Goal: Obtain resource: Download file/media

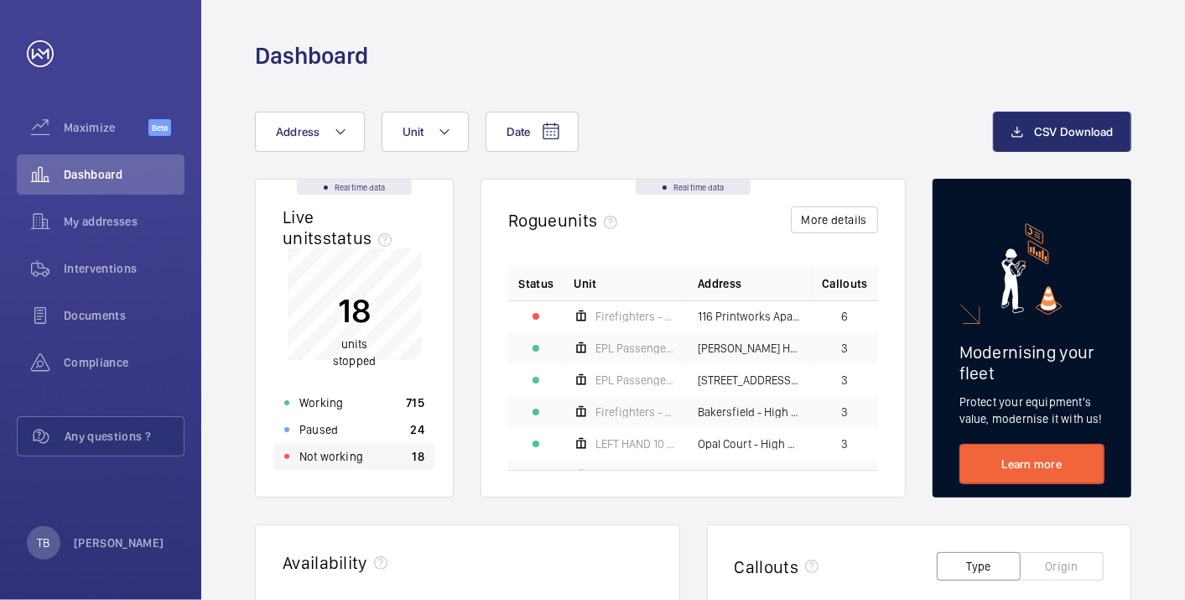
click at [358, 455] on p "Not working" at bounding box center [331, 456] width 64 height 17
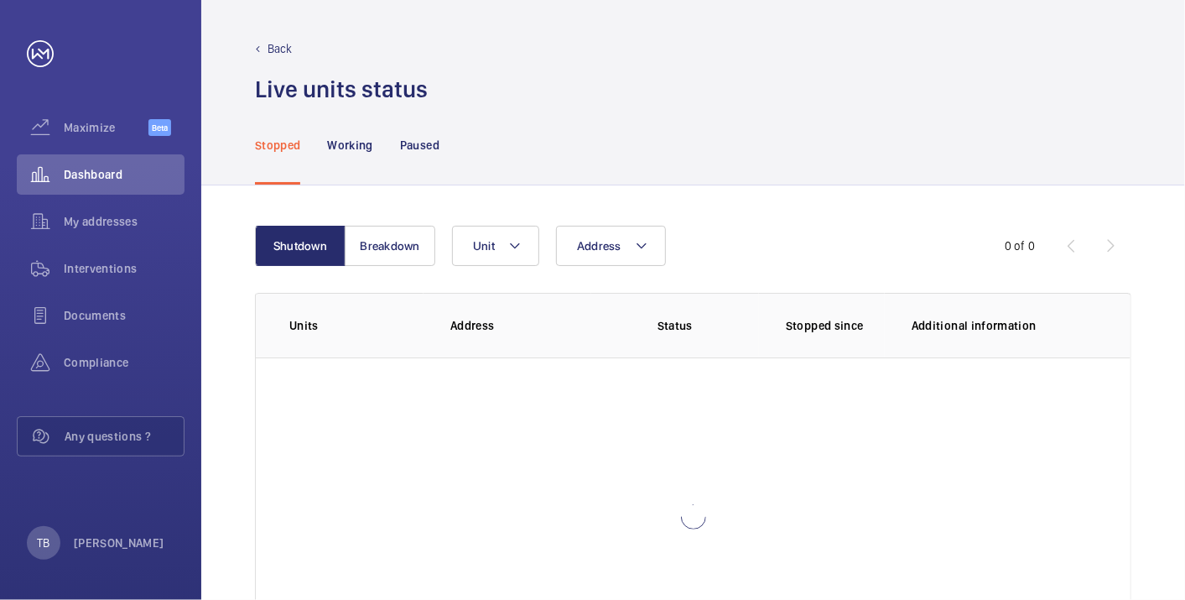
scroll to position [115, 0]
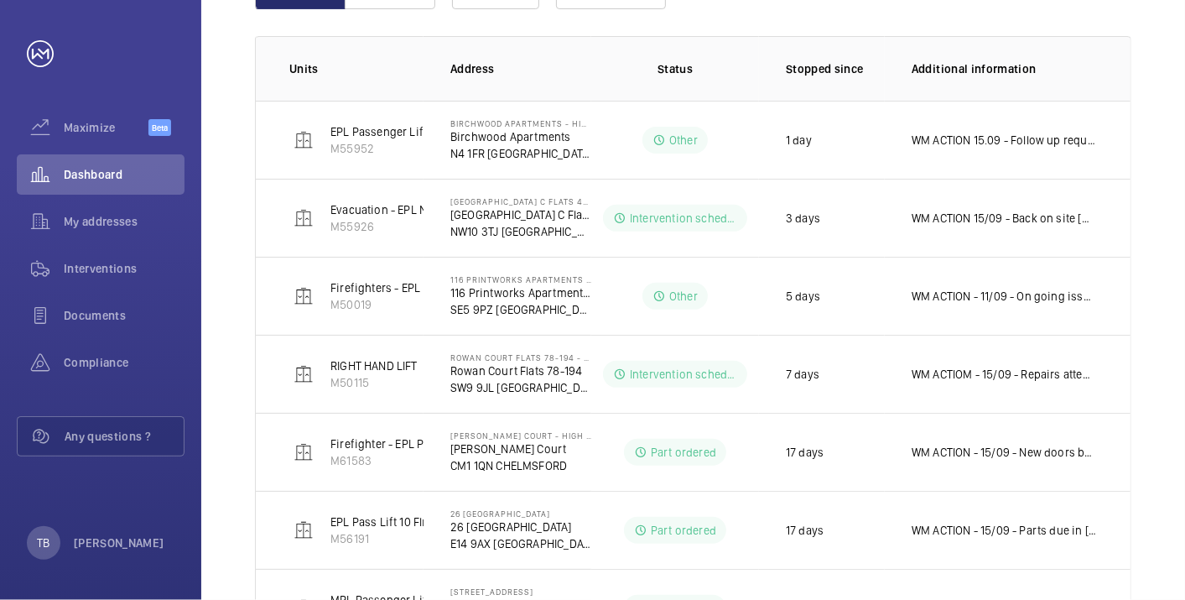
scroll to position [266, 0]
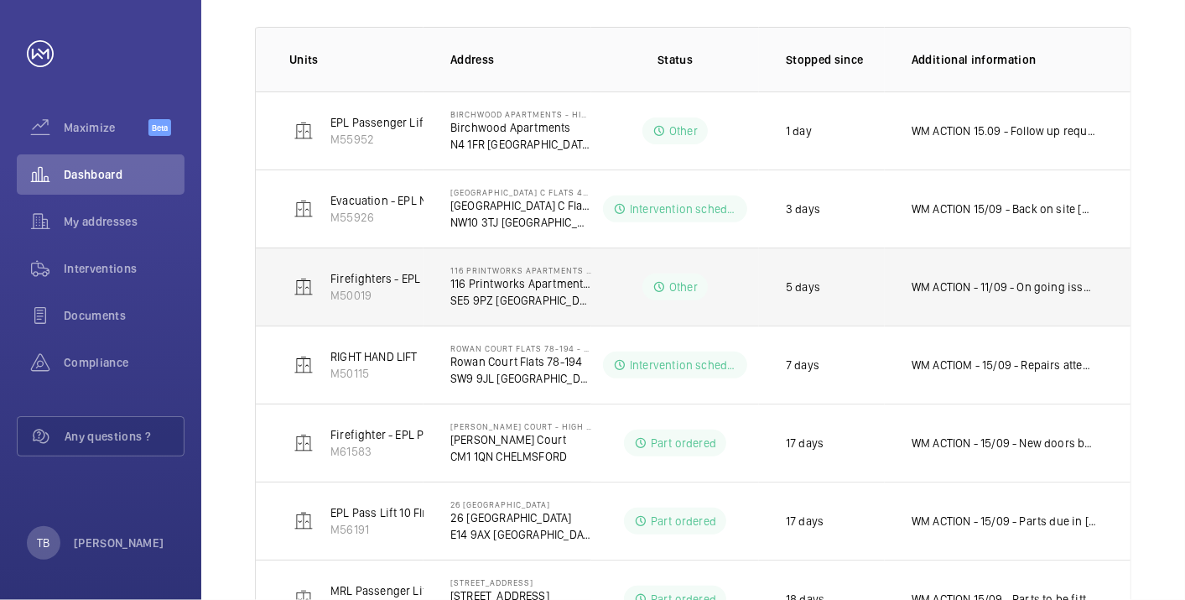
click at [1011, 294] on p "WM ACTION - 11/09 - On going issues, possible drive upgrade required" at bounding box center [1004, 286] width 185 height 17
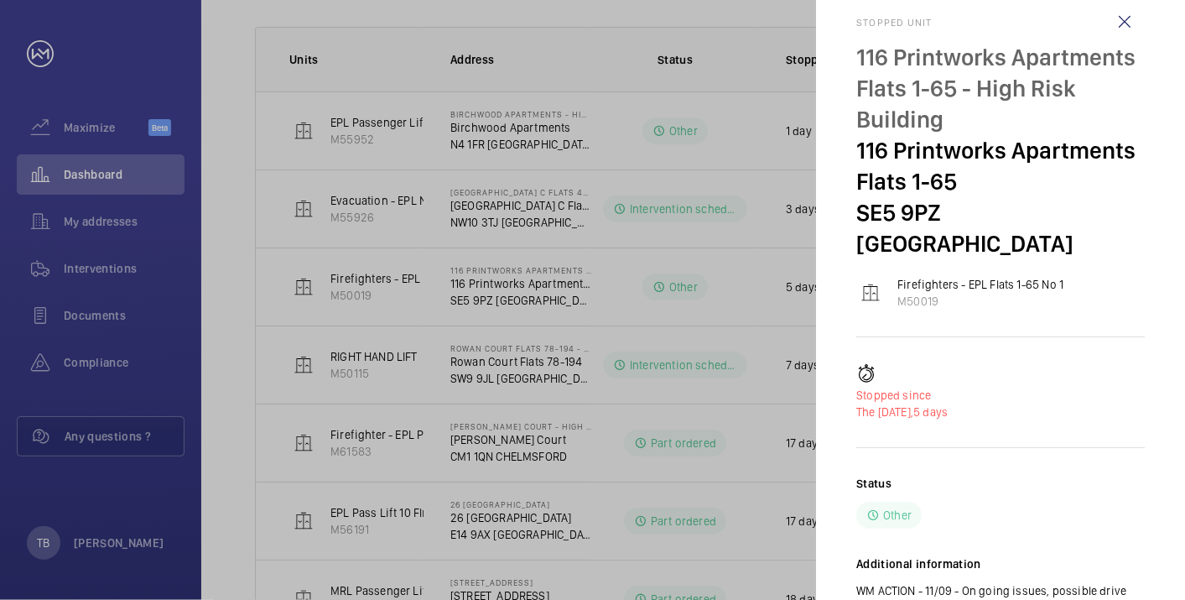
scroll to position [0, 0]
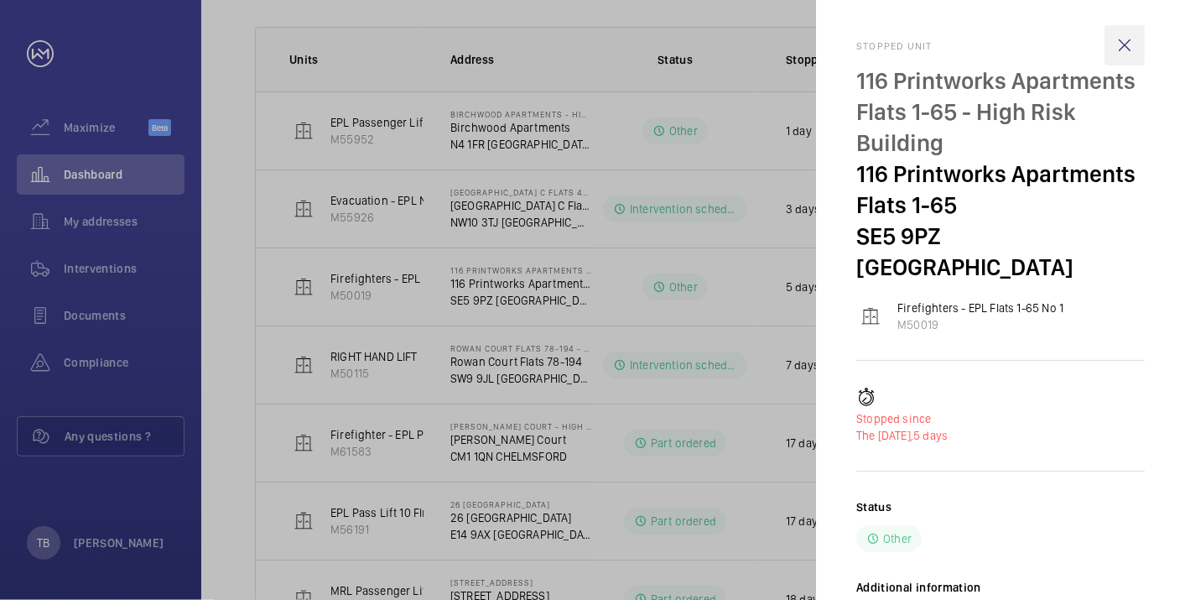
click at [1134, 45] on wm-front-icon-button at bounding box center [1125, 45] width 40 height 40
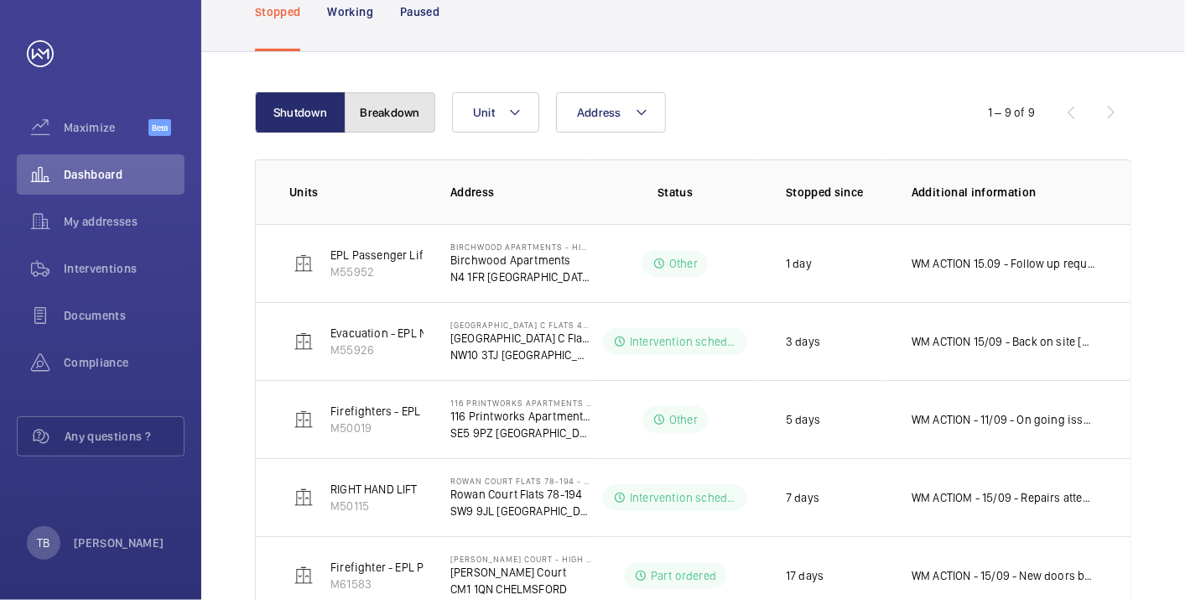
click at [379, 117] on button "Breakdown" at bounding box center [390, 112] width 91 height 40
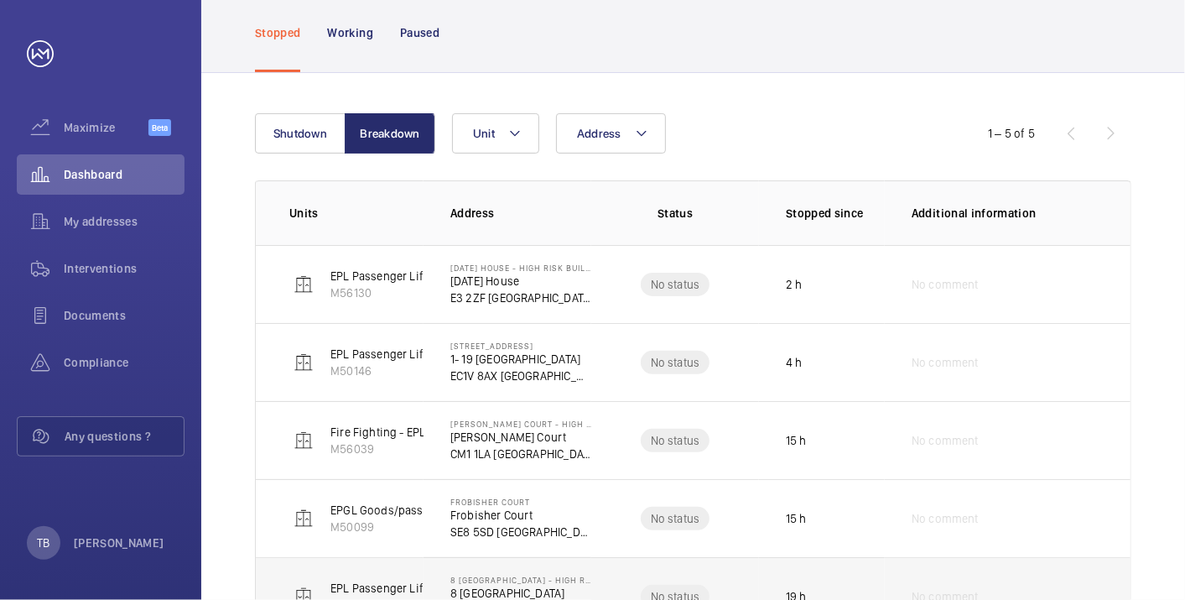
scroll to position [101, 0]
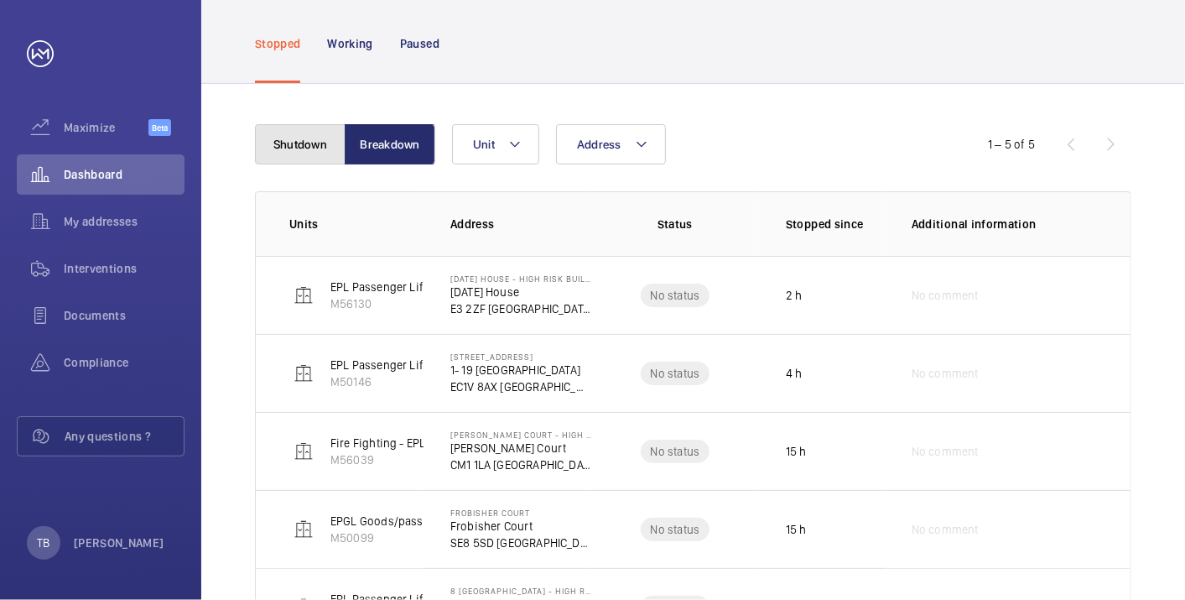
click at [273, 145] on button "Shutdown" at bounding box center [300, 144] width 91 height 40
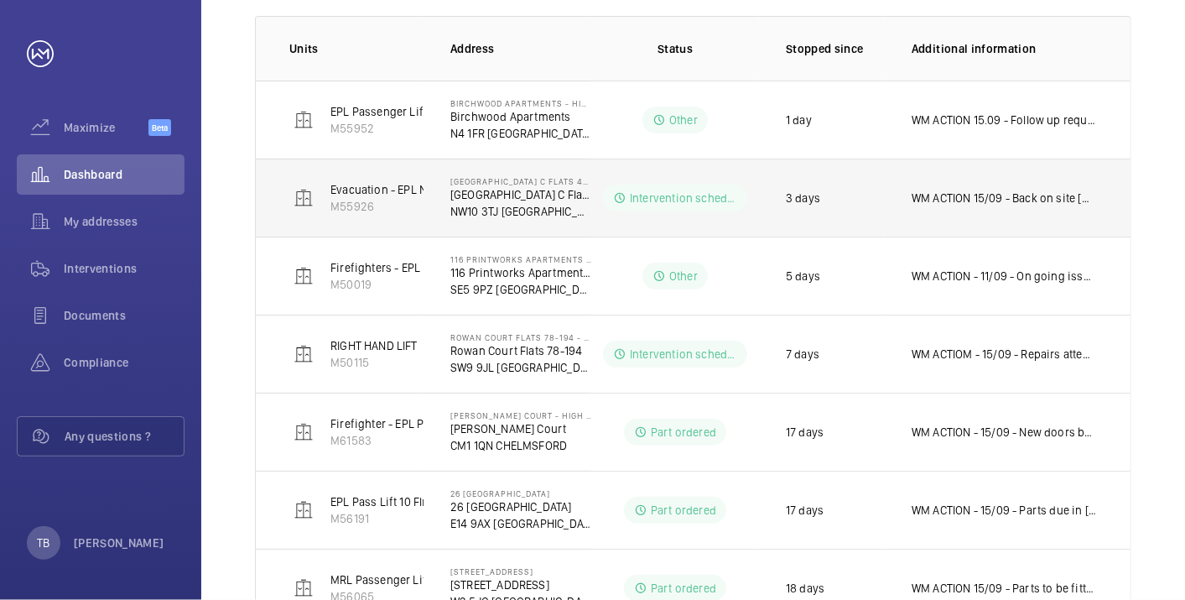
scroll to position [288, 0]
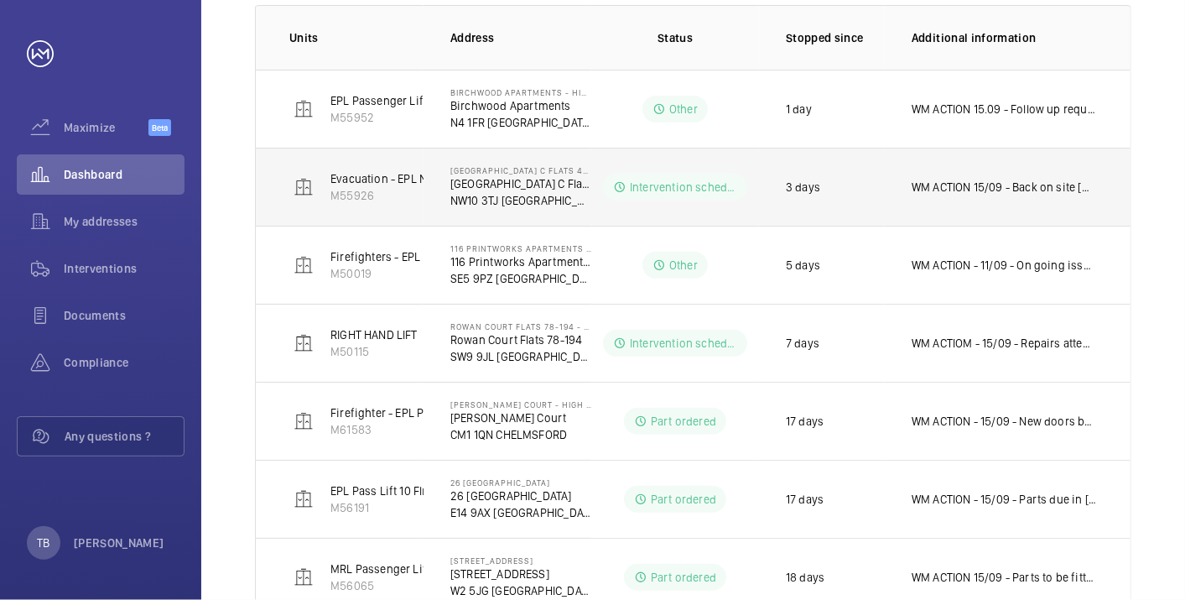
click at [1025, 195] on td "WM ACTION 15/09 - Back on site [DATE] to finish 12.09 - Ongoing drive replaceme…" at bounding box center [1008, 187] width 246 height 78
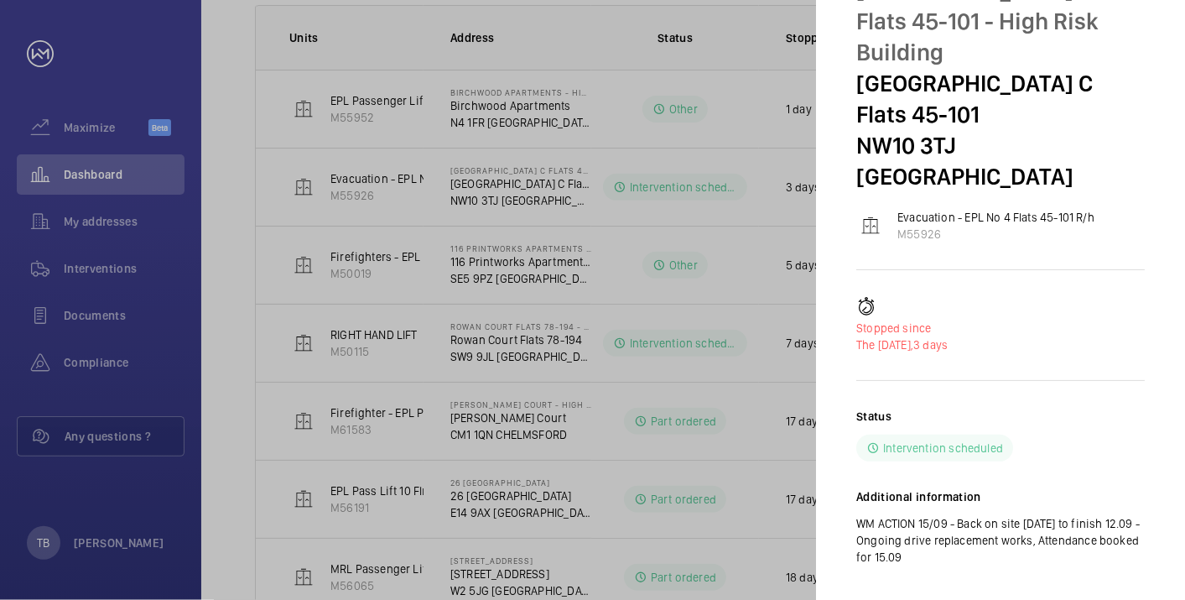
scroll to position [0, 0]
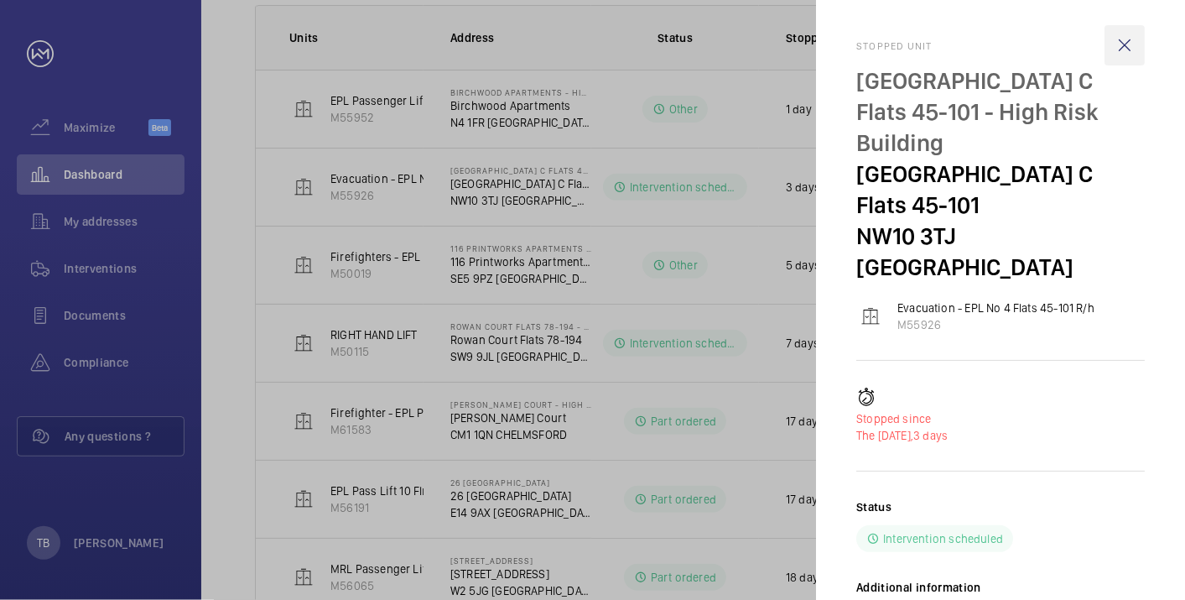
click at [1118, 49] on wm-front-icon-button at bounding box center [1125, 45] width 40 height 40
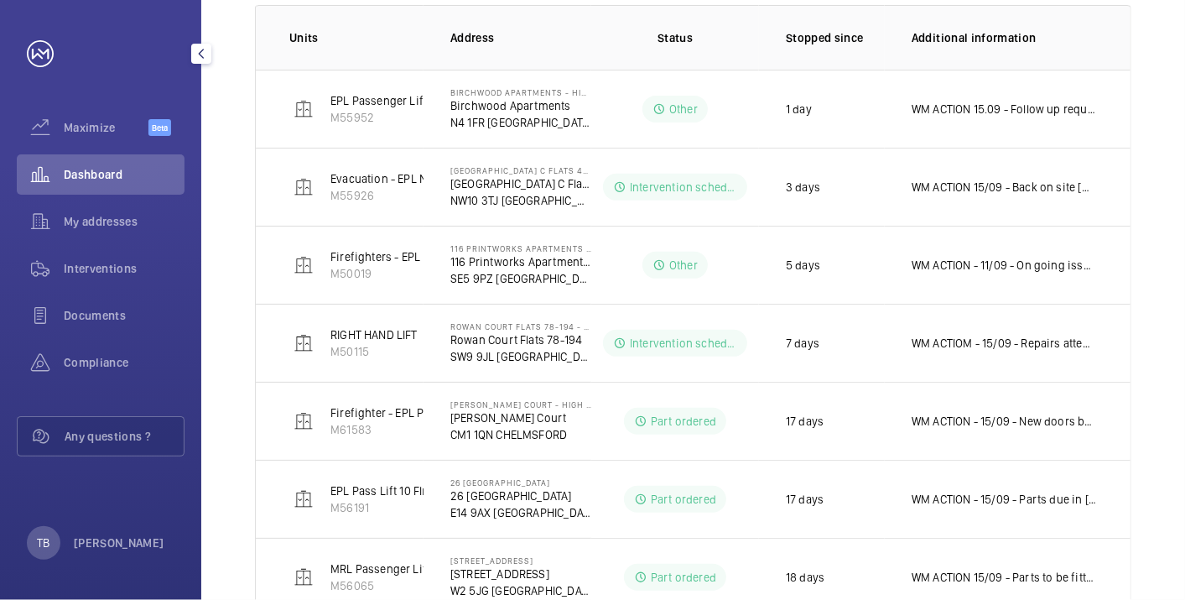
click at [109, 172] on span "Dashboard" at bounding box center [124, 174] width 121 height 17
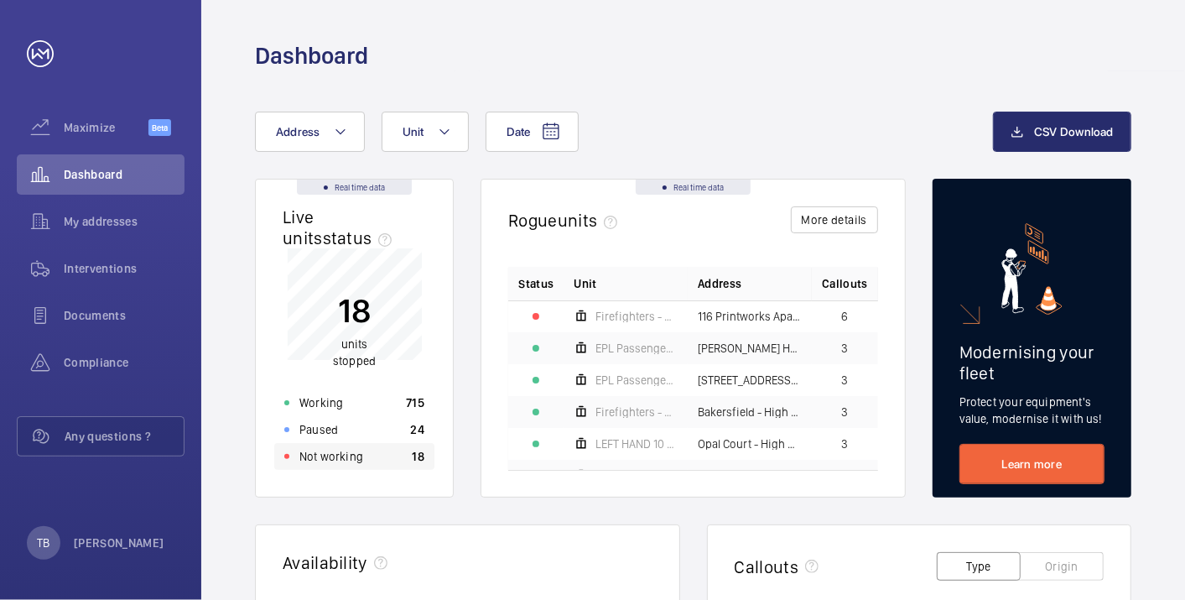
click at [372, 466] on div "Not working 18" at bounding box center [354, 456] width 160 height 27
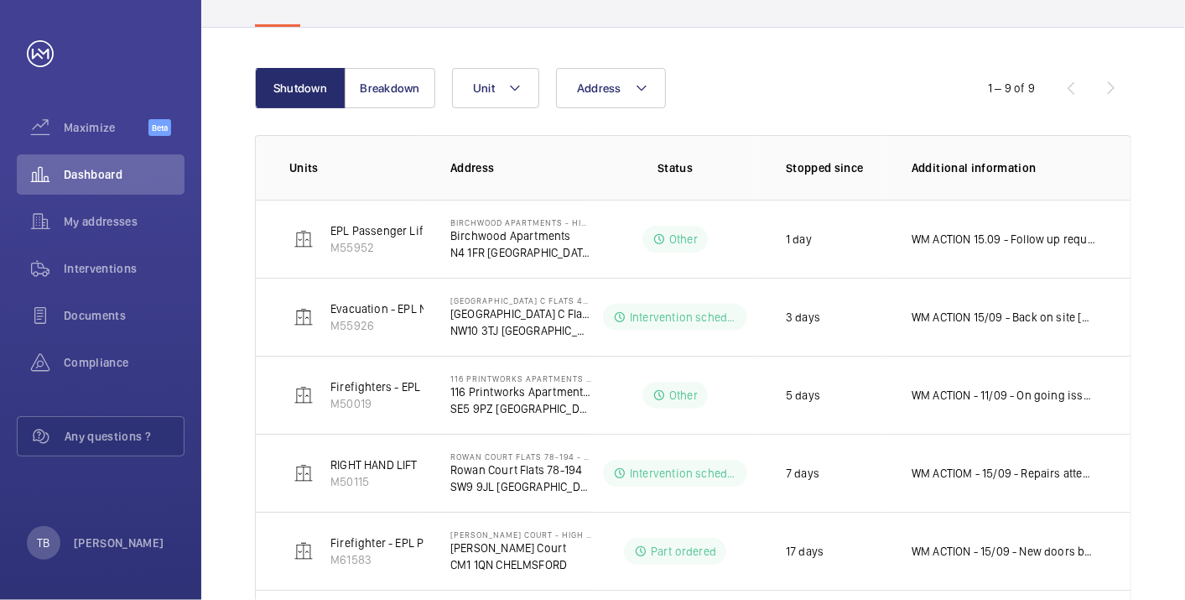
scroll to position [158, 0]
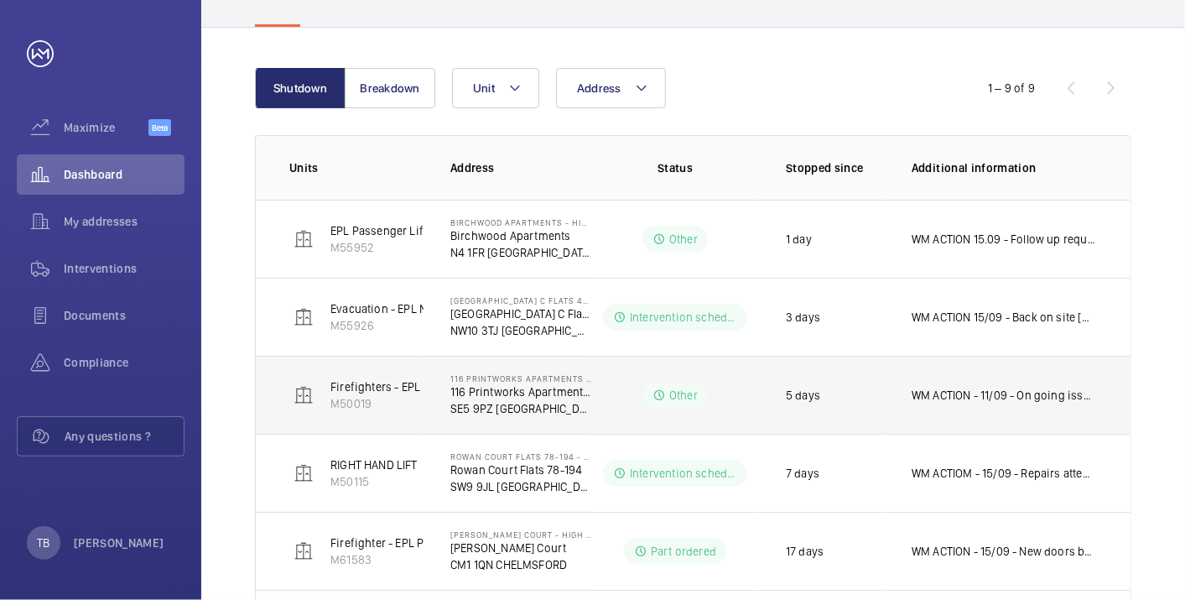
click at [971, 388] on p "WM ACTION - 11/09 - On going issues, possible drive upgrade required" at bounding box center [1004, 395] width 185 height 17
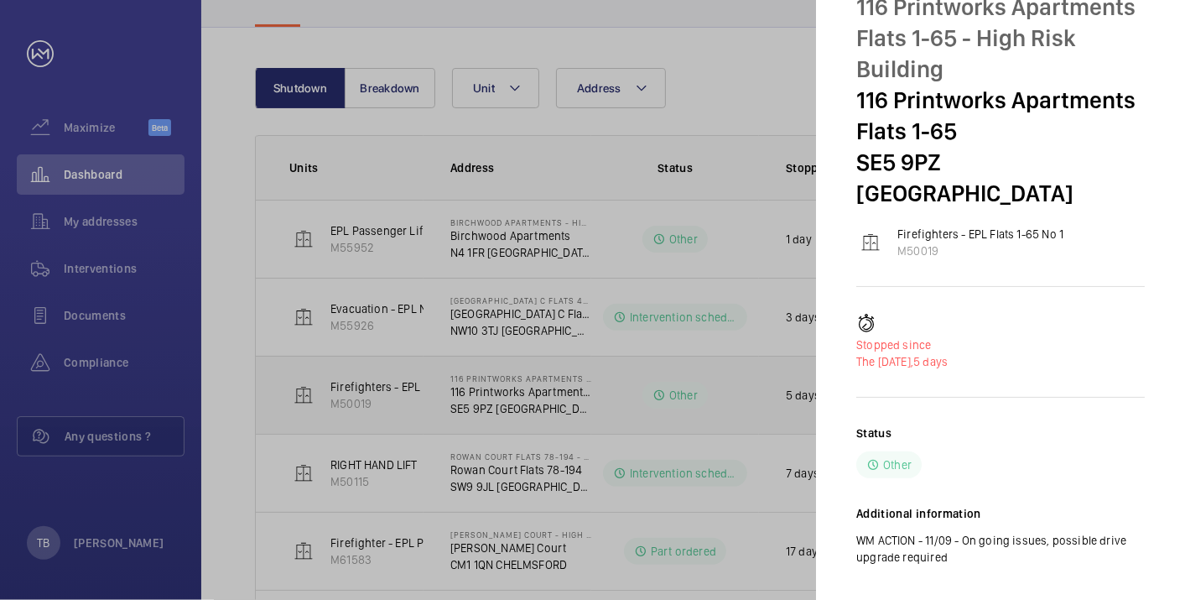
scroll to position [0, 0]
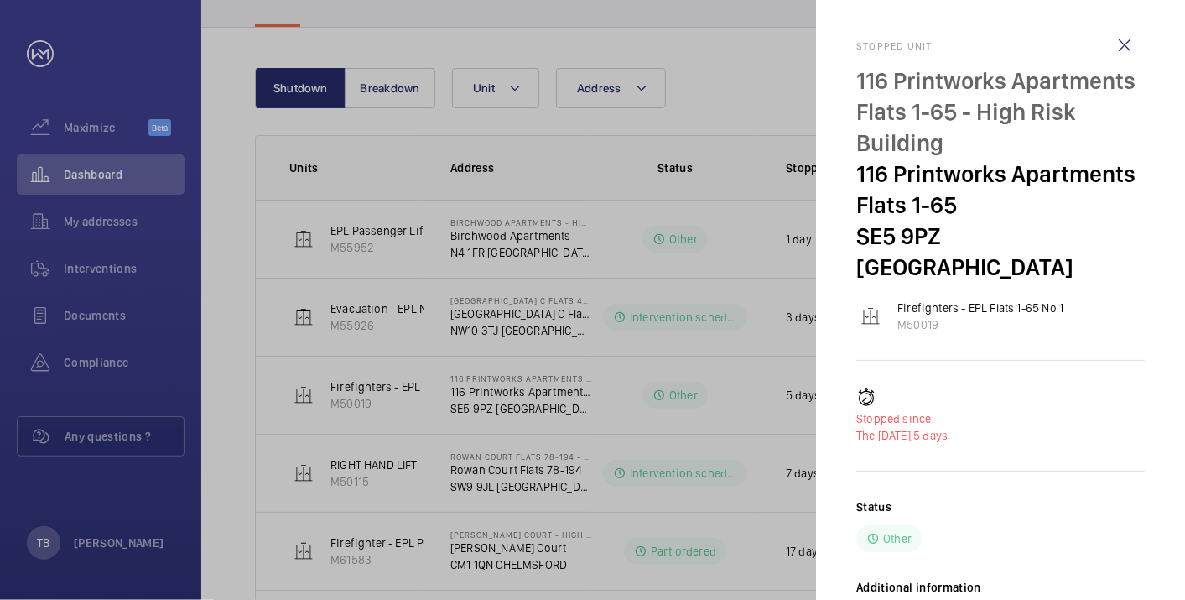
click at [642, 185] on div at bounding box center [592, 300] width 1185 height 600
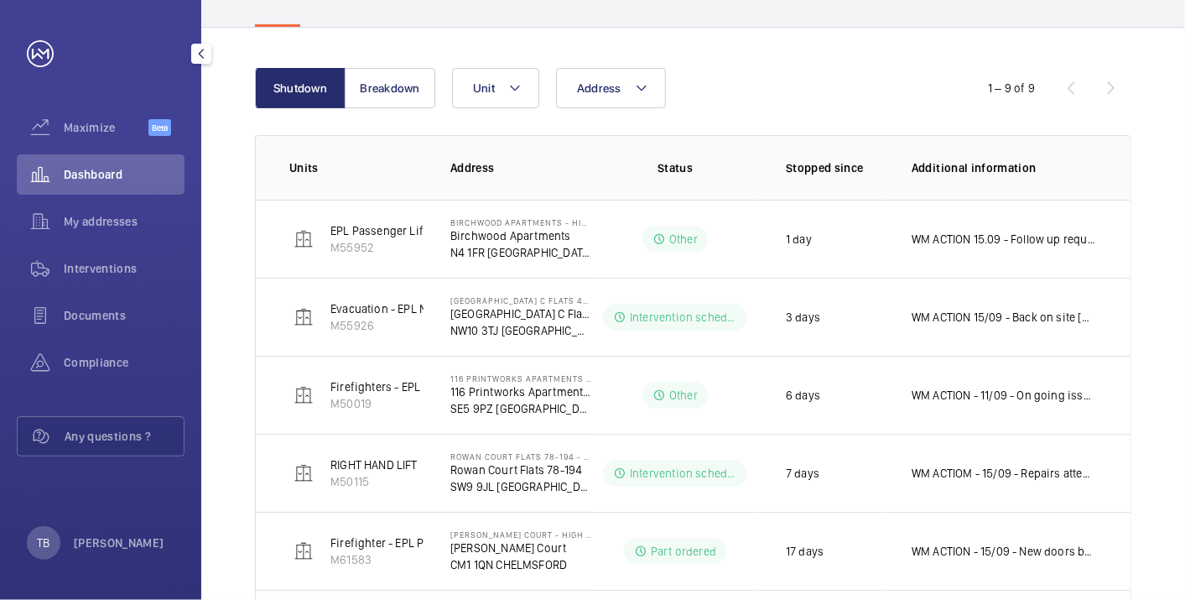
click at [88, 169] on span "Dashboard" at bounding box center [124, 174] width 121 height 17
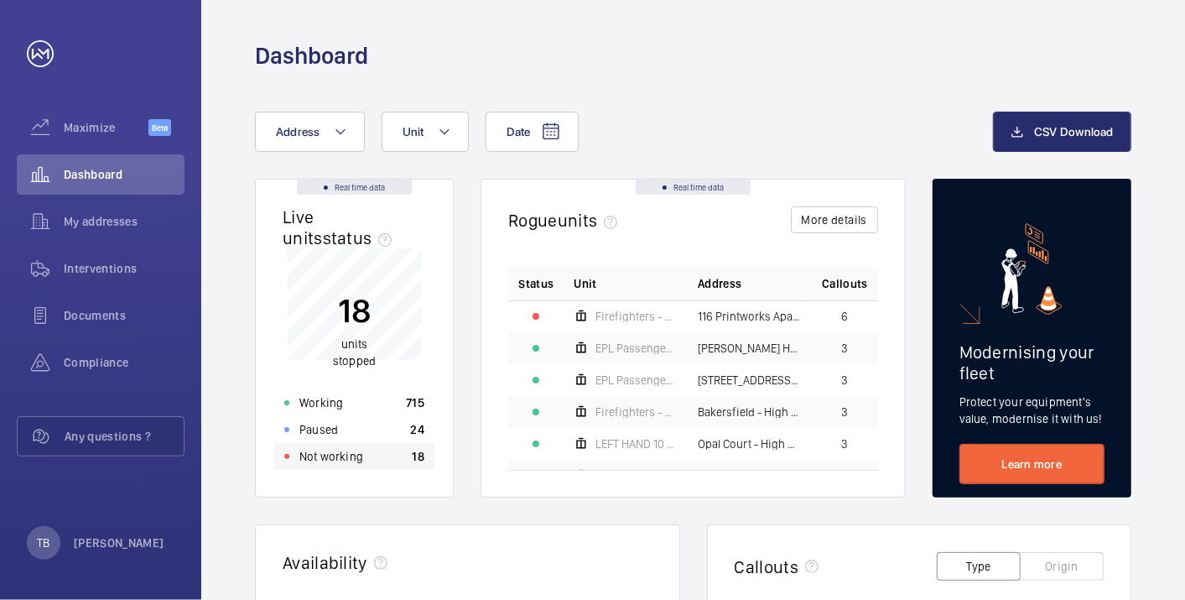
click at [364, 454] on div "Not working 18" at bounding box center [354, 456] width 160 height 27
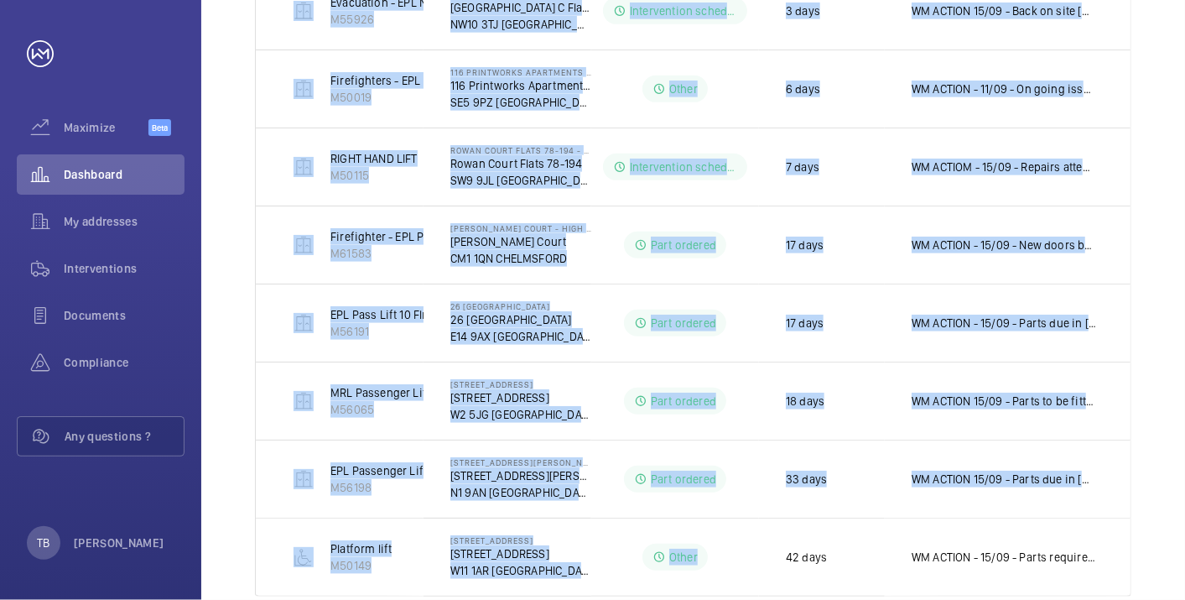
scroll to position [496, 0]
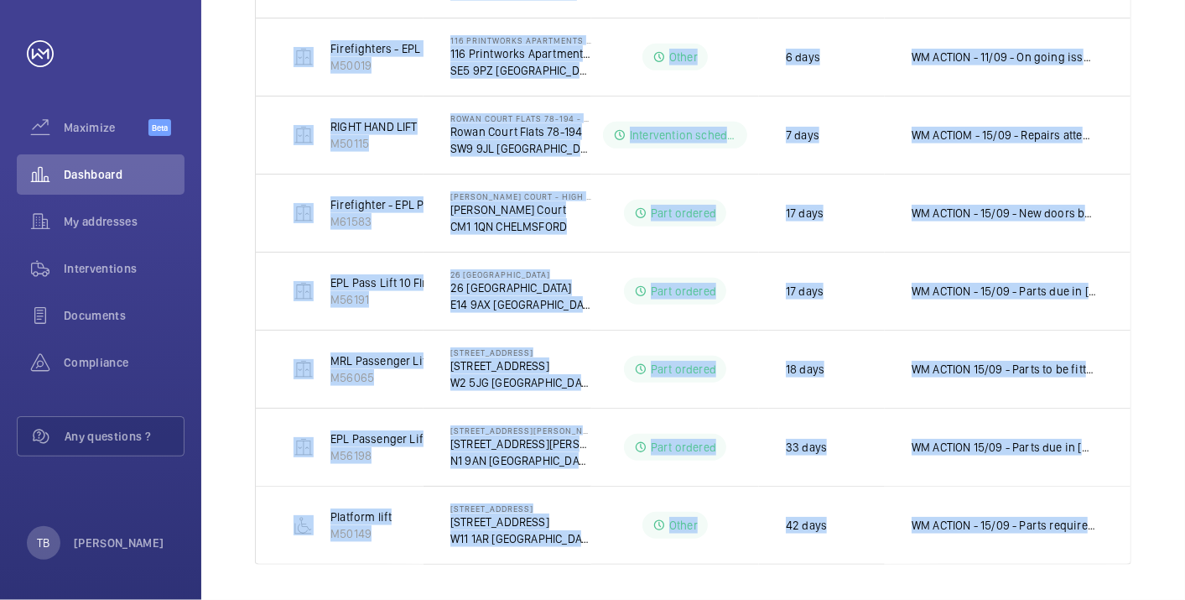
drag, startPoint x: 282, startPoint y: 323, endPoint x: 1151, endPoint y: 555, distance: 899.5
click at [1151, 555] on div "Shutdown Breakdown Address Unit 1 – 9 of 9 Units Address Status Stopped since A…" at bounding box center [693, 147] width 984 height 915
copy table "Units Address Status Stopped since Additional information EPL Passenger Lift No…"
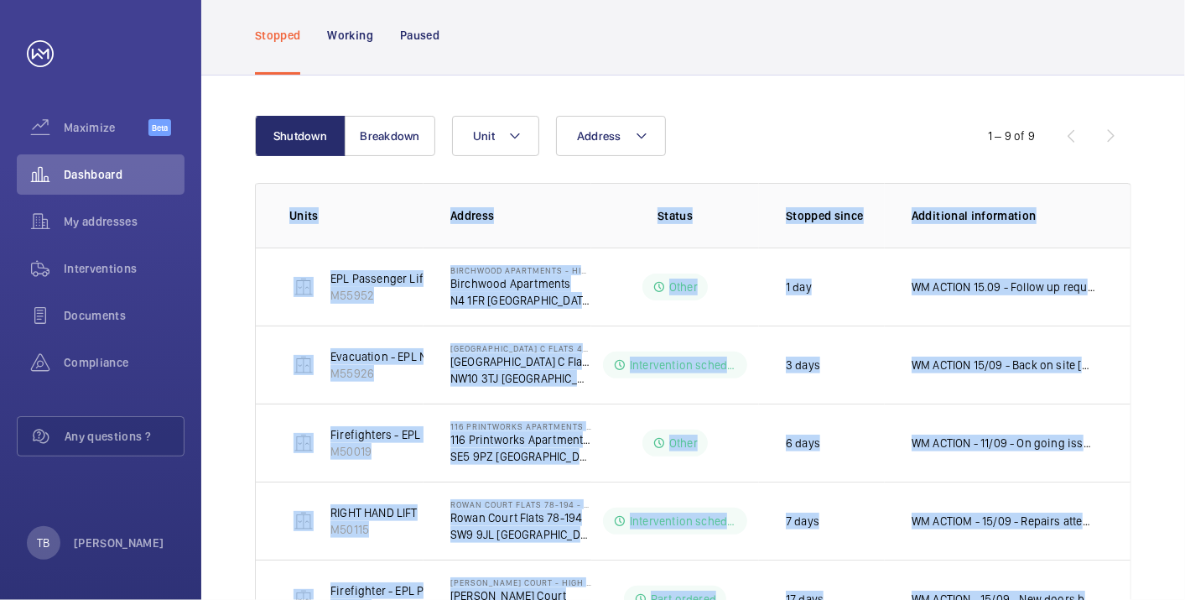
scroll to position [0, 0]
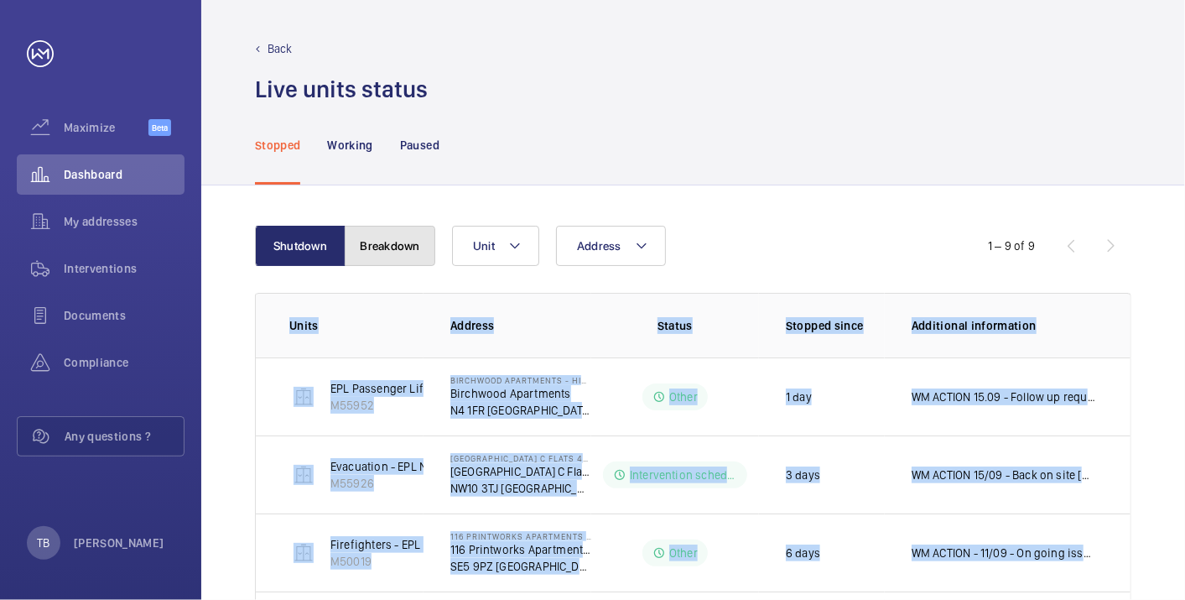
click at [382, 239] on button "Breakdown" at bounding box center [390, 246] width 91 height 40
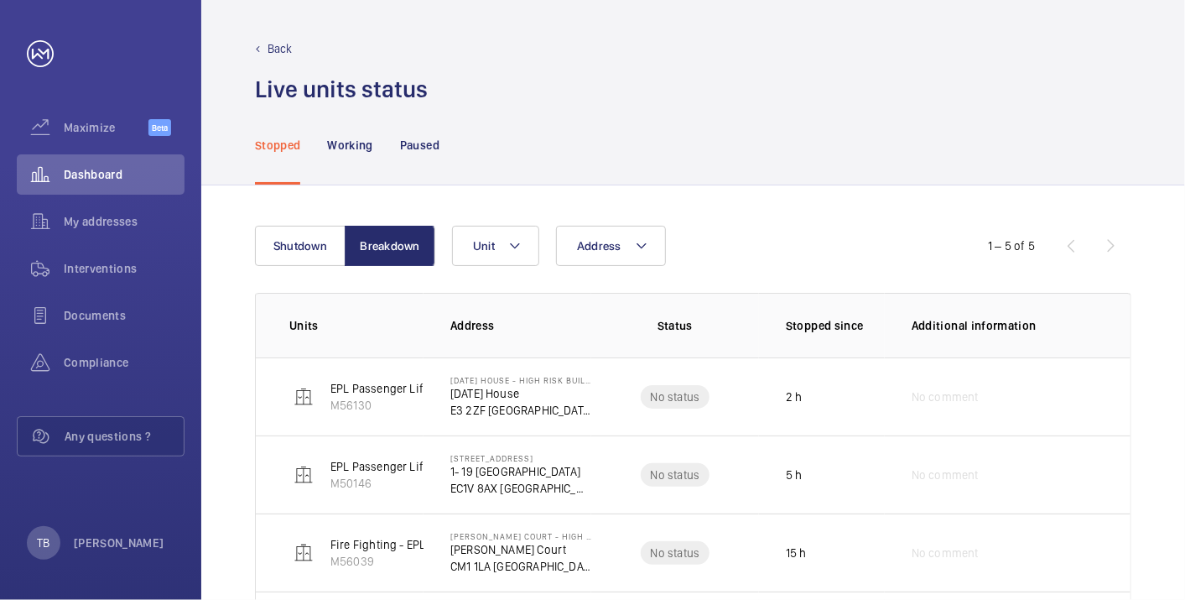
click at [244, 457] on div "Shutdown Breakdown Address Unit 1 – 5 of 5 Units Address Status Stopped since A…" at bounding box center [693, 486] width 984 height 603
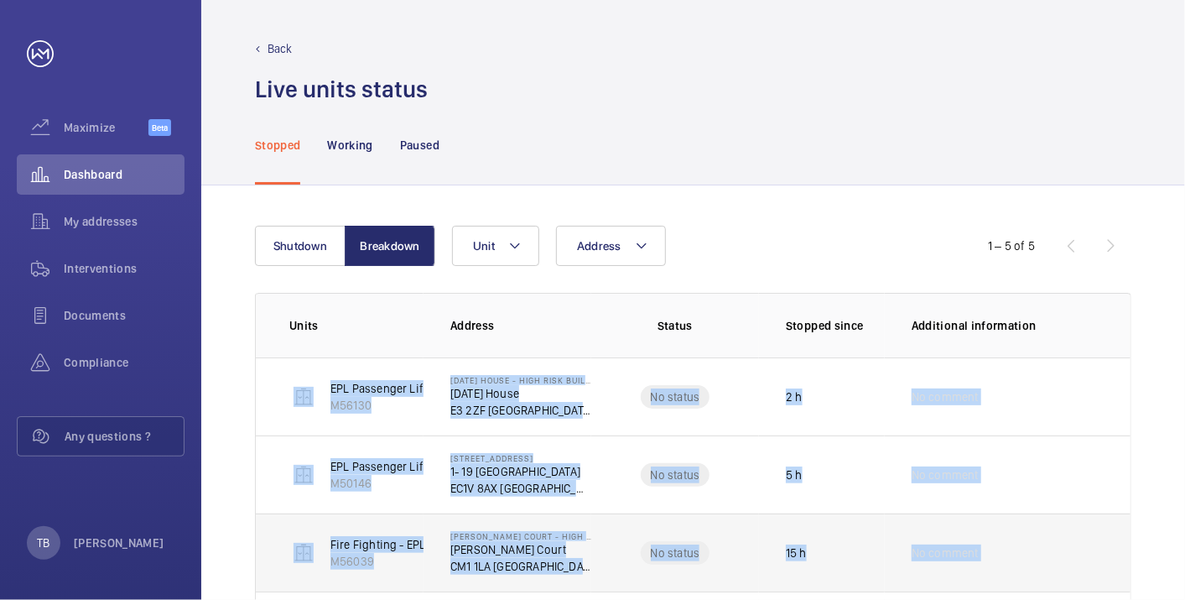
scroll to position [185, 0]
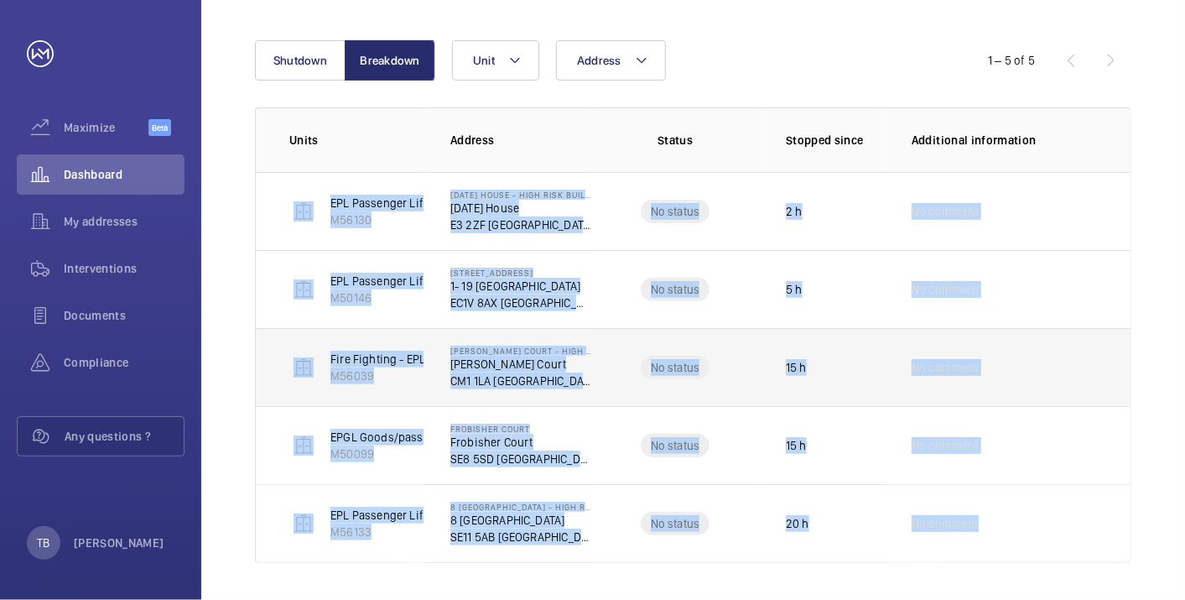
drag, startPoint x: 263, startPoint y: 370, endPoint x: 1027, endPoint y: 545, distance: 784.0
click at [0, 0] on tbody "EPL Passenger Lift M56130 [DATE] House - High Risk Building [DATE] House [GEOGR…" at bounding box center [0, 0] width 0 height 0
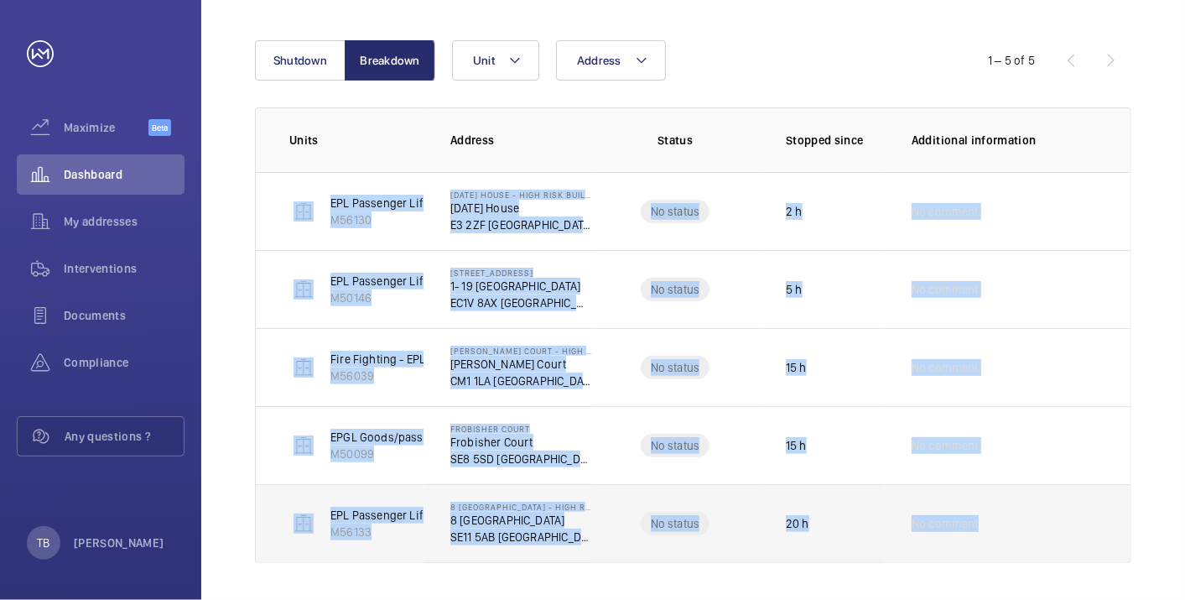
click at [1027, 545] on td "No comment" at bounding box center [1008, 523] width 246 height 79
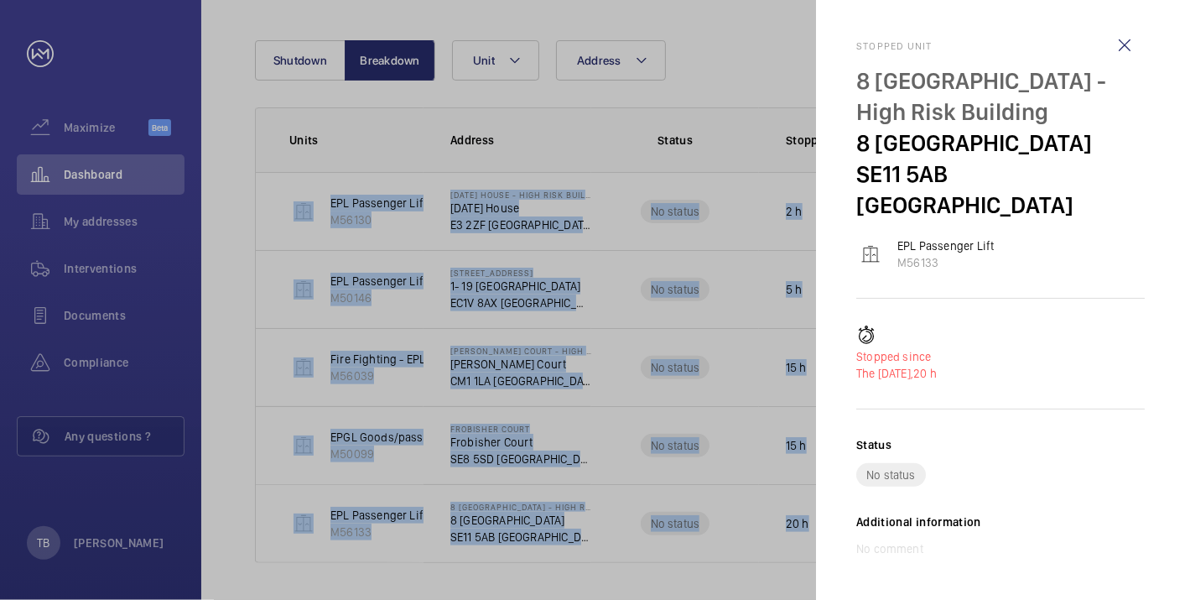
copy tbody "EPL Passenger Lift M56130 [DATE] House - High Risk Building [DATE] House [GEOGR…"
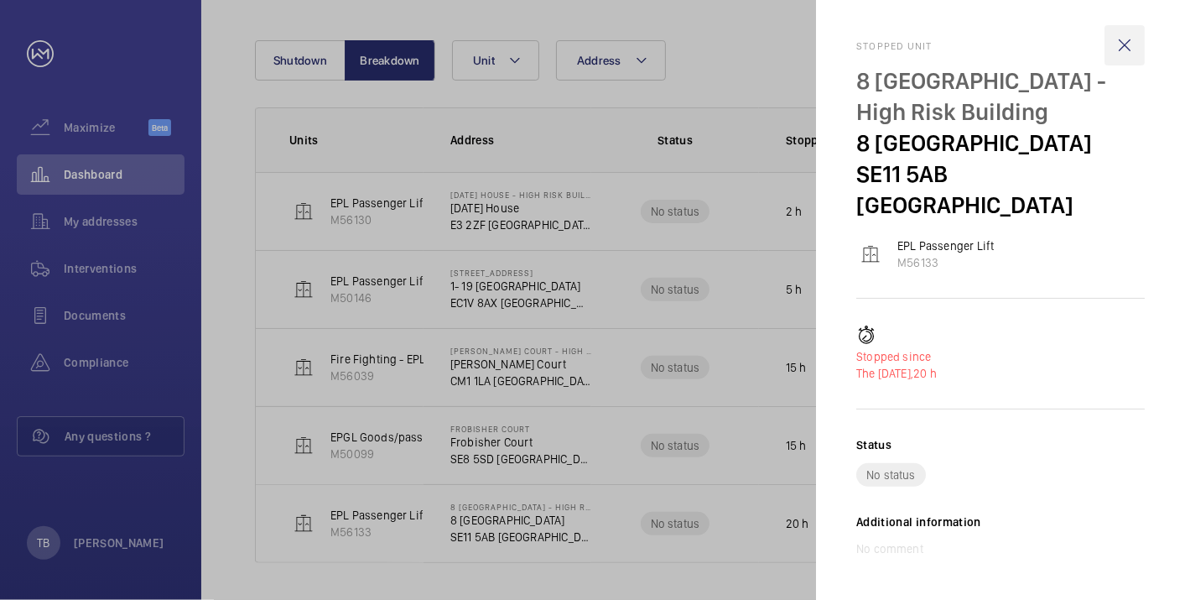
click at [1119, 39] on wm-front-icon-button at bounding box center [1125, 45] width 40 height 40
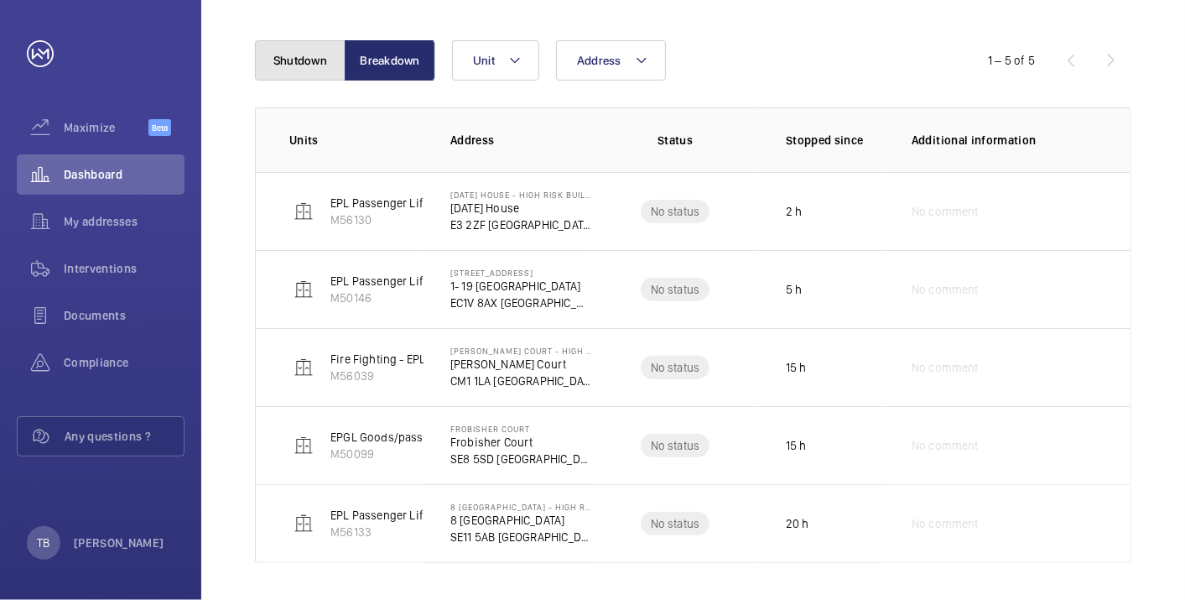
click at [301, 56] on button "Shutdown" at bounding box center [300, 60] width 91 height 40
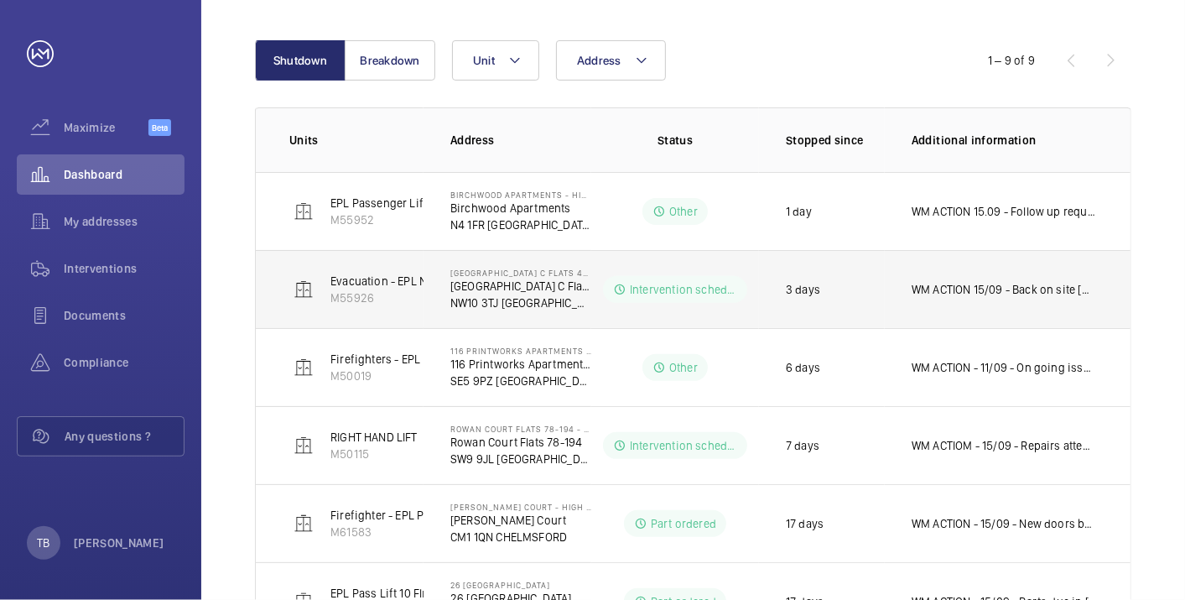
click at [1004, 285] on p "WM ACTION 15/09 - Back on site [DATE] to finish 12.09 - Ongoing drive replaceme…" at bounding box center [1004, 289] width 185 height 17
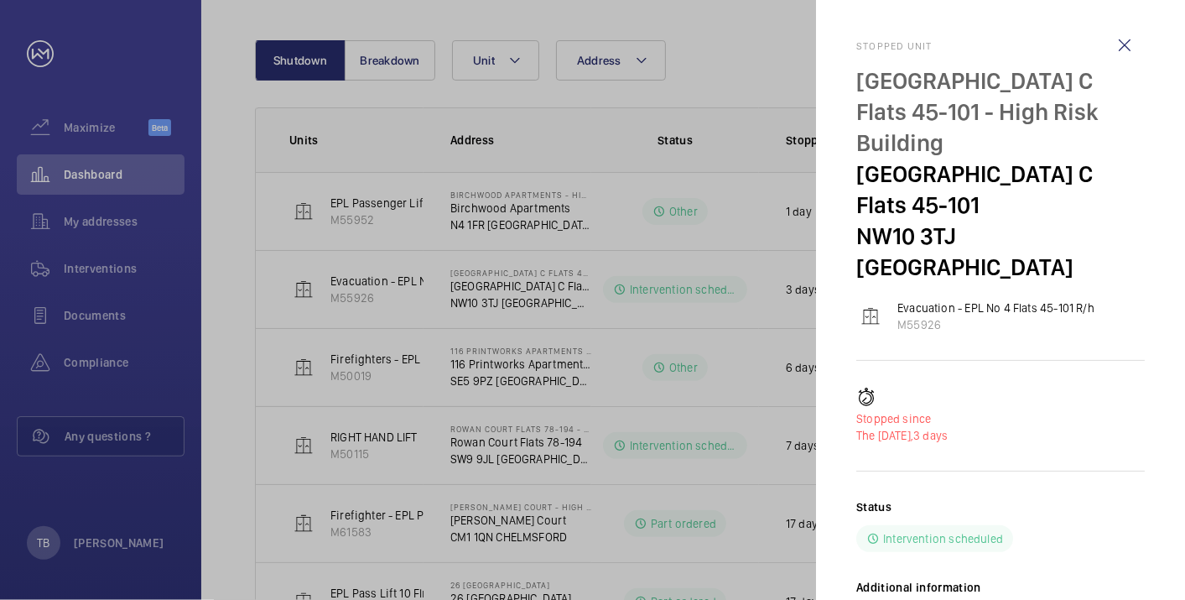
scroll to position [91, 0]
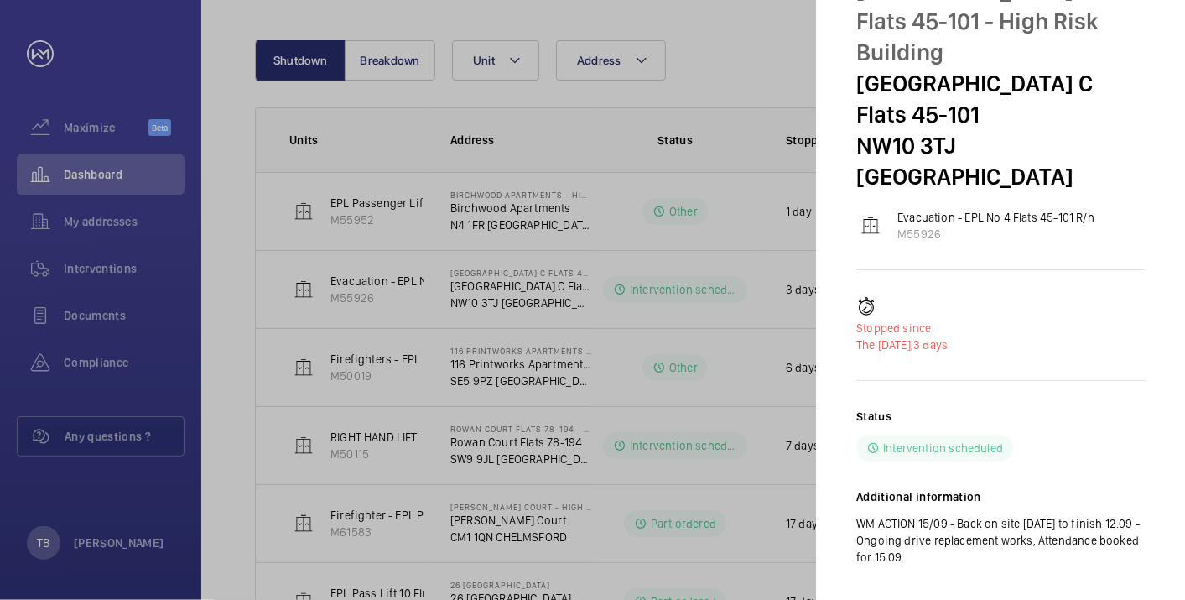
click at [906, 515] on p "WM ACTION 15/09 - Back on site [DATE] to finish 12.09 - Ongoing drive replaceme…" at bounding box center [1000, 540] width 289 height 50
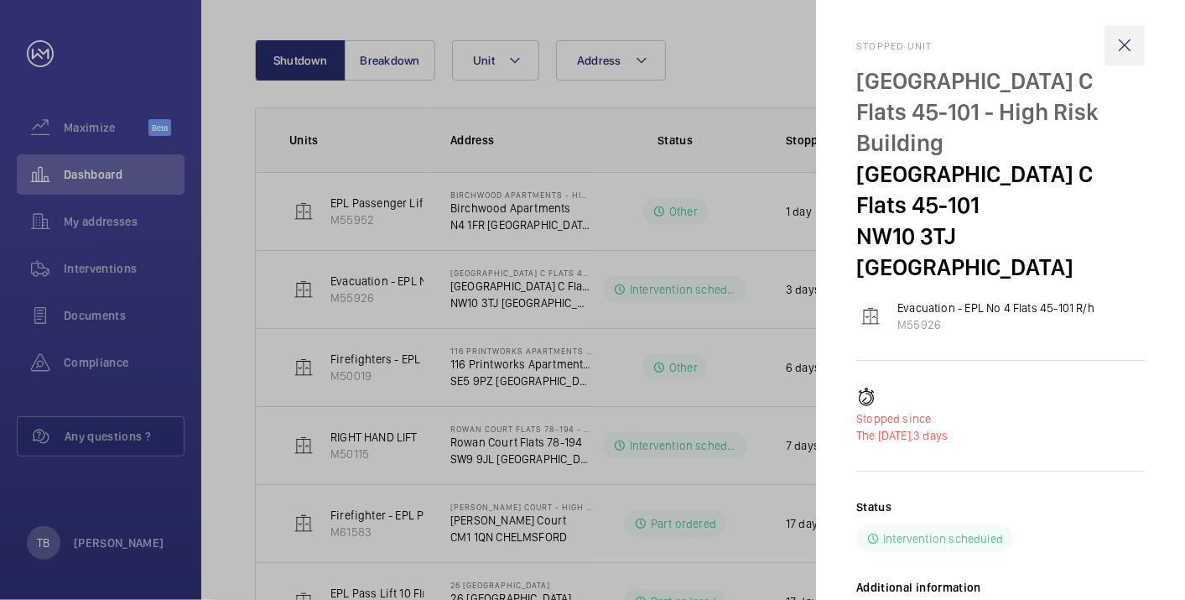
click at [1128, 52] on wm-front-icon-button at bounding box center [1125, 45] width 40 height 40
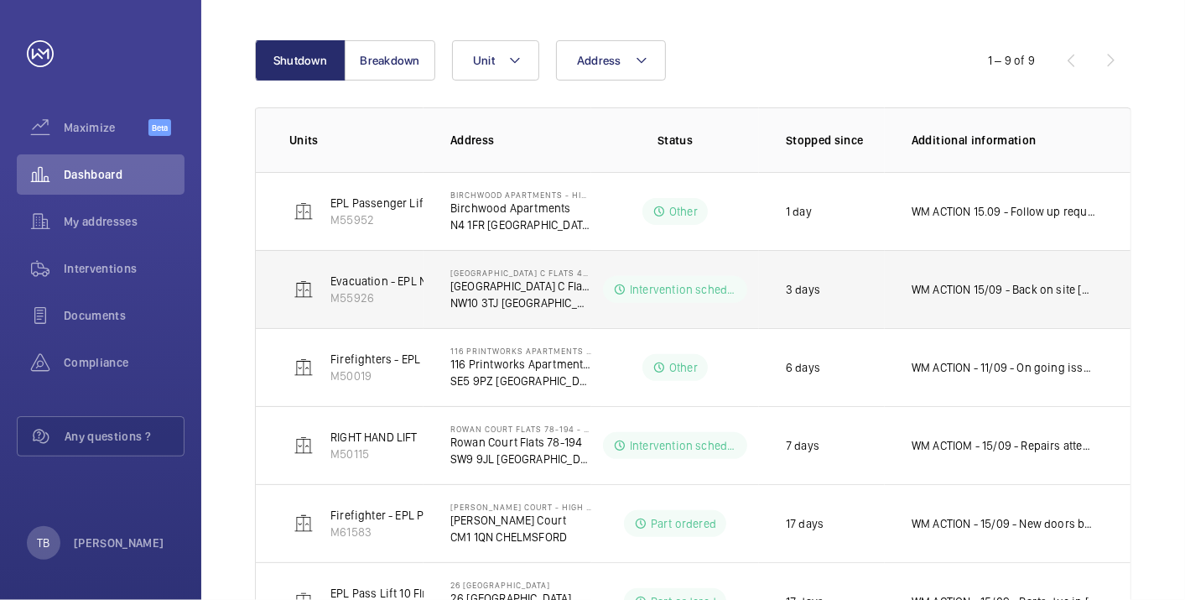
click at [1054, 293] on p "WM ACTION 15/09 - Back on site [DATE] to finish 12.09 - Ongoing drive replaceme…" at bounding box center [1004, 289] width 185 height 17
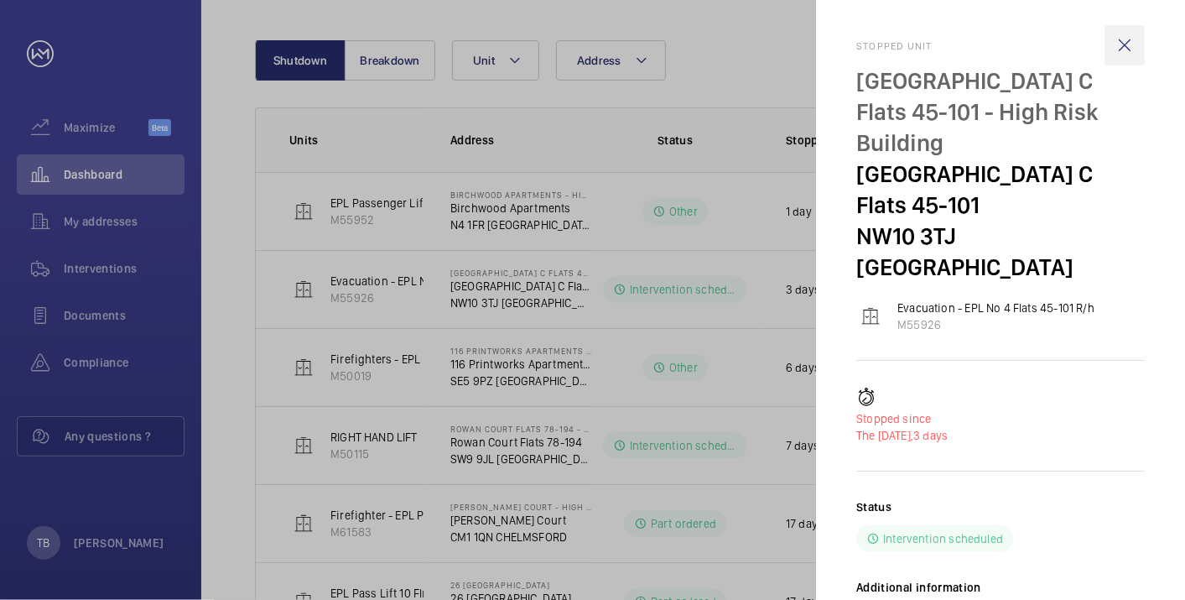
click at [1127, 40] on wm-front-icon-button at bounding box center [1125, 45] width 40 height 40
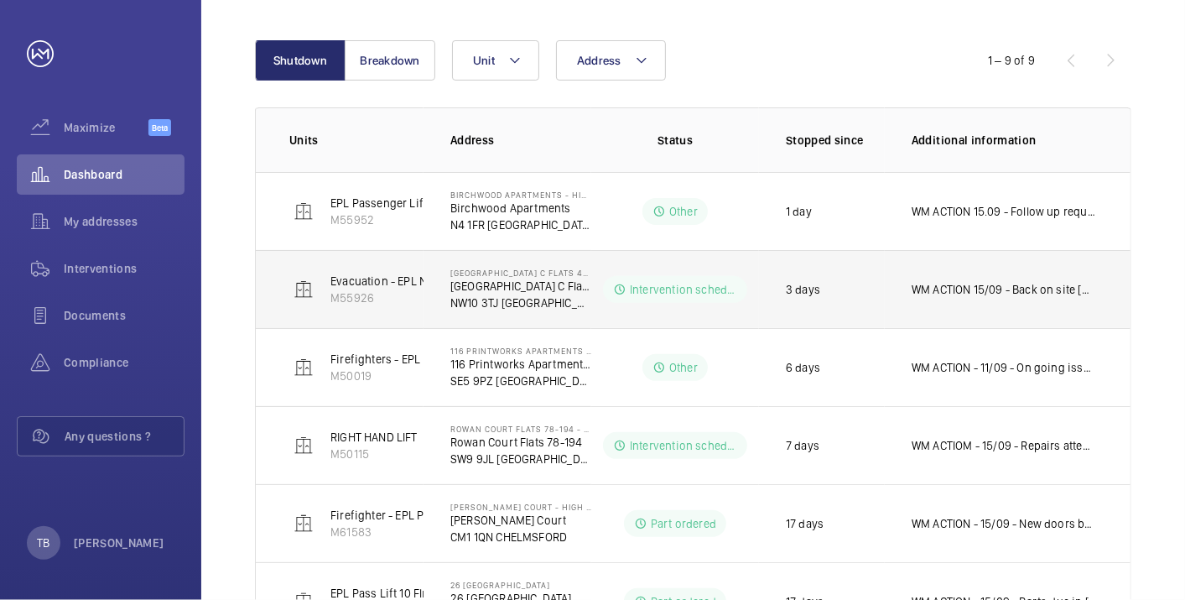
click at [502, 298] on p "NW10 3TJ [GEOGRAPHIC_DATA]" at bounding box center [520, 302] width 141 height 17
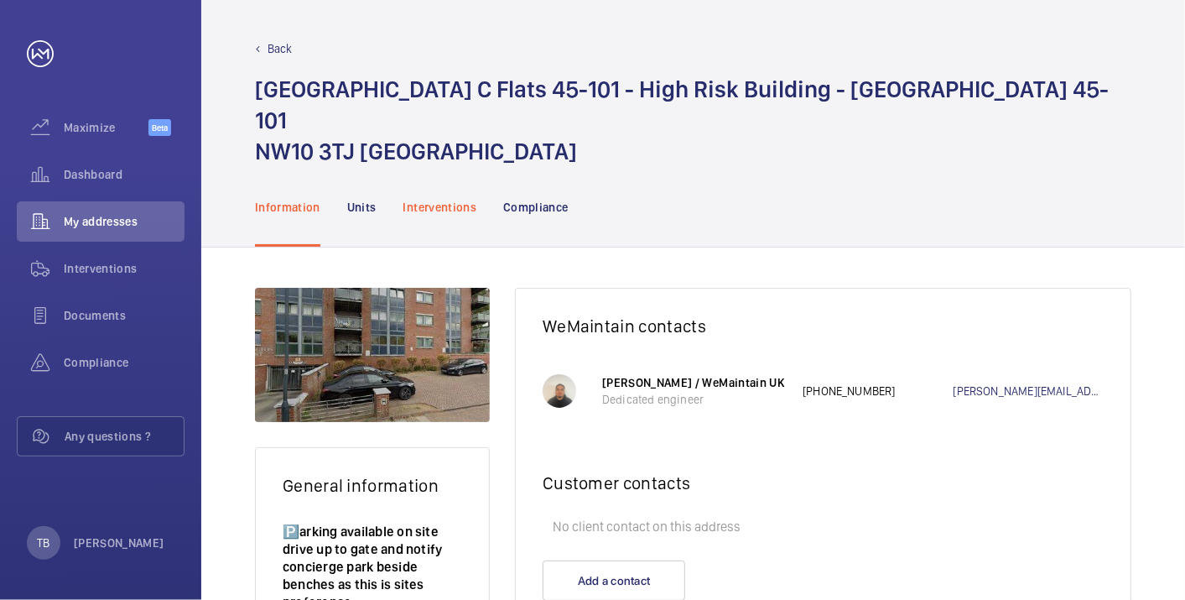
click at [440, 196] on div "Interventions" at bounding box center [440, 207] width 74 height 80
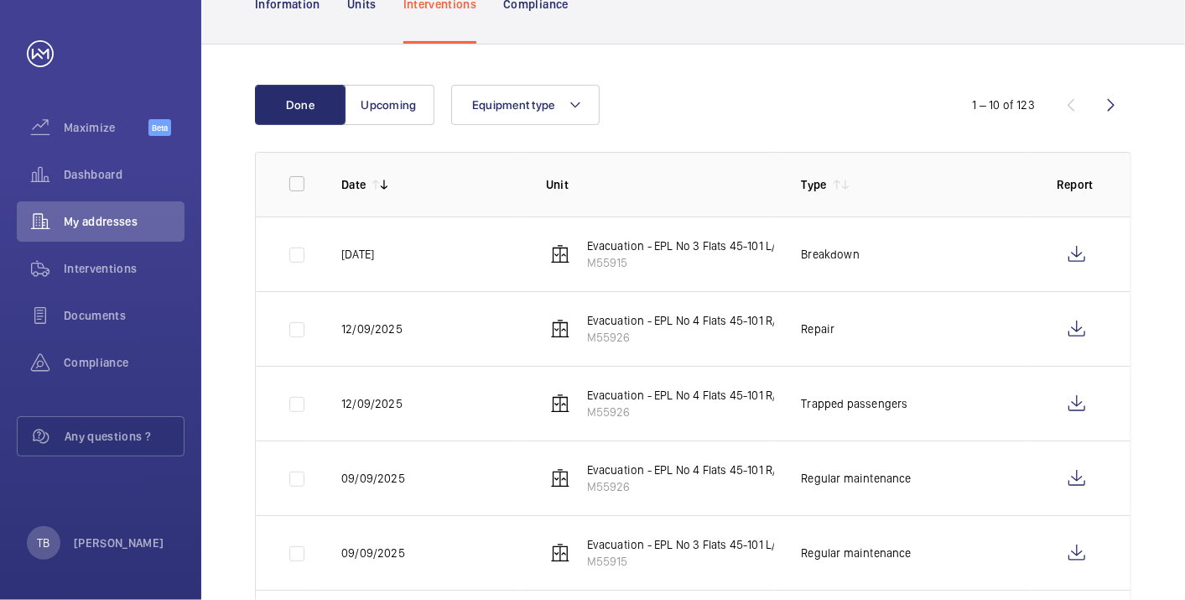
scroll to position [204, 0]
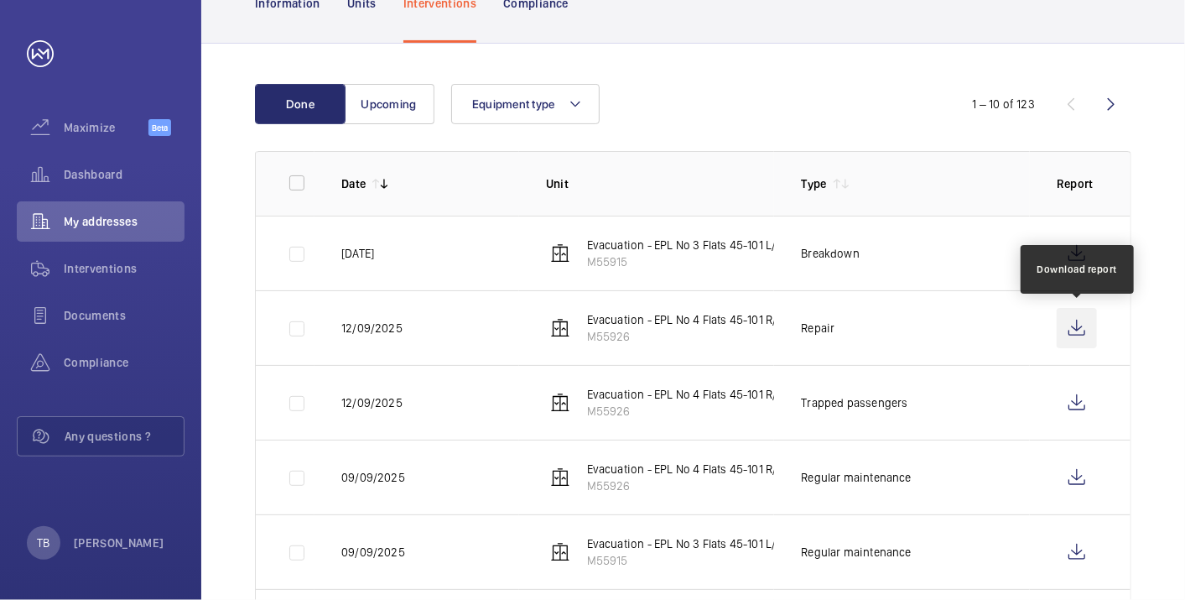
click at [1085, 336] on wm-front-icon-button at bounding box center [1077, 328] width 40 height 40
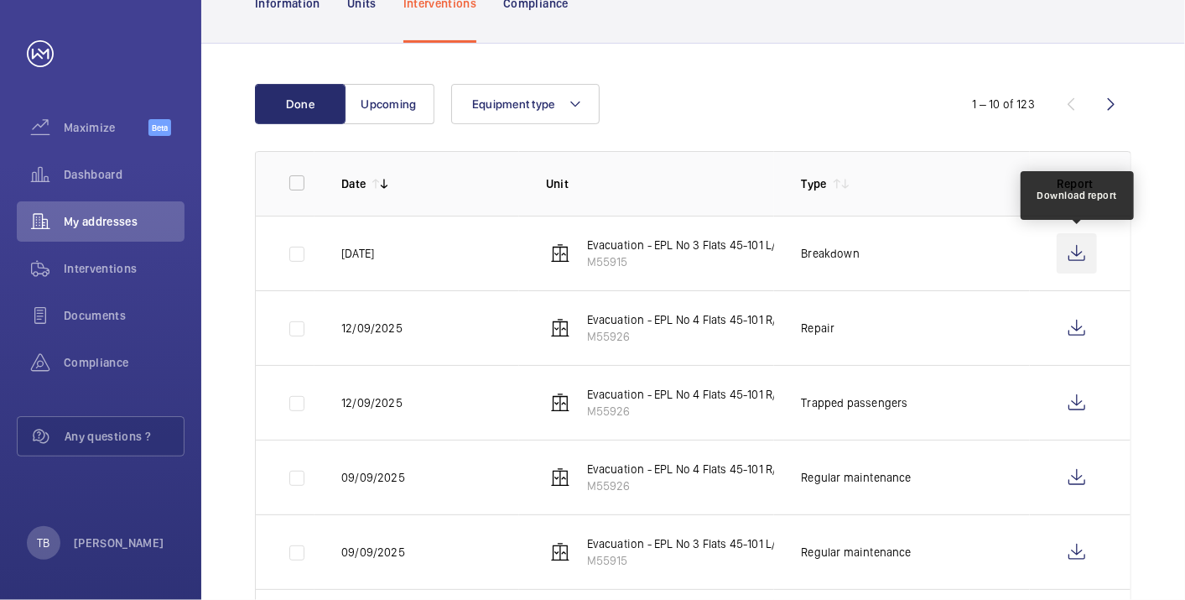
click at [1079, 240] on wm-front-icon-button at bounding box center [1077, 253] width 40 height 40
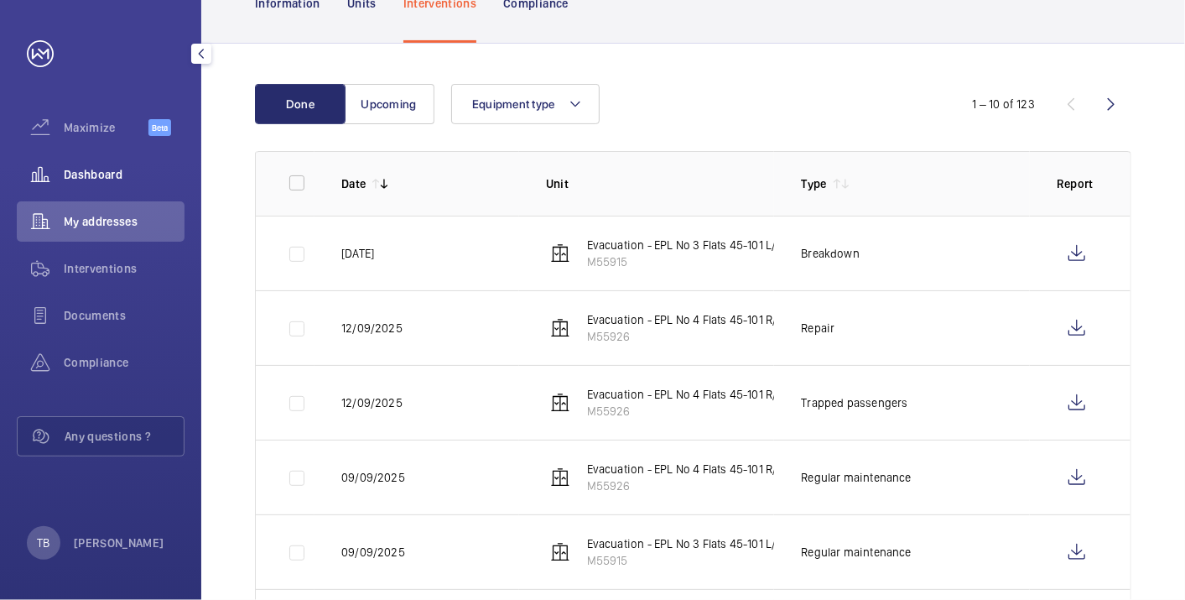
click at [80, 176] on span "Dashboard" at bounding box center [124, 174] width 121 height 17
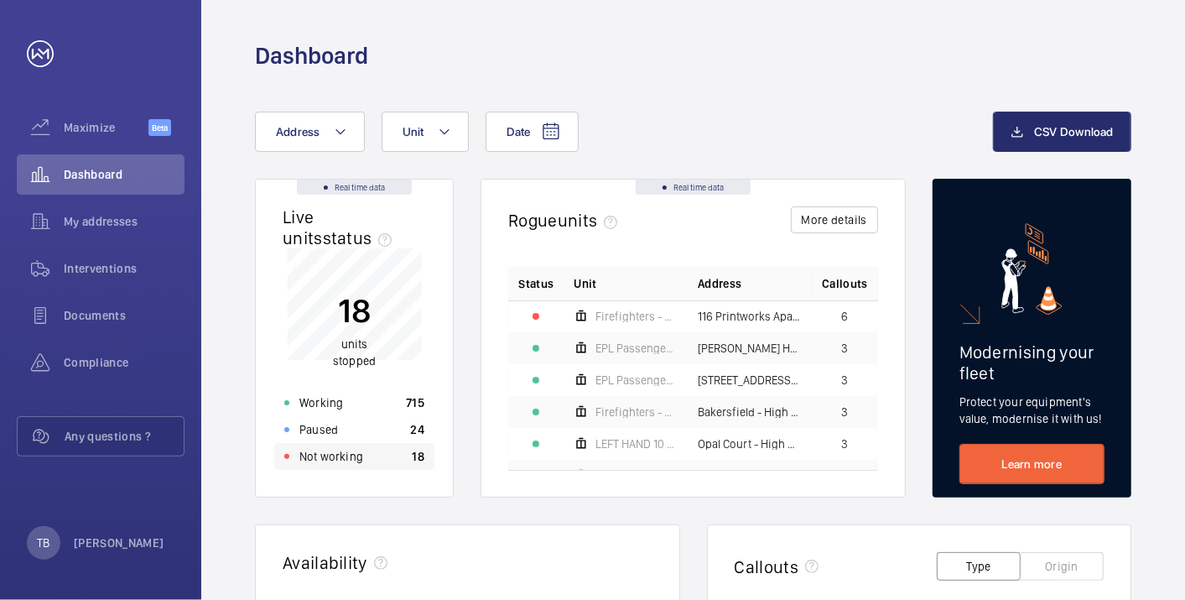
click at [365, 454] on div "Not working 18" at bounding box center [354, 456] width 160 height 27
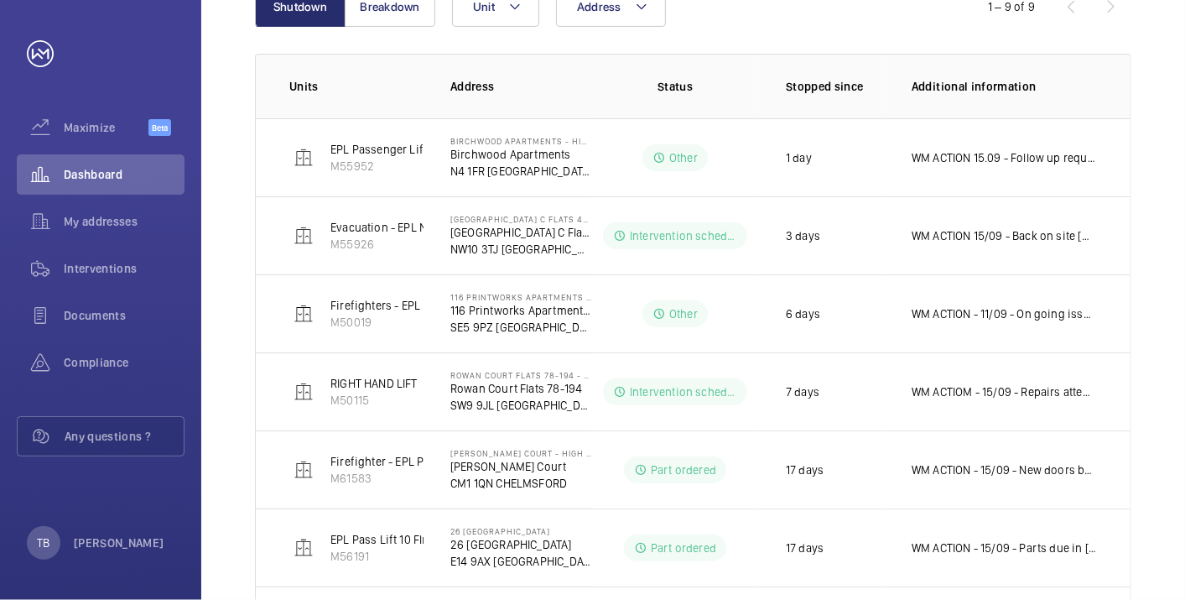
scroll to position [241, 0]
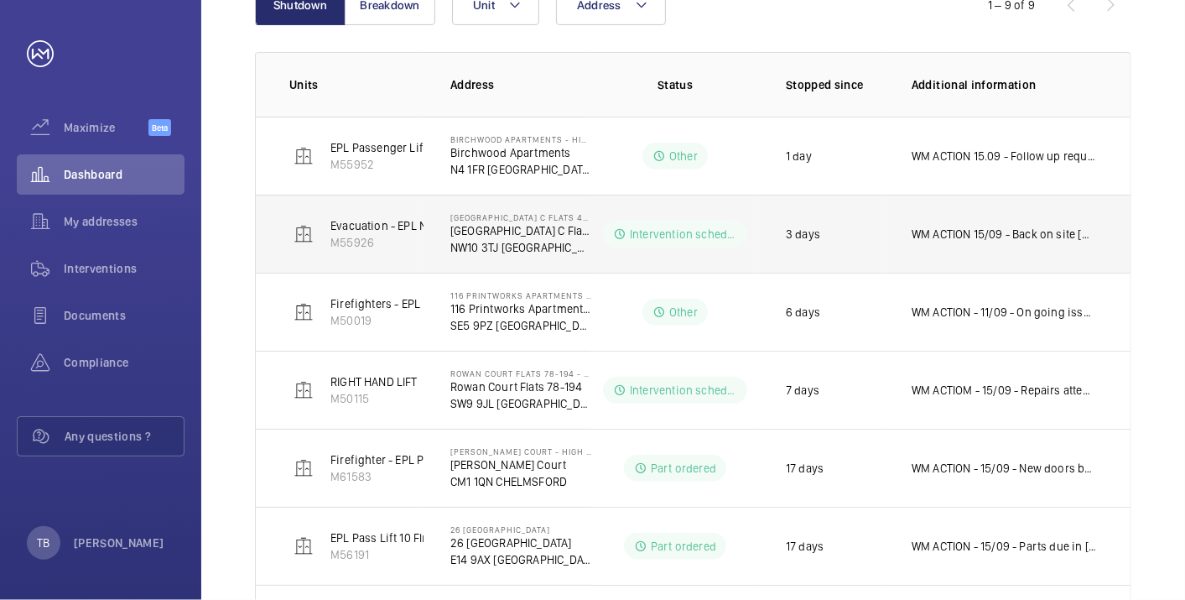
click at [998, 241] on p "WM ACTION 15/09 - Back on site [DATE] to finish 12.09 - Ongoing drive replaceme…" at bounding box center [1004, 234] width 185 height 17
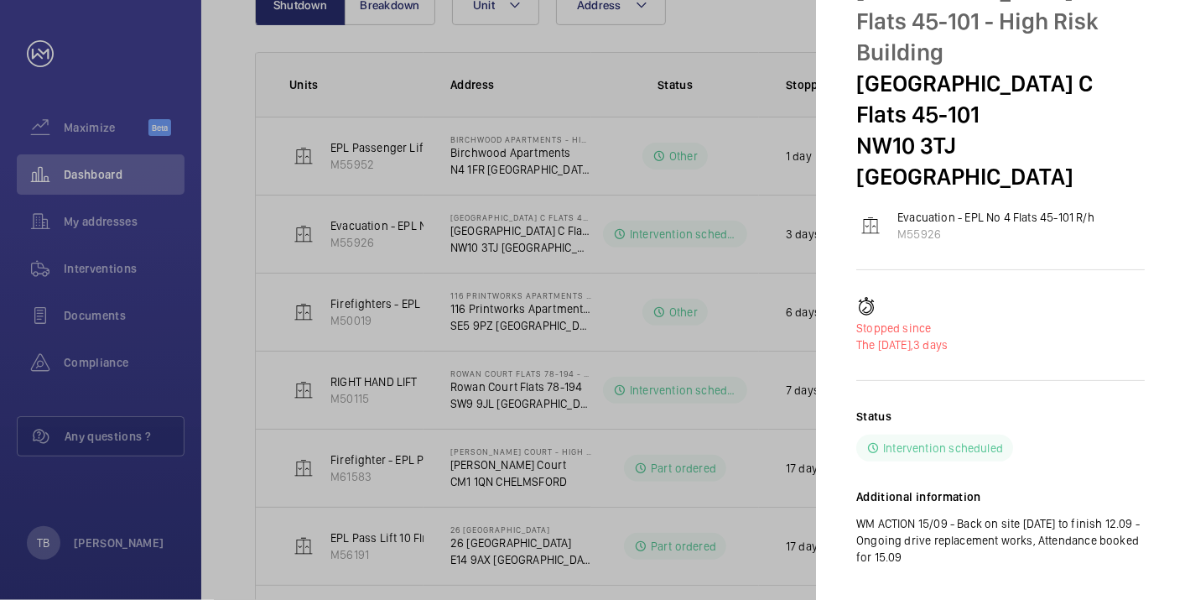
scroll to position [0, 0]
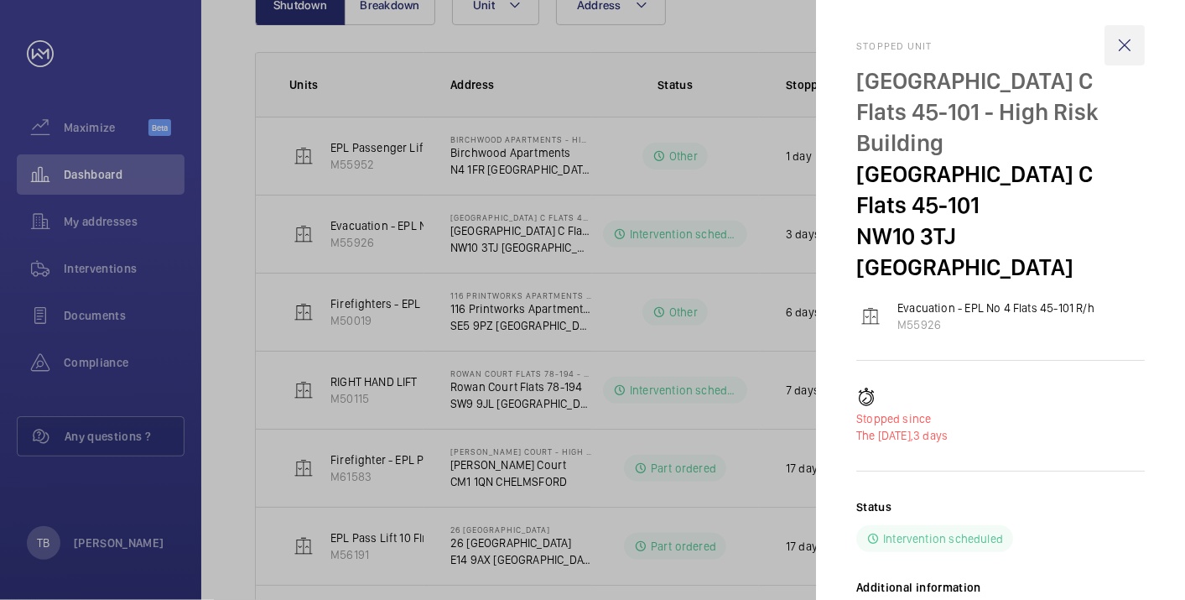
click at [1128, 41] on wm-front-icon-button at bounding box center [1125, 45] width 40 height 40
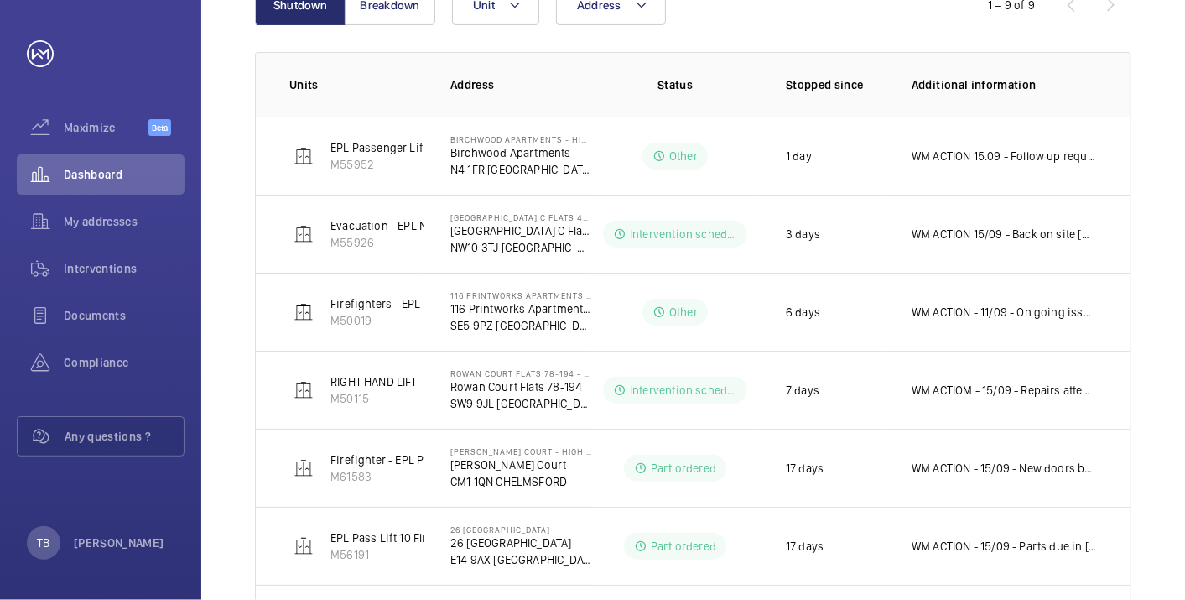
scroll to position [241, 0]
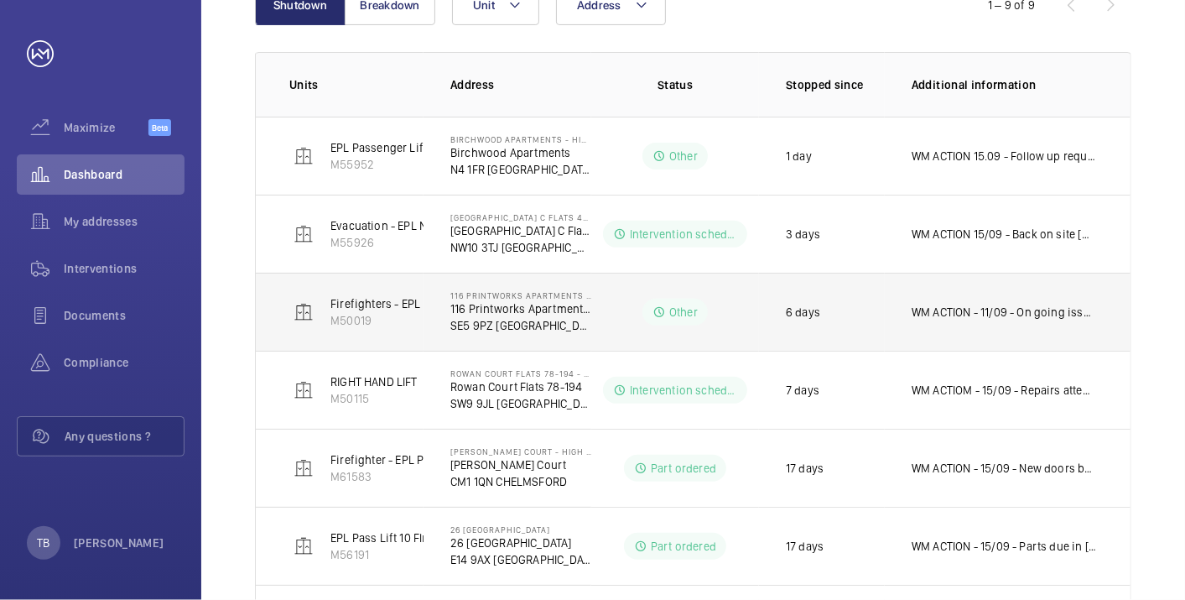
click at [983, 321] on td "WM ACTION - 11/09 - On going issues, possible drive upgrade required" at bounding box center [1008, 312] width 246 height 78
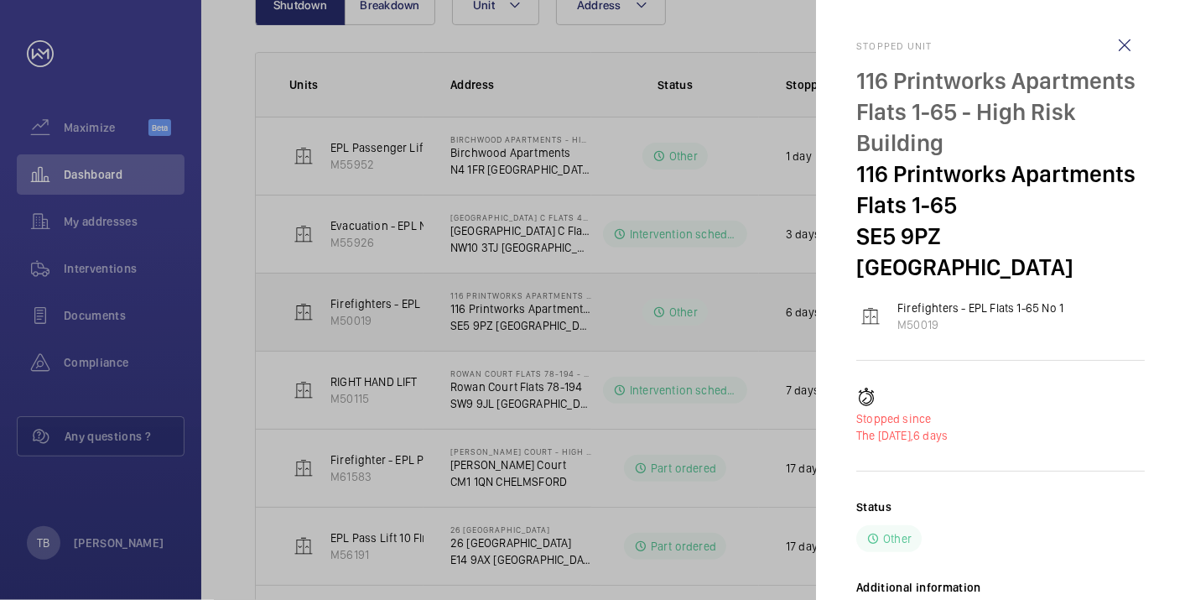
scroll to position [74, 0]
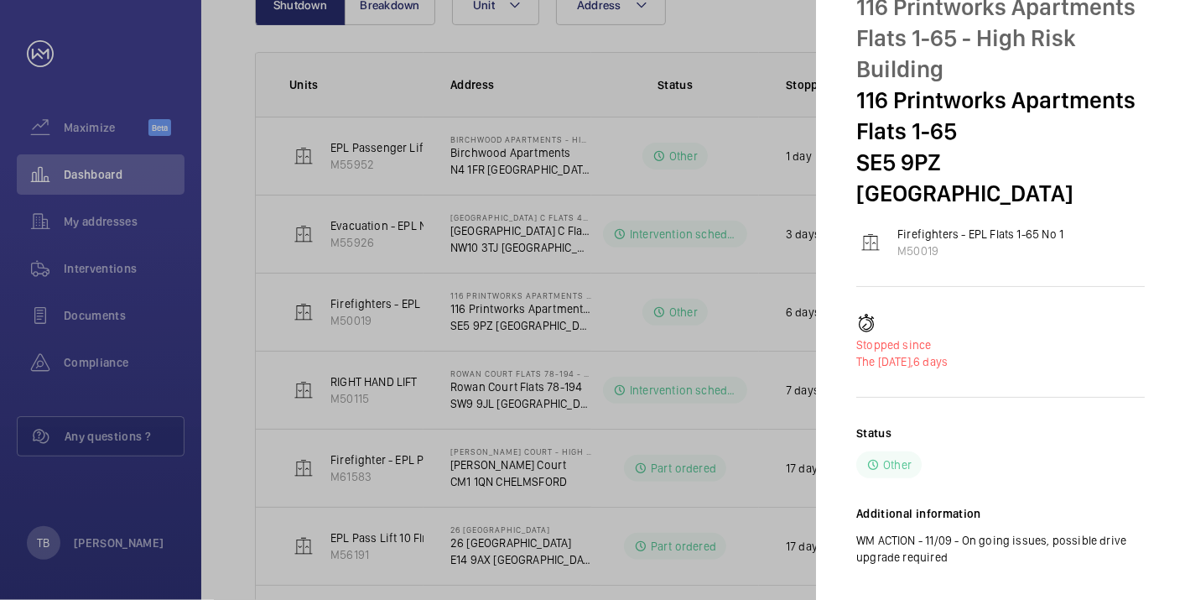
click at [858, 94] on p "116 Printworks Apartments Flats 1-65" at bounding box center [1000, 116] width 289 height 62
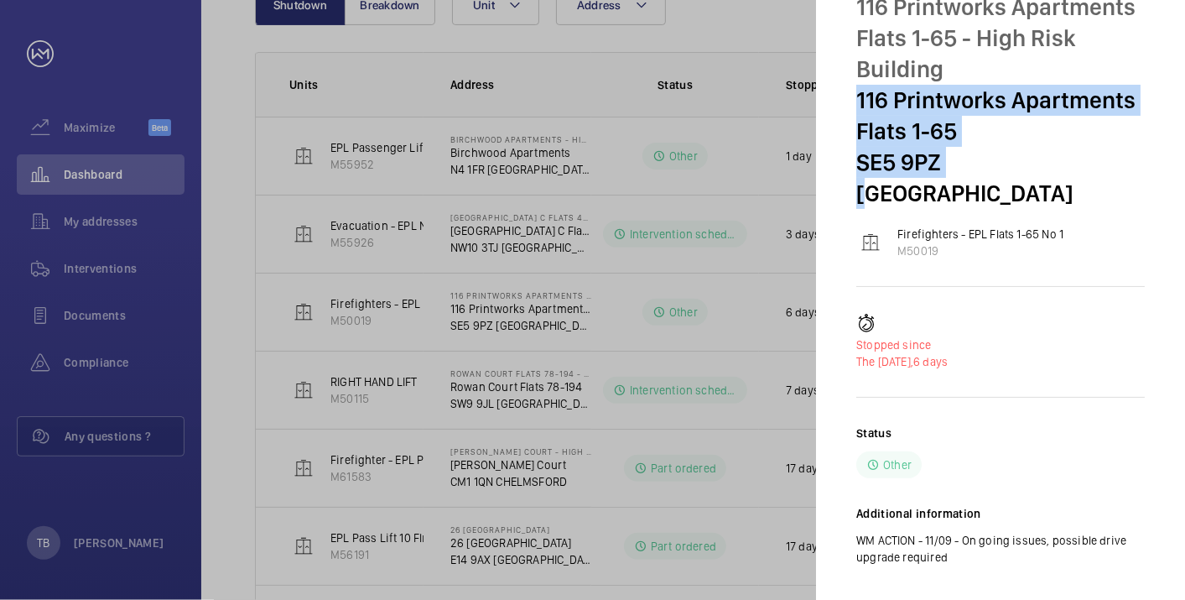
drag, startPoint x: 858, startPoint y: 94, endPoint x: 944, endPoint y: 159, distance: 107.7
click at [944, 159] on div "116 Printworks Apartments Flats 1-65 - High Risk Building 116 Printworks Apartm…" at bounding box center [1000, 100] width 289 height 217
copy div "[STREET_ADDRESS]"
drag, startPoint x: 857, startPoint y: 481, endPoint x: 965, endPoint y: 544, distance: 125.2
click at [965, 544] on div "Status Other Additional information WM ACTION - 11/09 - On going issues, possib…" at bounding box center [1000, 508] width 289 height 168
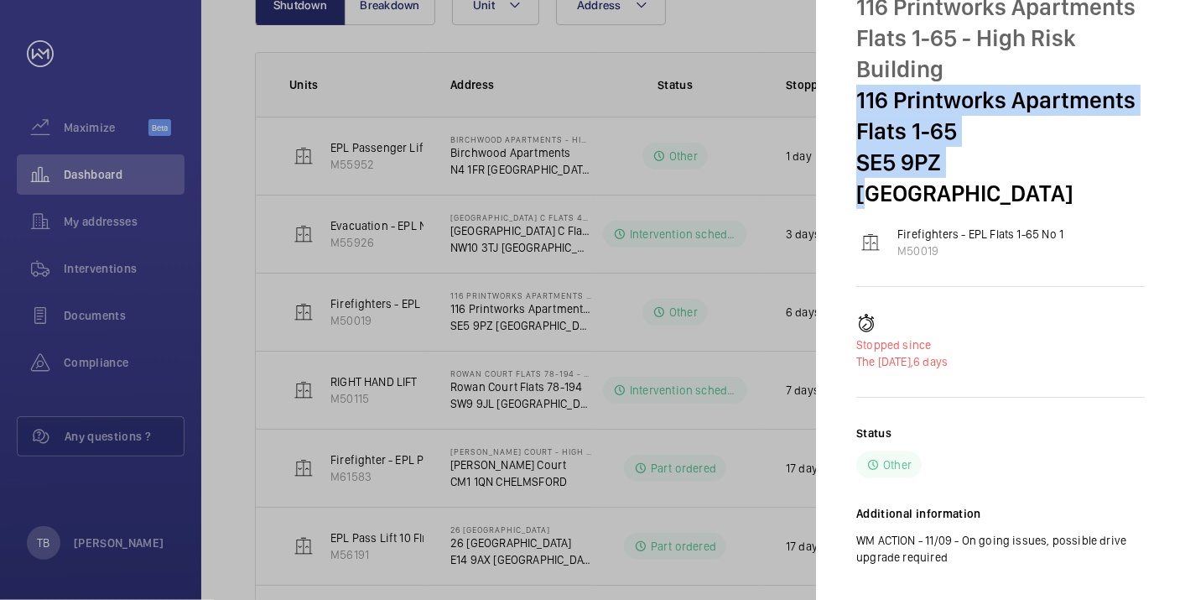
copy div "Additional information WM ACTION - 11/09 - On going issues, possible drive upgr…"
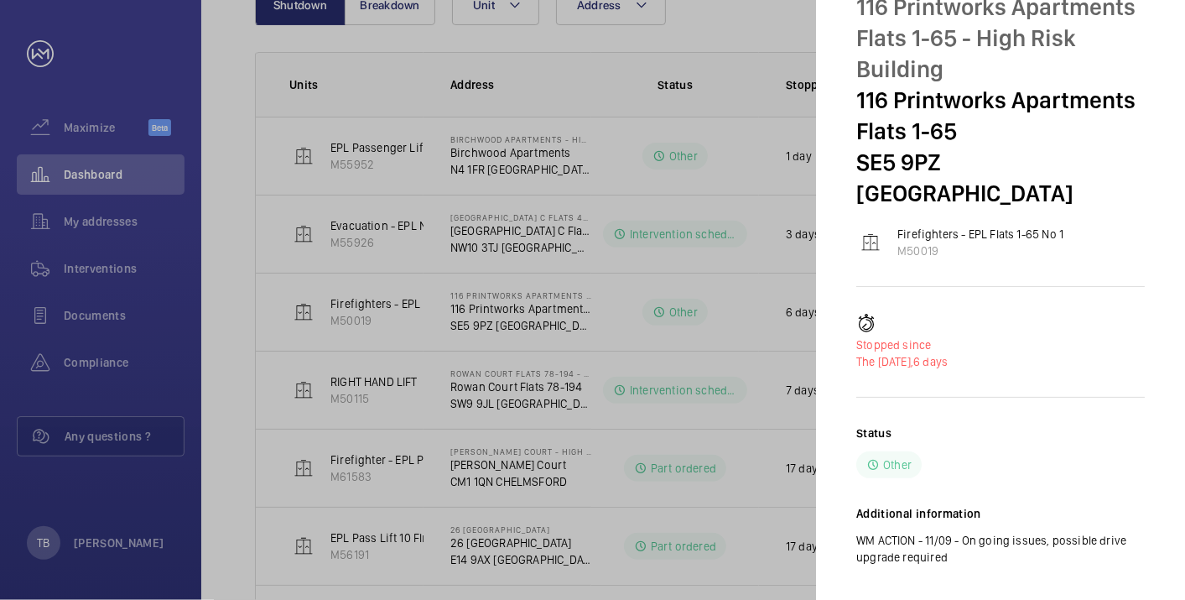
click at [502, 475] on div at bounding box center [592, 300] width 1185 height 600
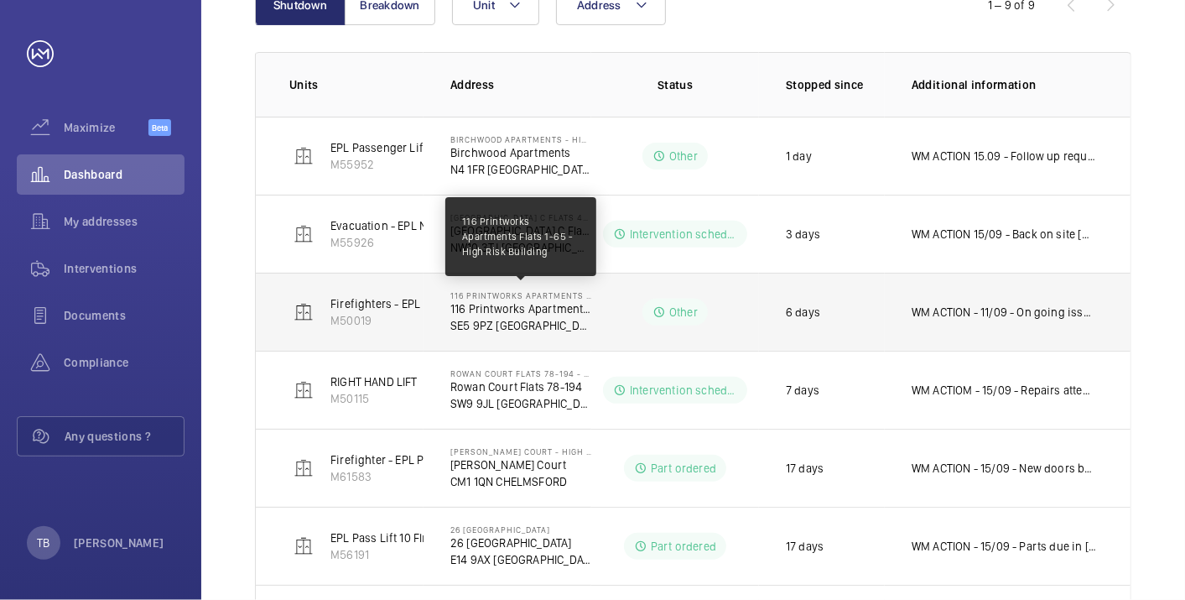
click at [502, 294] on p "116 Printworks Apartments Flats 1-65 - High Risk Building" at bounding box center [520, 295] width 141 height 10
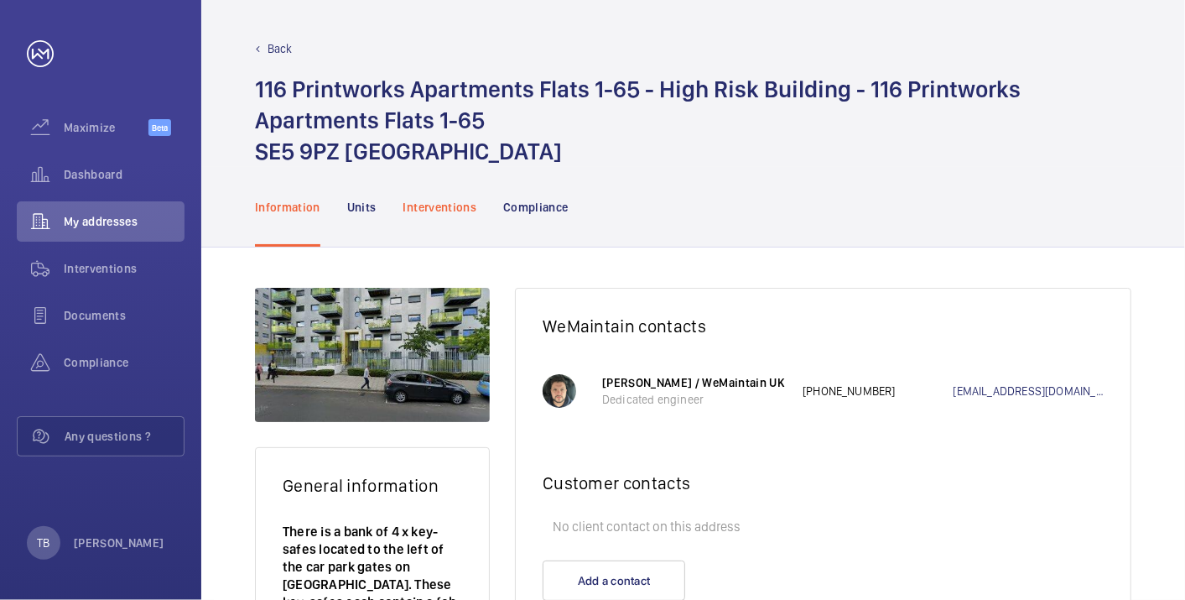
click at [450, 215] on p "Interventions" at bounding box center [440, 207] width 74 height 17
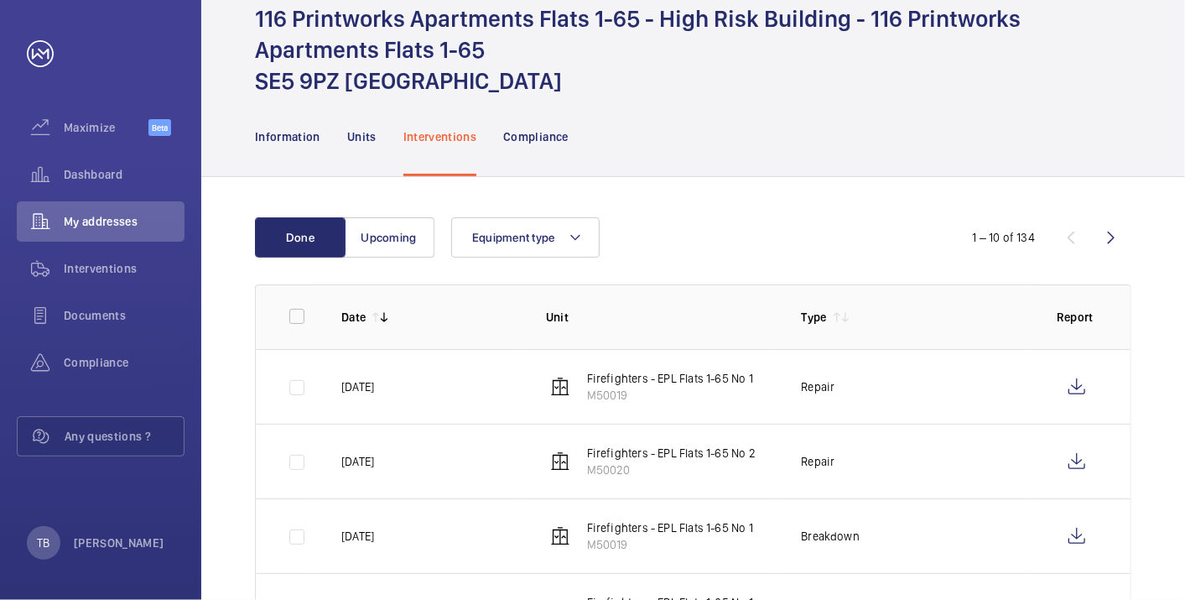
scroll to position [70, 0]
click at [1114, 233] on wm-front-icon-button at bounding box center [1111, 238] width 40 height 40
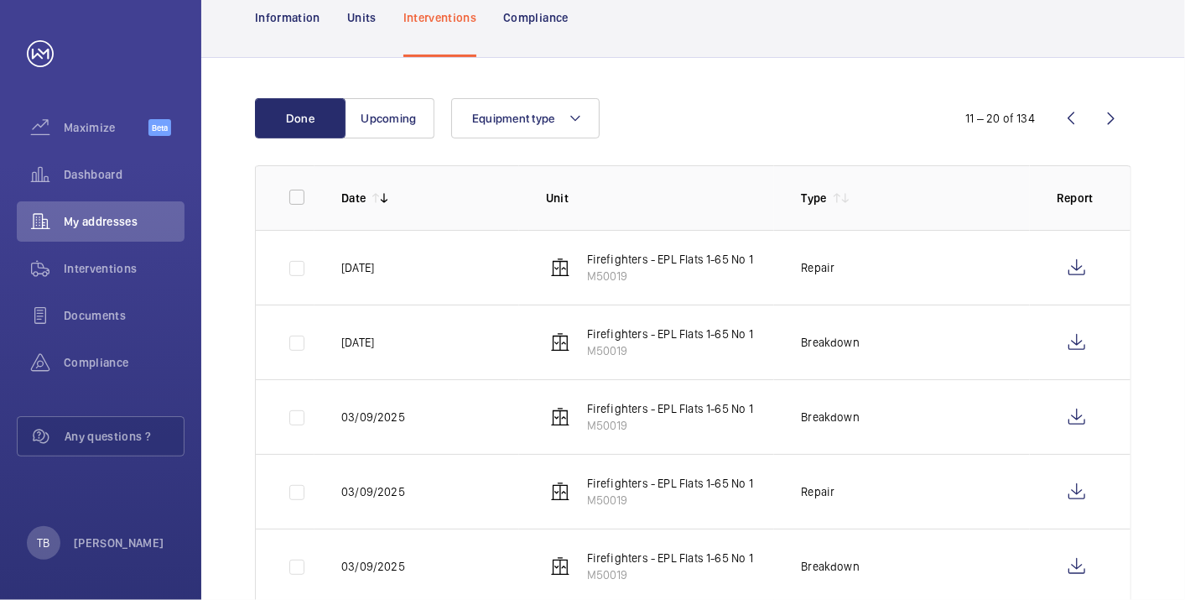
scroll to position [235, 0]
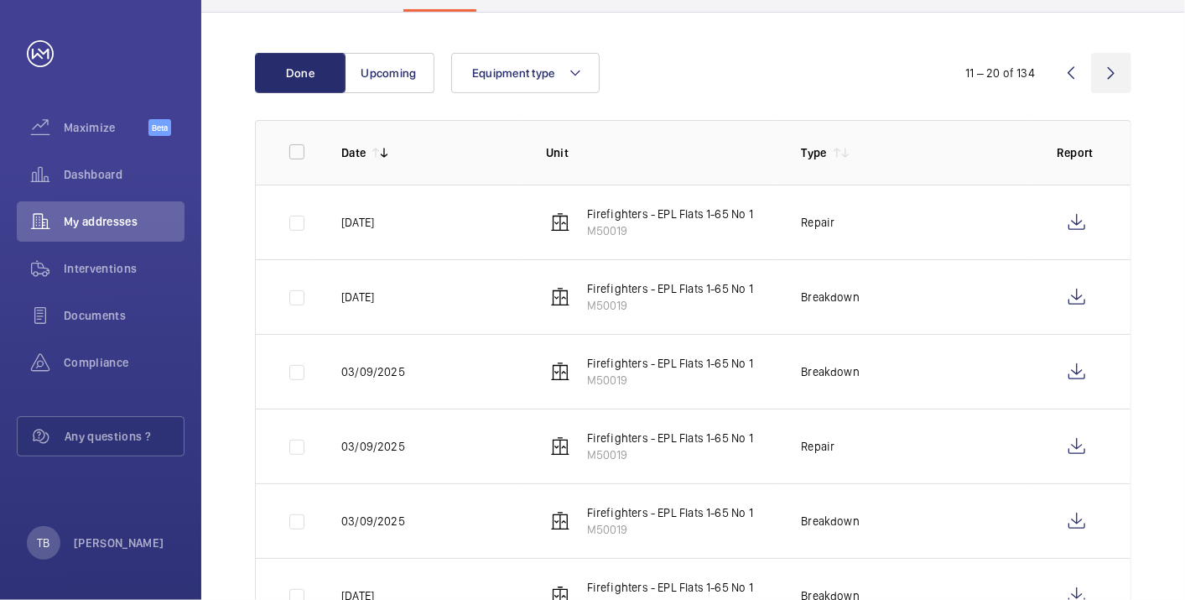
click at [1111, 62] on wm-front-icon-button at bounding box center [1111, 73] width 40 height 40
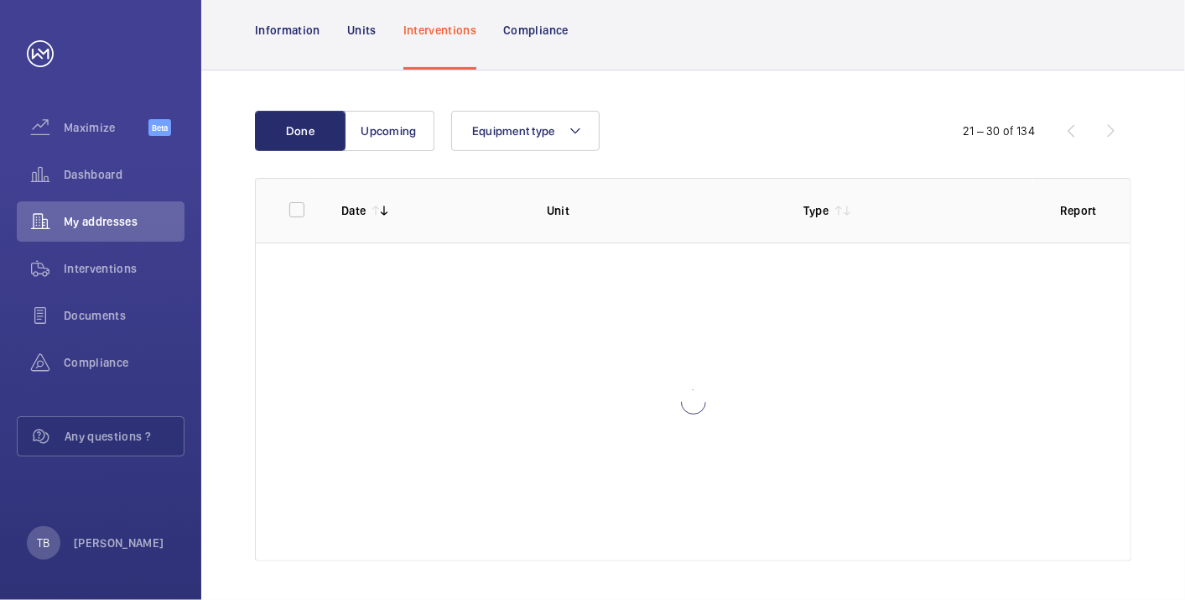
scroll to position [235, 0]
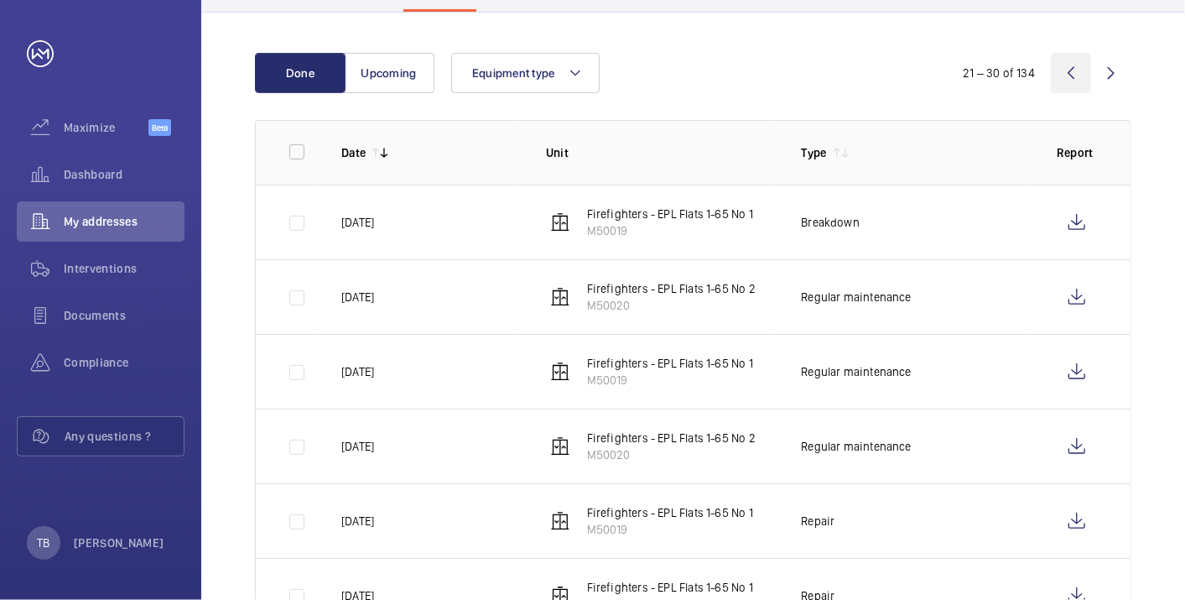
click at [1076, 75] on wm-front-icon-button at bounding box center [1071, 73] width 40 height 40
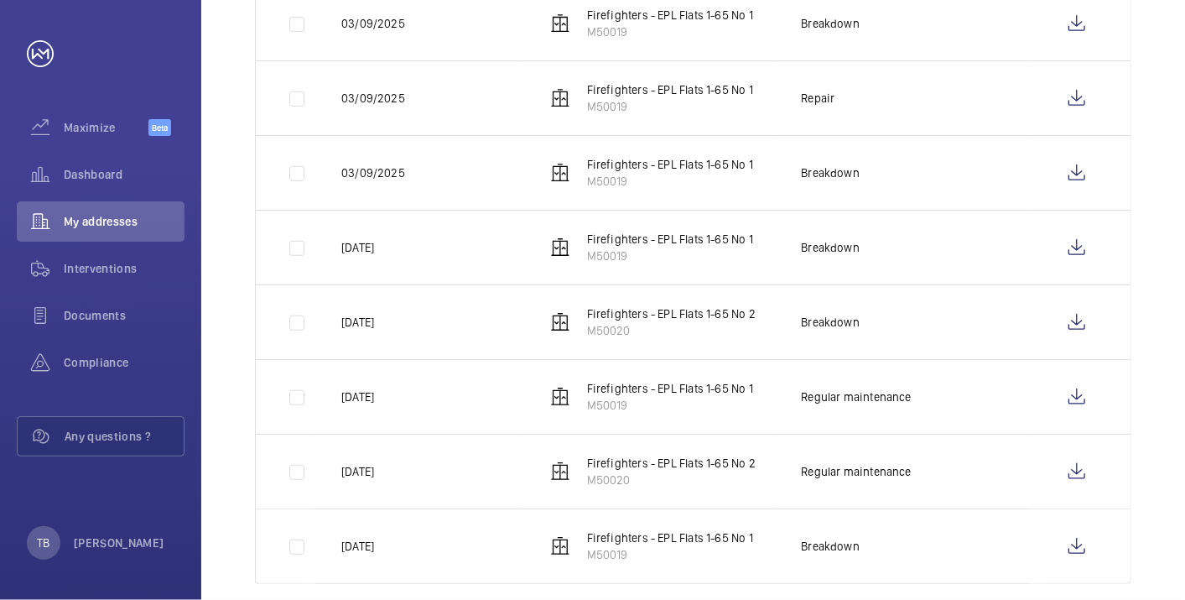
scroll to position [604, 0]
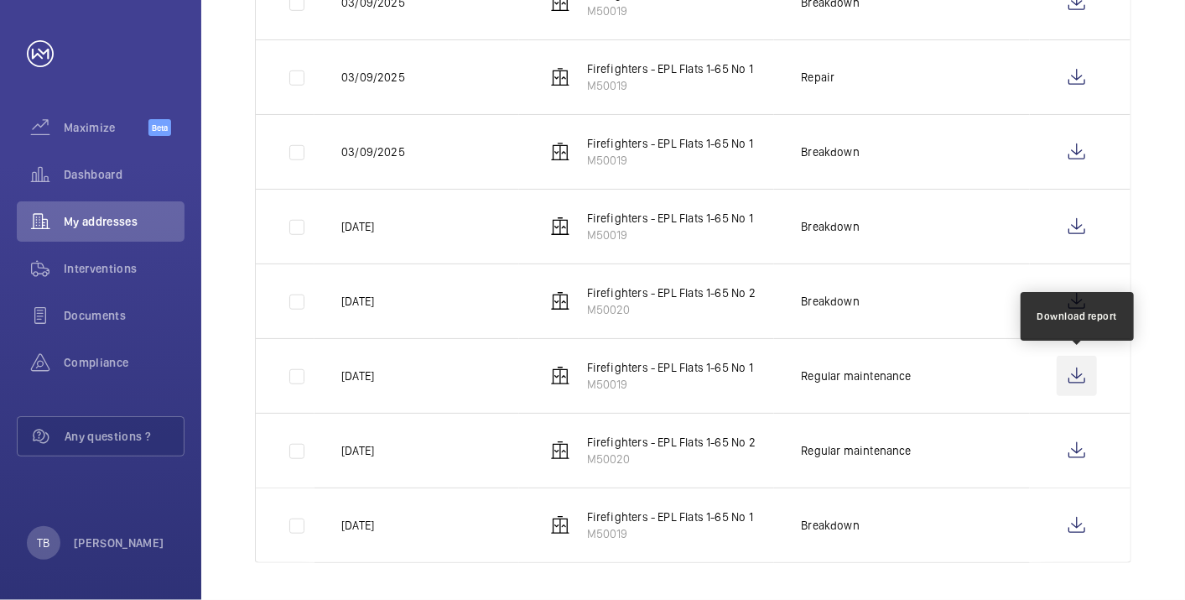
click at [1076, 378] on wm-front-icon-button at bounding box center [1077, 376] width 40 height 40
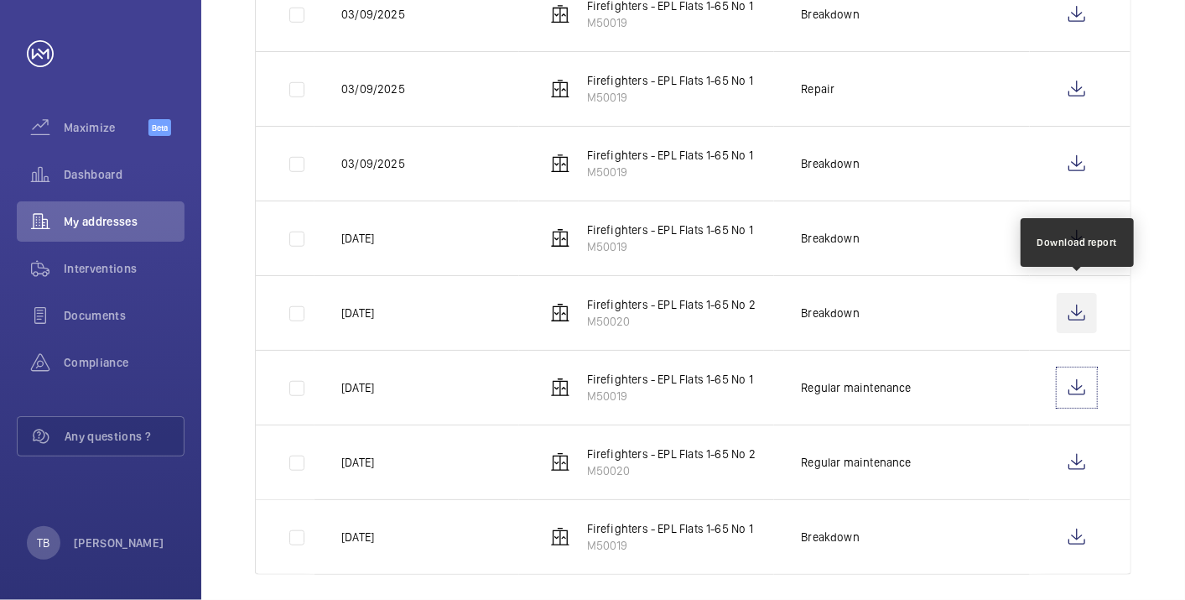
scroll to position [591, 0]
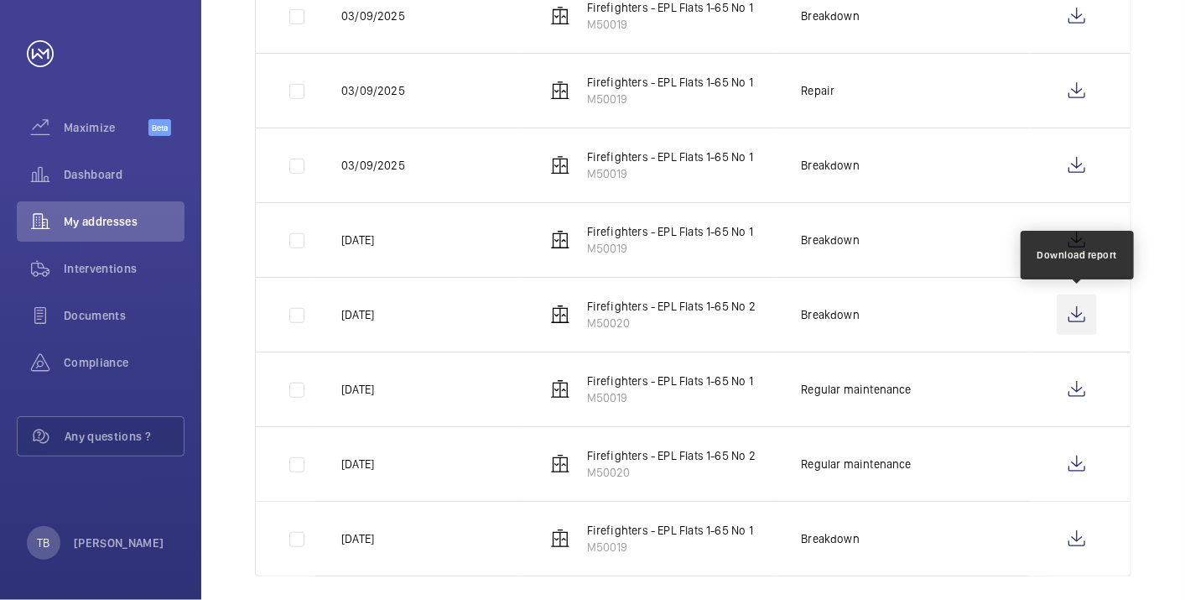
click at [1074, 309] on wm-front-icon-button at bounding box center [1077, 314] width 40 height 40
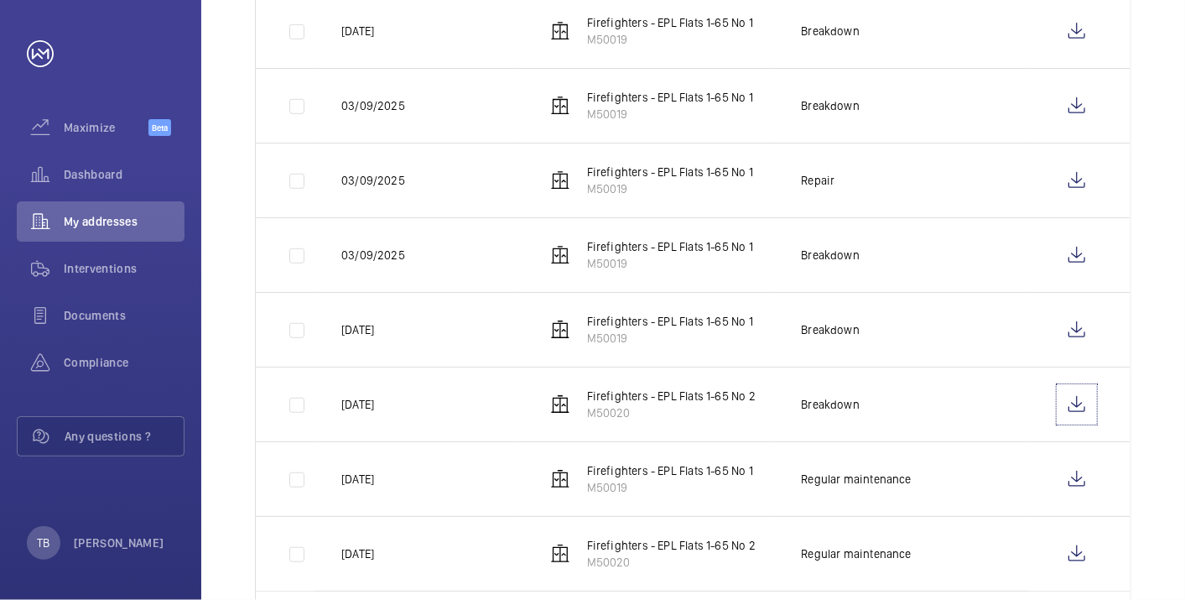
scroll to position [501, 0]
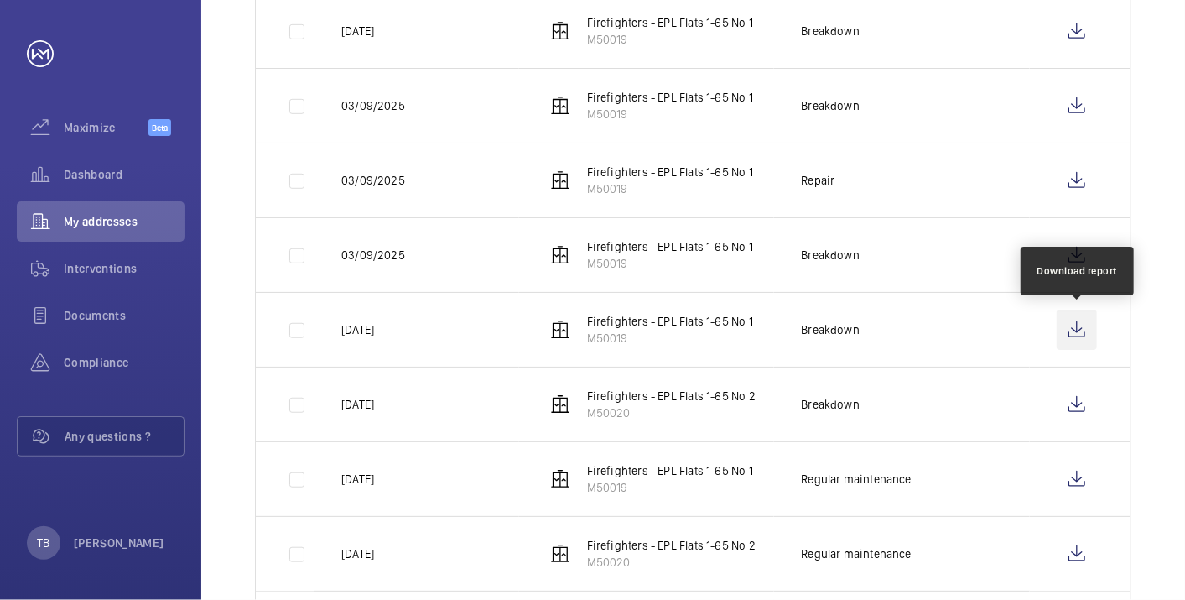
click at [1074, 324] on wm-front-icon-button at bounding box center [1077, 330] width 40 height 40
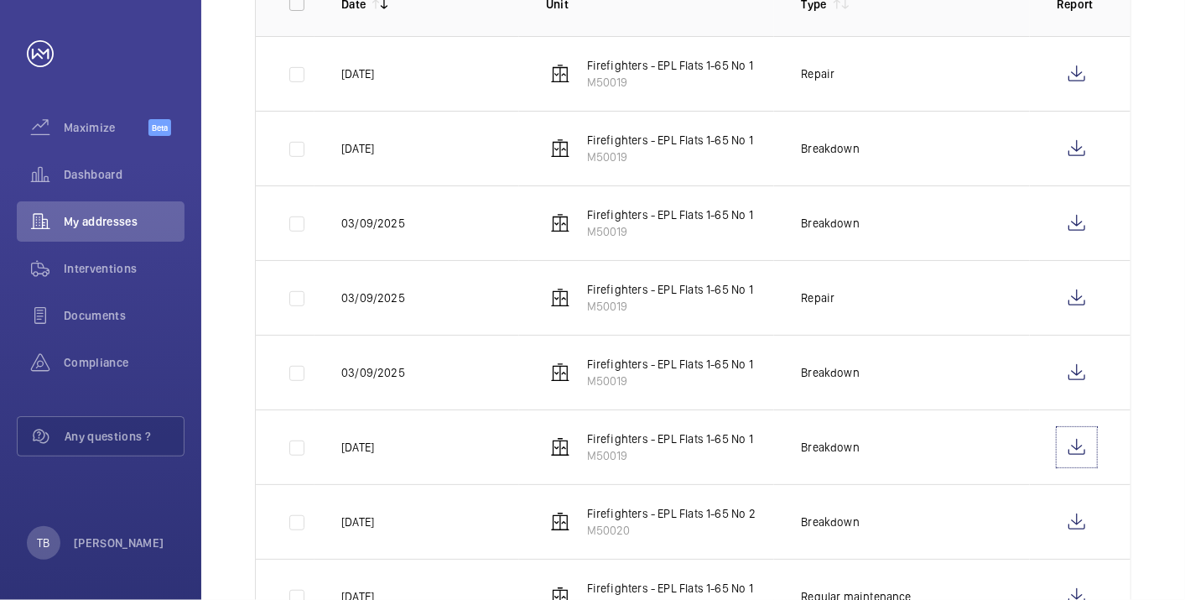
scroll to position [383, 0]
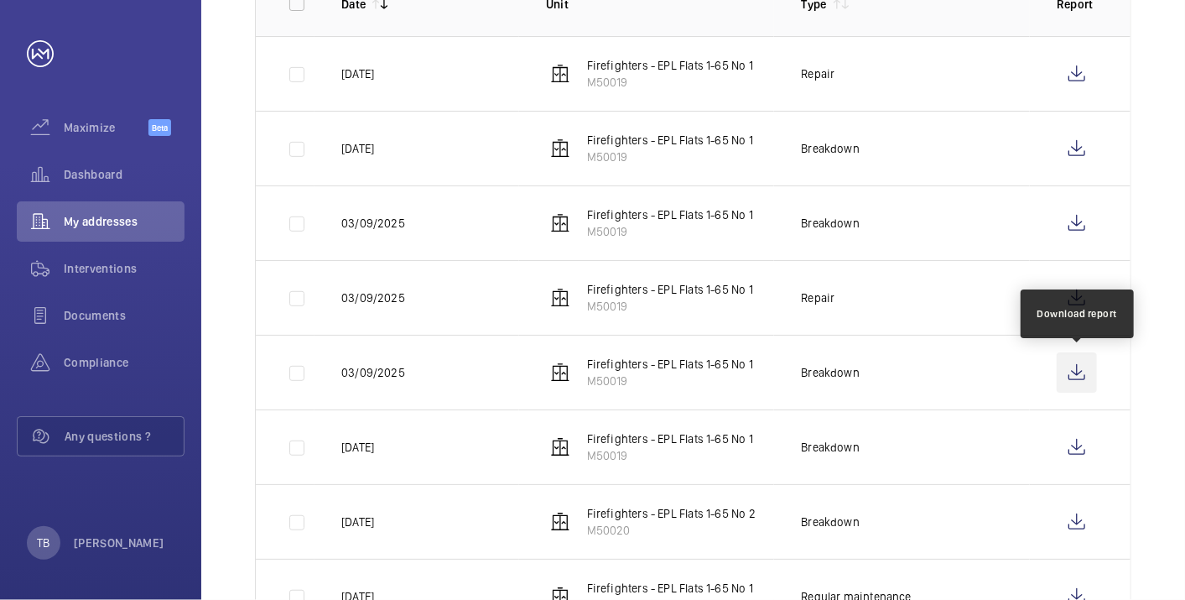
click at [1079, 367] on wm-front-icon-button at bounding box center [1077, 372] width 40 height 40
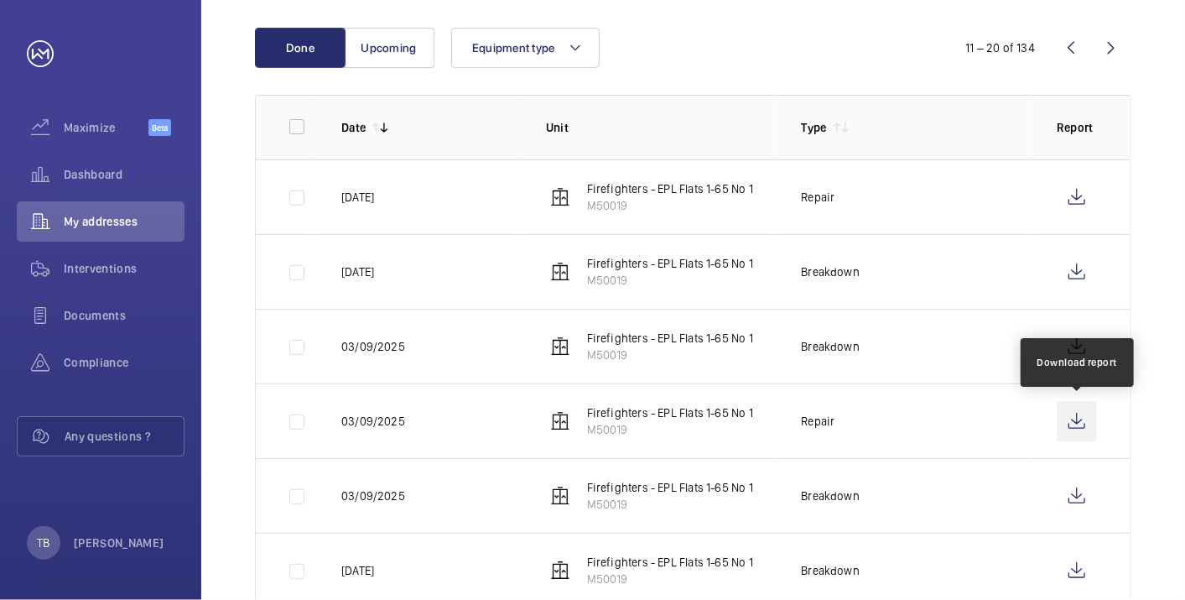
click at [1075, 420] on wm-front-icon-button at bounding box center [1077, 421] width 40 height 40
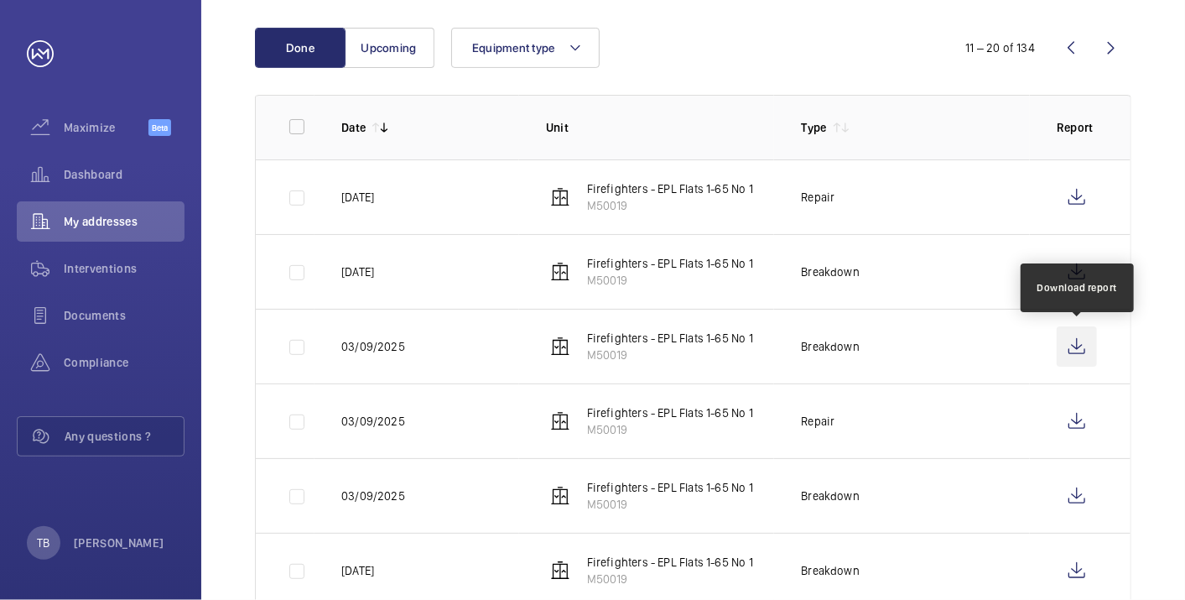
click at [1078, 350] on wm-front-icon-button at bounding box center [1077, 346] width 40 height 40
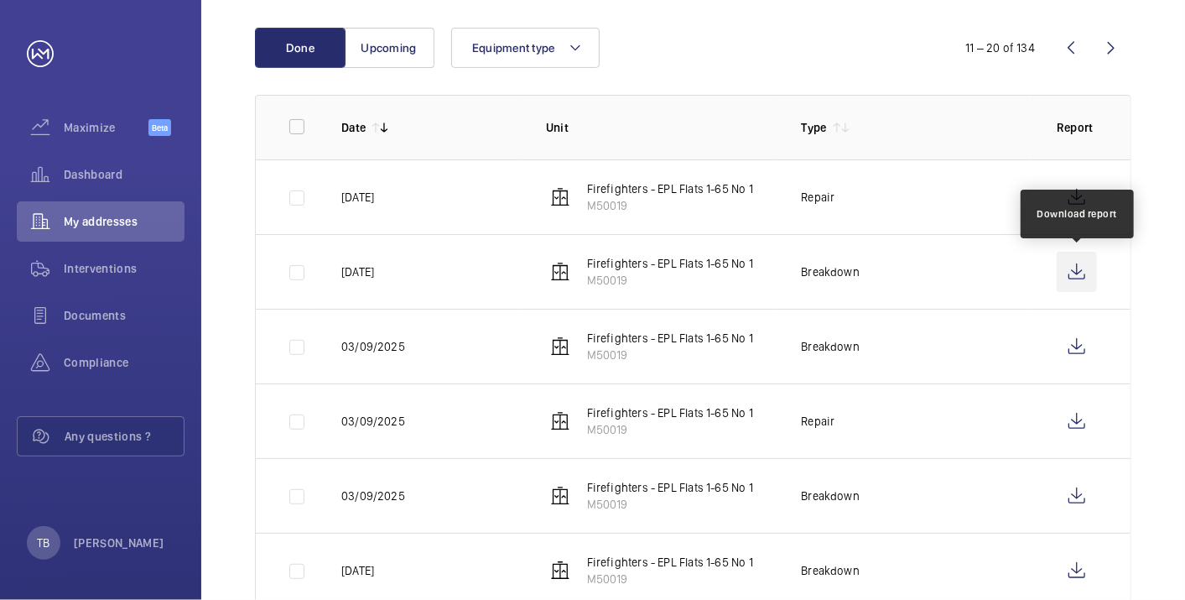
click at [1082, 268] on wm-front-icon-button at bounding box center [1077, 272] width 40 height 40
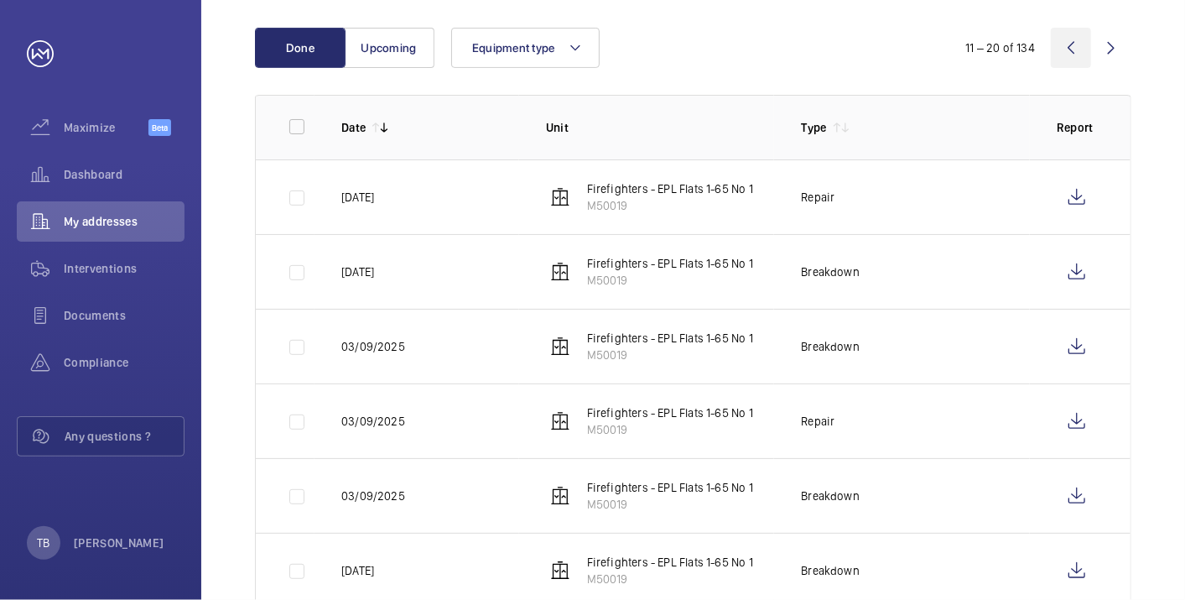
click at [1075, 48] on wm-front-icon-button at bounding box center [1071, 48] width 40 height 40
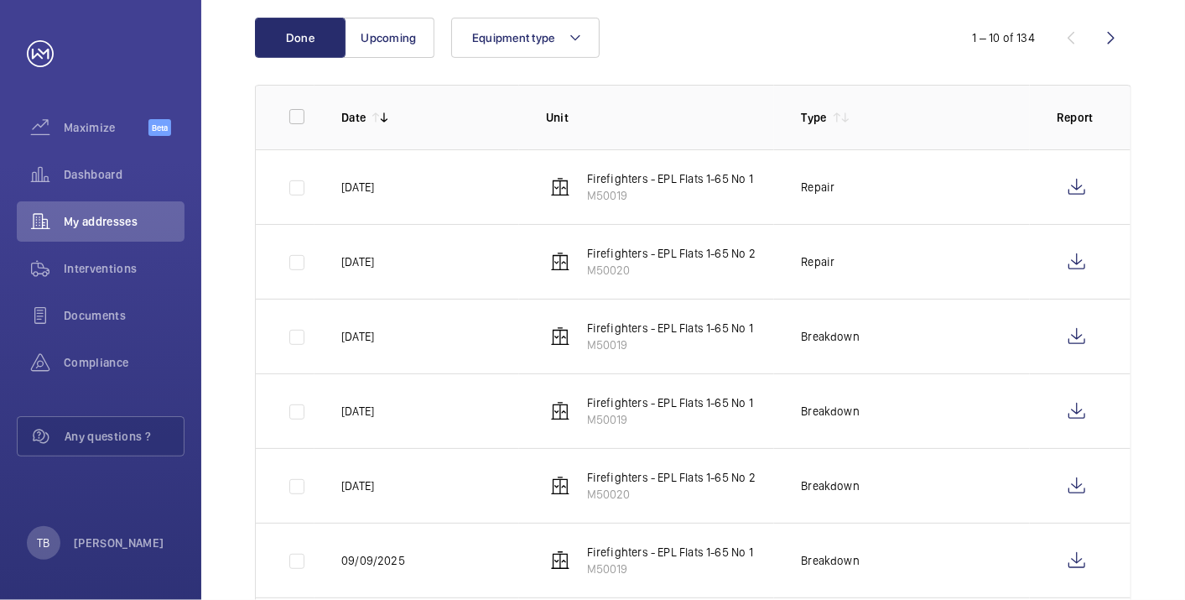
scroll to position [604, 0]
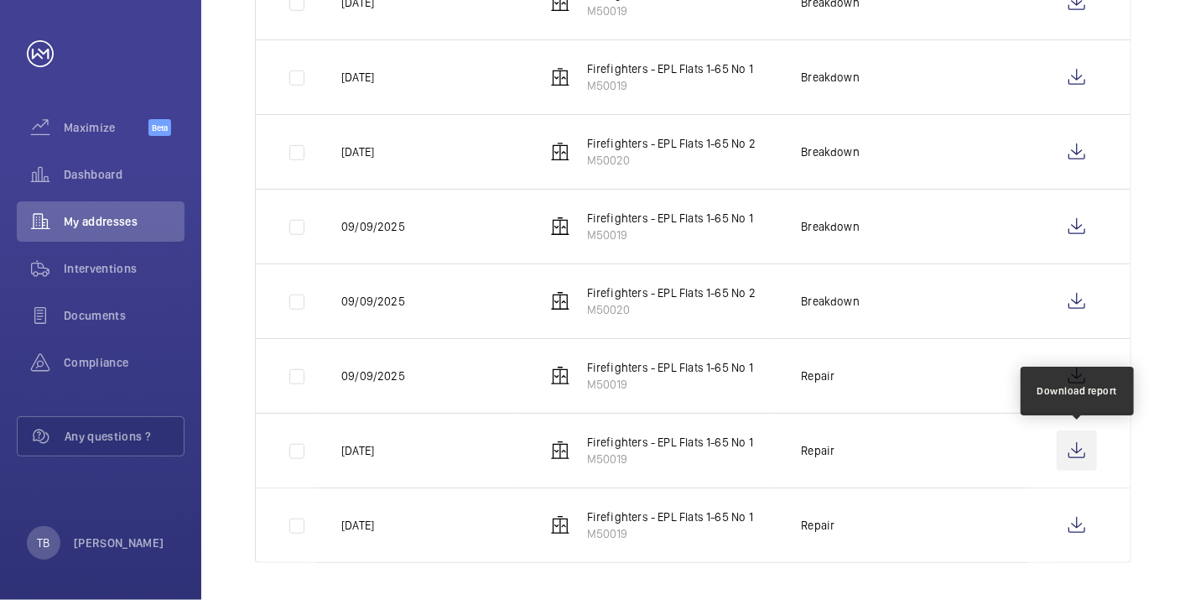
click at [1071, 448] on wm-front-icon-button at bounding box center [1077, 450] width 40 height 40
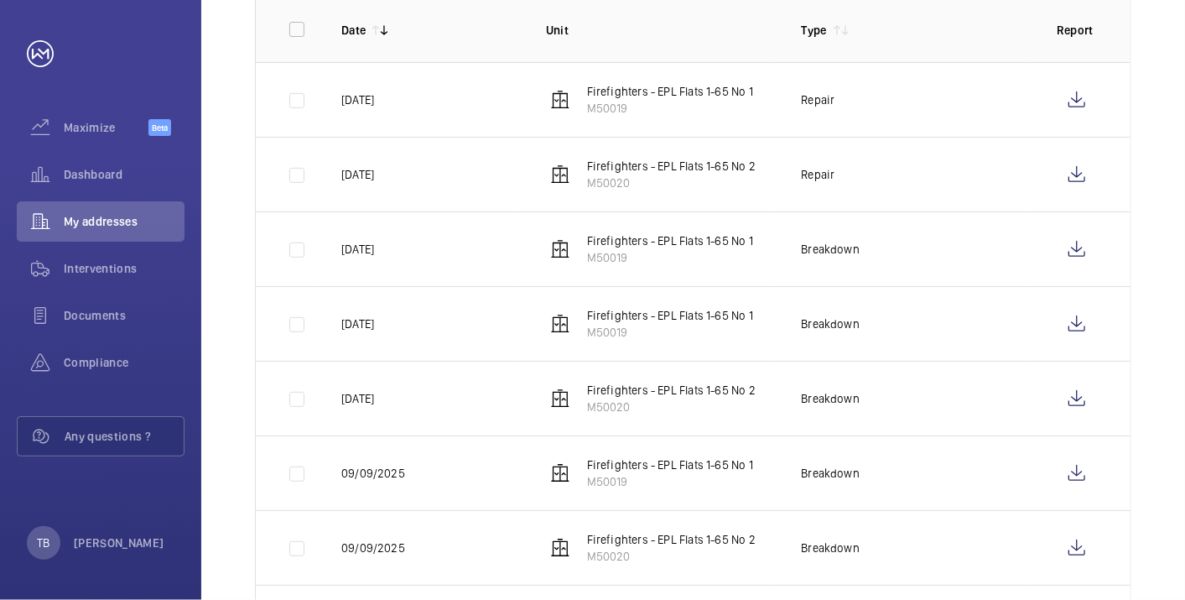
scroll to position [337, 0]
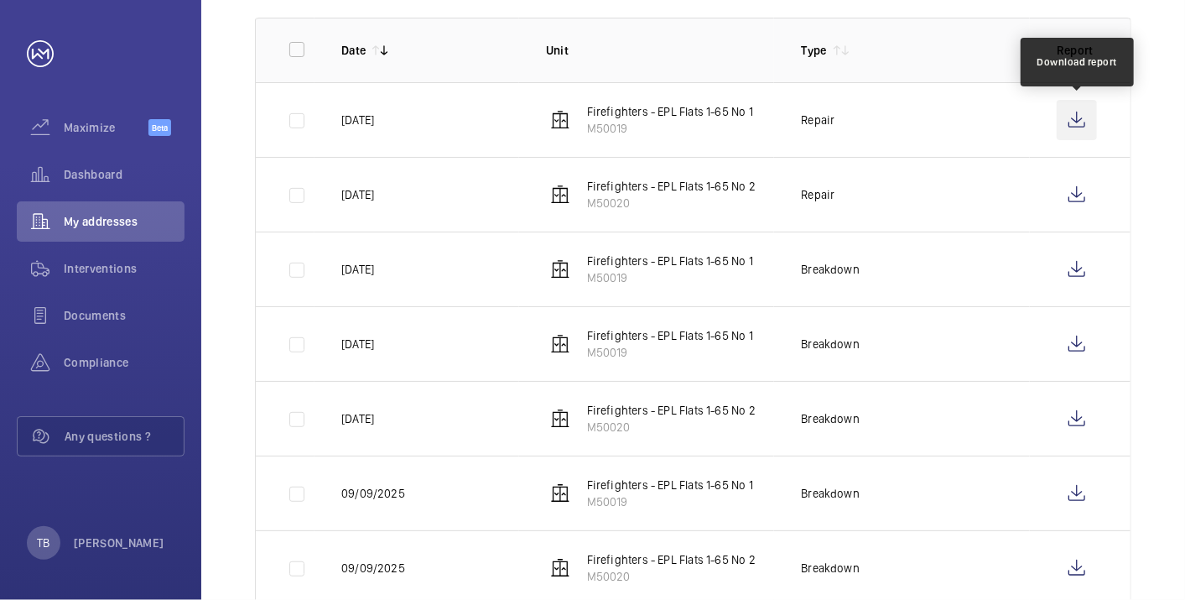
click at [1080, 113] on wm-front-icon-button at bounding box center [1077, 120] width 40 height 40
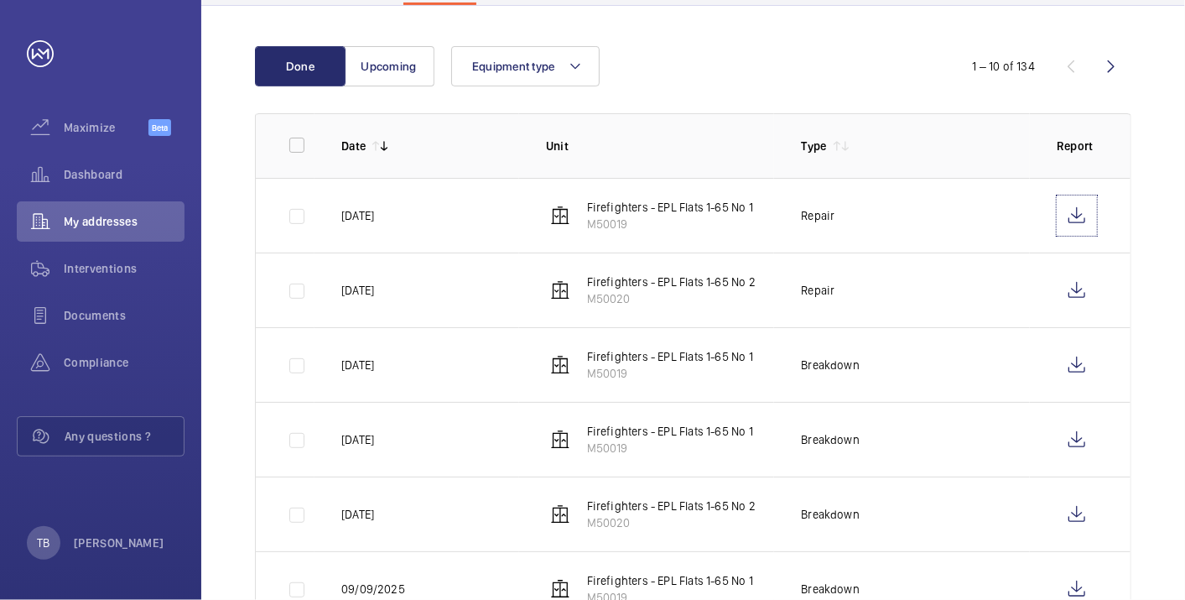
scroll to position [240, 0]
click at [105, 175] on span "Dashboard" at bounding box center [124, 174] width 121 height 17
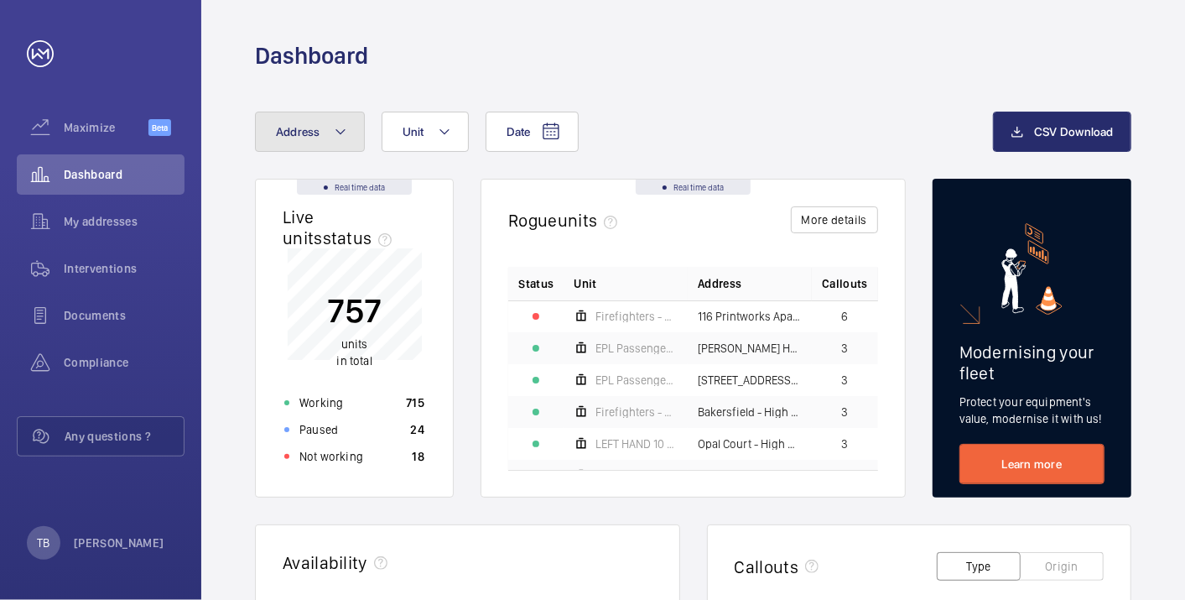
click at [318, 115] on button "Address" at bounding box center [310, 132] width 110 height 40
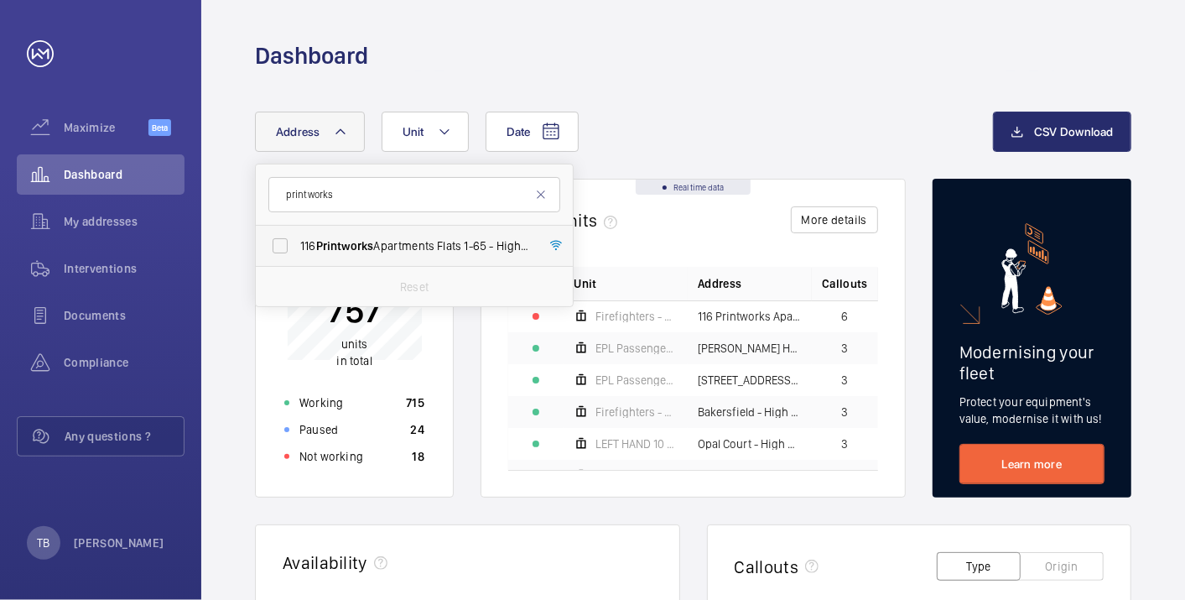
type input "printworks"
click at [355, 244] on span "Printworks" at bounding box center [345, 245] width 58 height 13
click at [297, 244] on input "116 Printworks Apartments Flats 1-65 - High Risk Building - 116 Printworks Apar…" at bounding box center [280, 246] width 34 height 34
checkbox input "true"
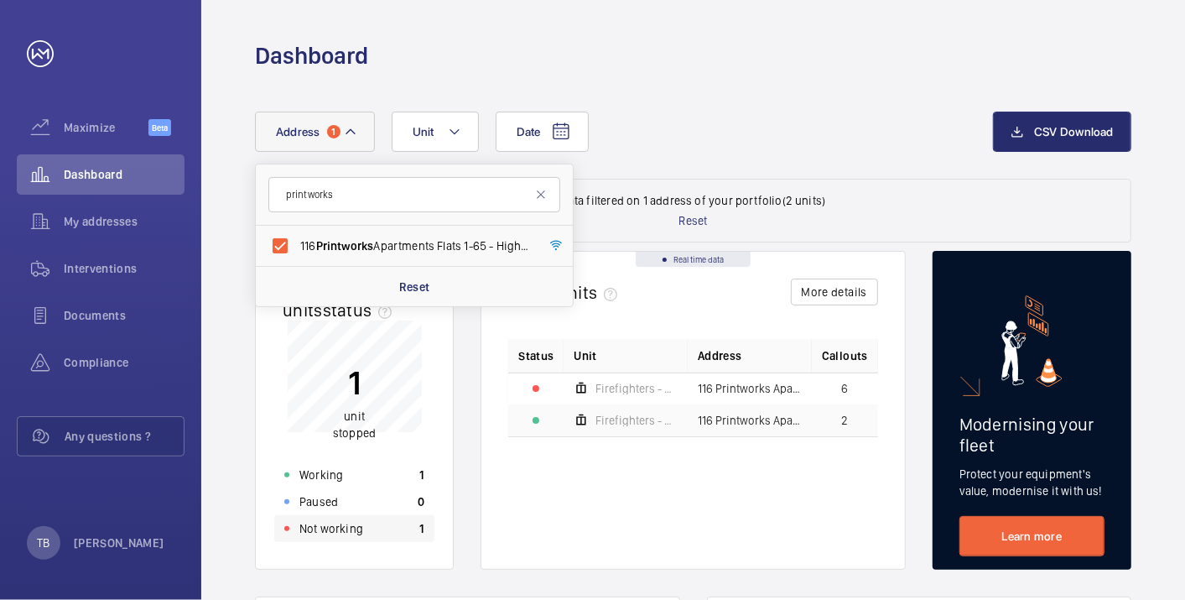
click at [368, 531] on div "Not working 1" at bounding box center [354, 528] width 160 height 27
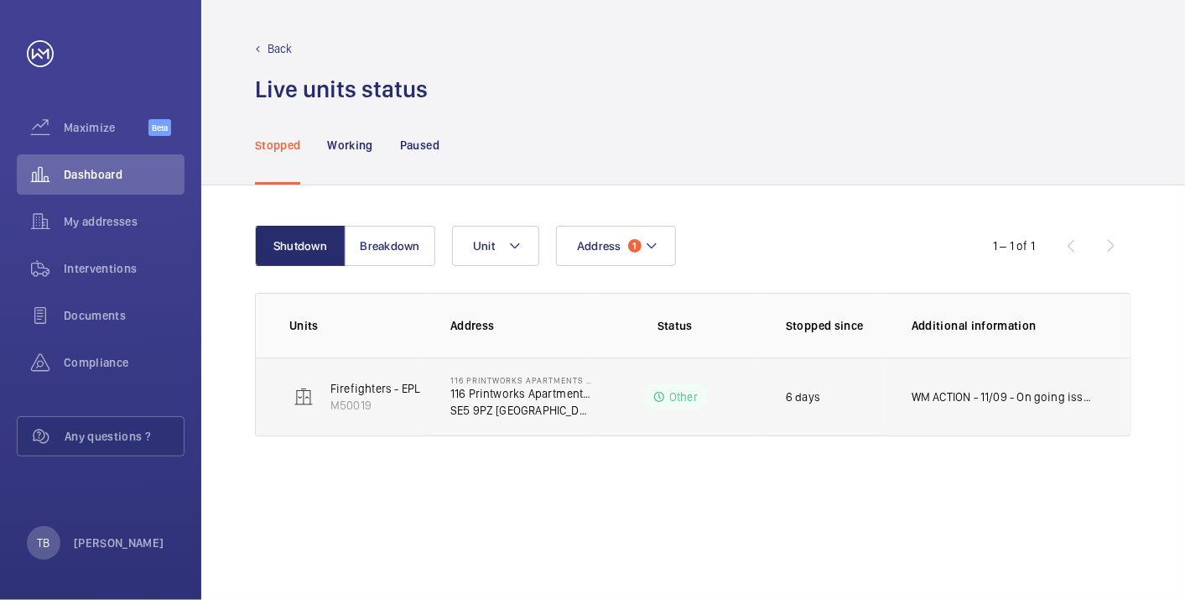
click at [400, 388] on p "Firefighters - EPL Flats 1-65 No 1" at bounding box center [413, 388] width 166 height 17
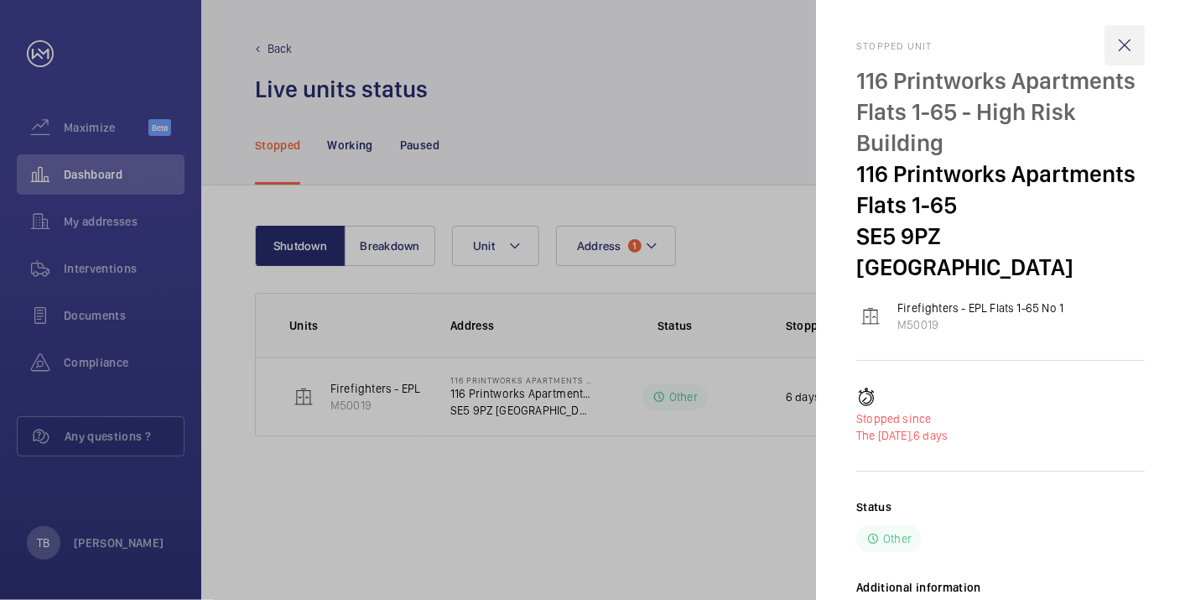
click at [1122, 49] on wm-front-icon-button at bounding box center [1125, 45] width 40 height 40
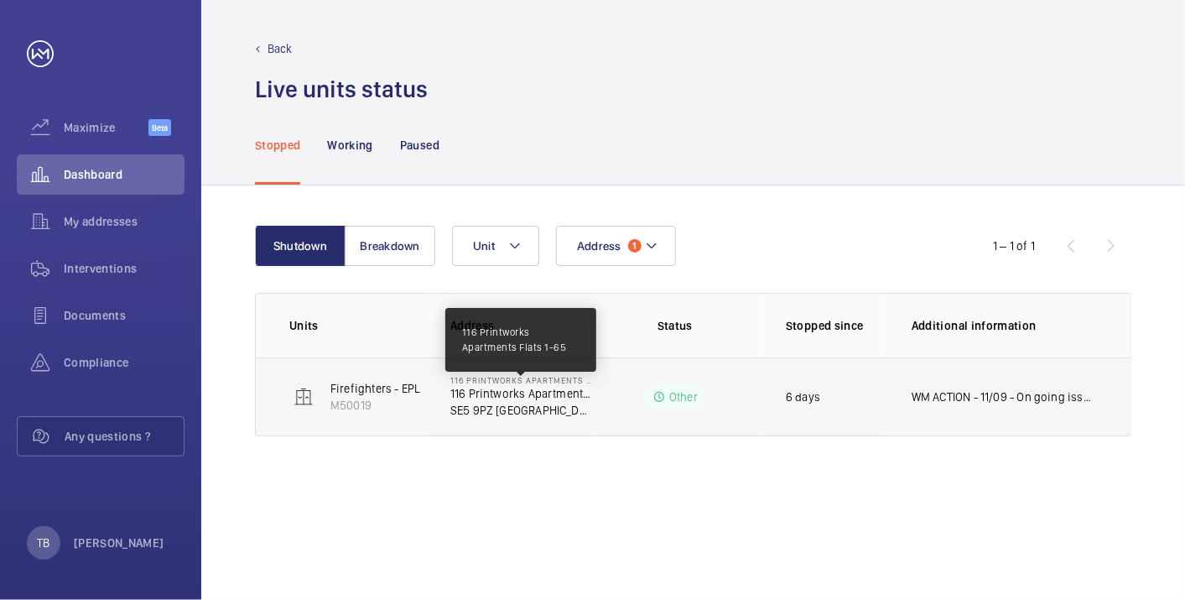
click at [517, 397] on p "116 Printworks Apartments Flats 1-65" at bounding box center [520, 393] width 141 height 17
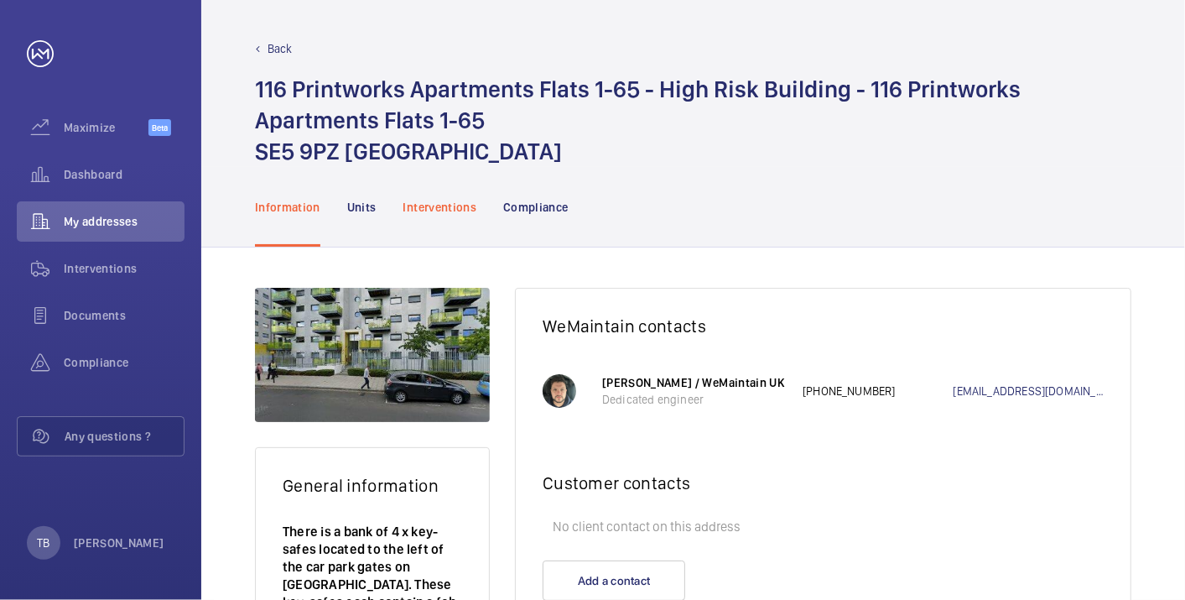
click at [440, 218] on div "Interventions" at bounding box center [440, 207] width 74 height 80
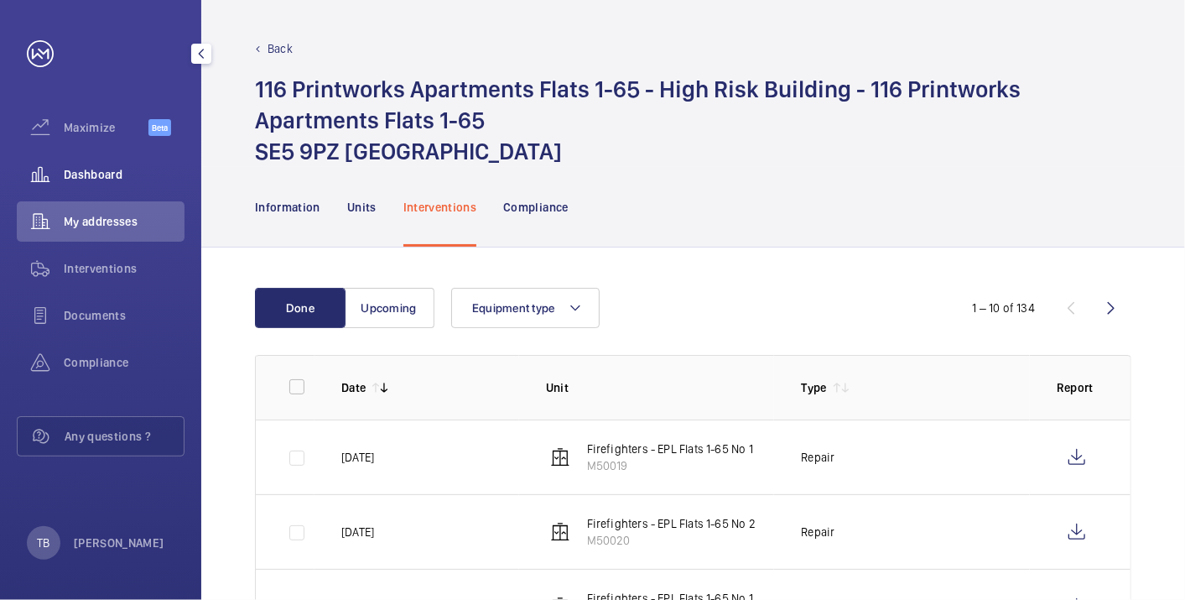
click at [123, 174] on span "Dashboard" at bounding box center [124, 174] width 121 height 17
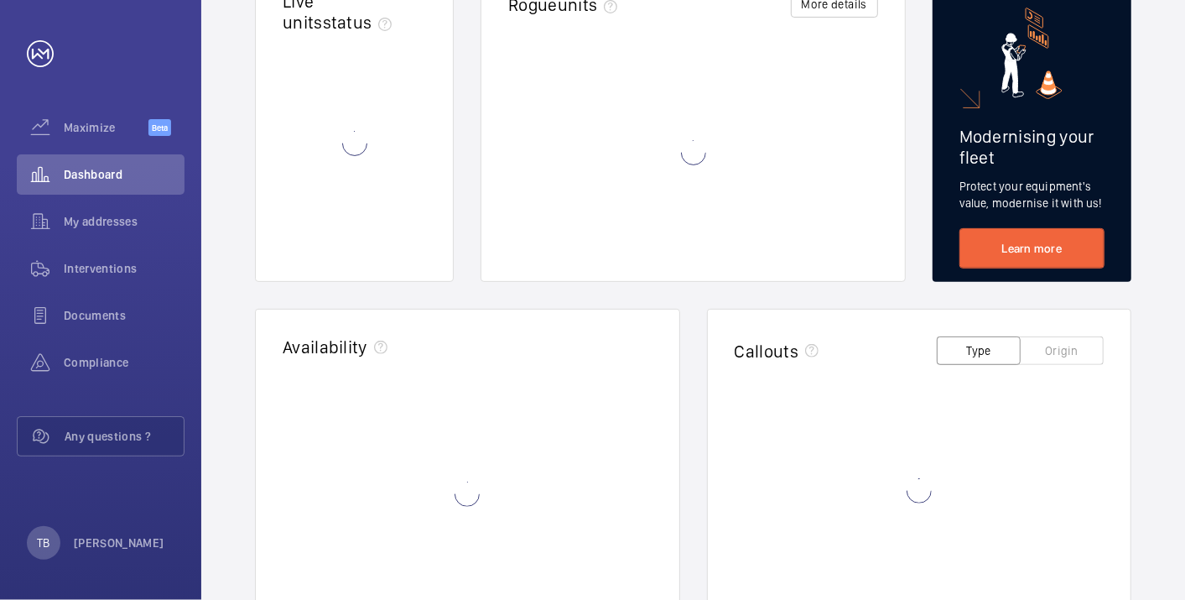
scroll to position [216, 0]
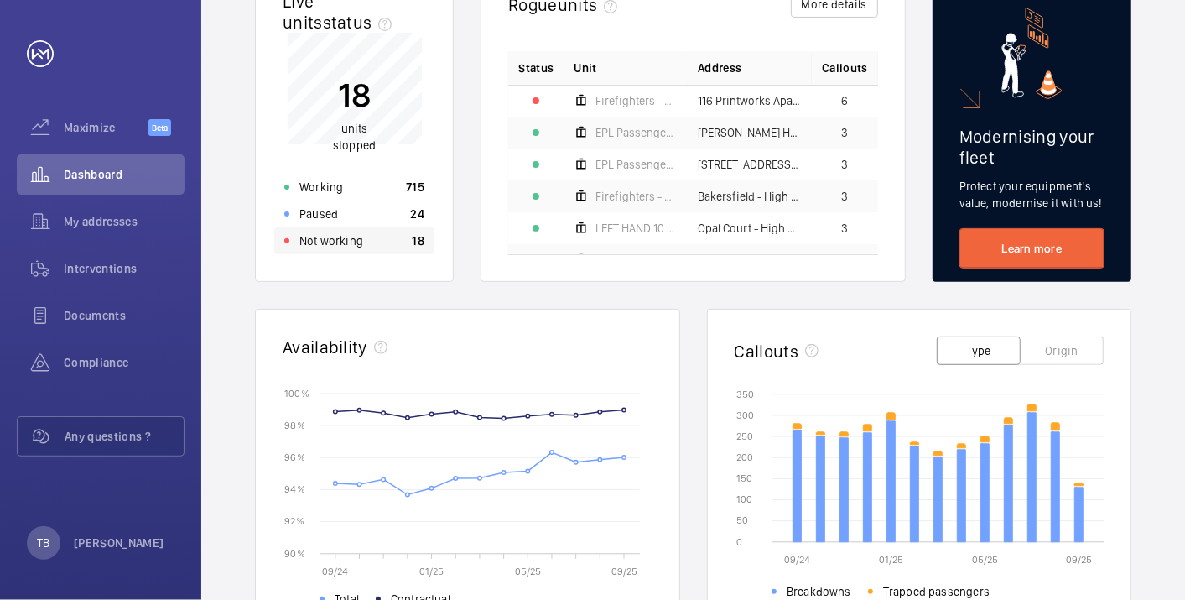
click at [393, 244] on div "Not working 18" at bounding box center [354, 240] width 160 height 27
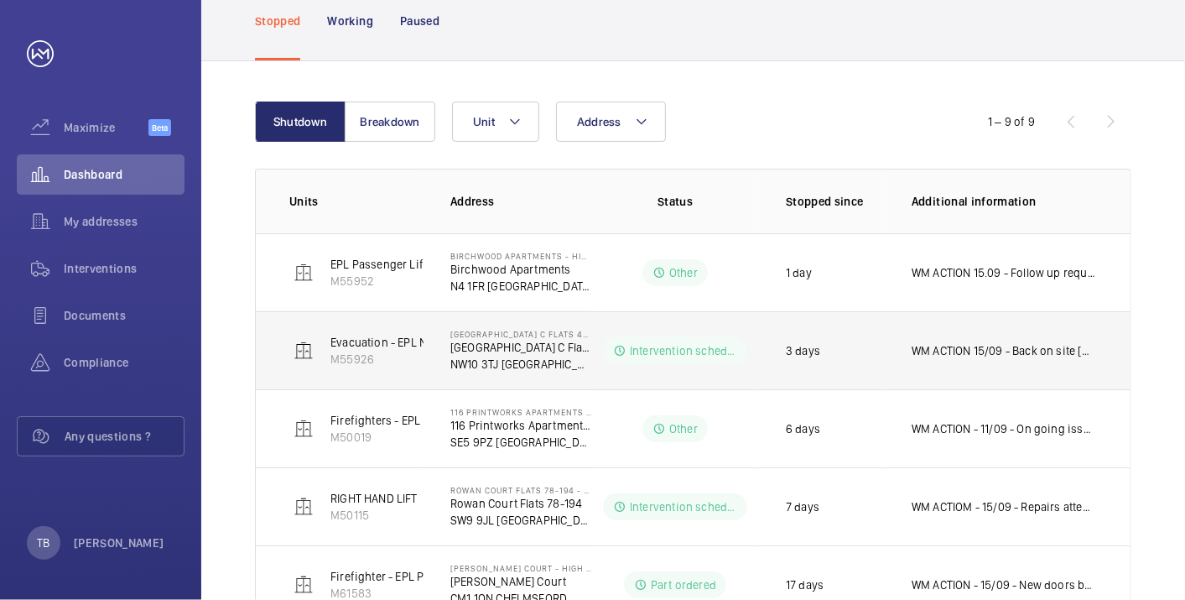
scroll to position [165, 0]
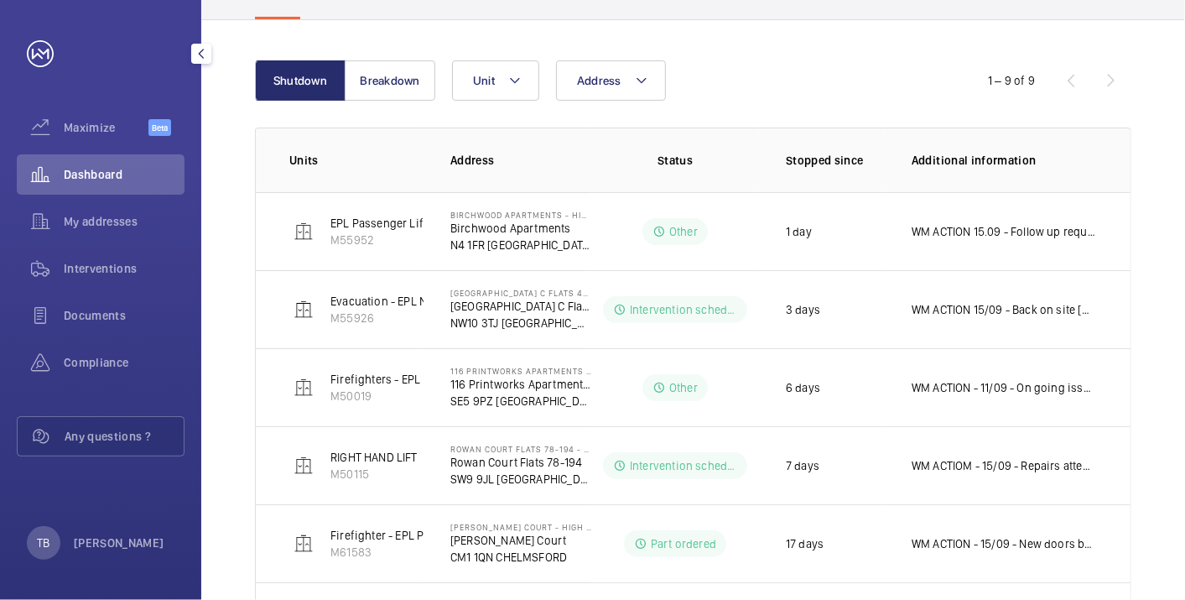
click at [92, 161] on div "Dashboard" at bounding box center [101, 174] width 168 height 40
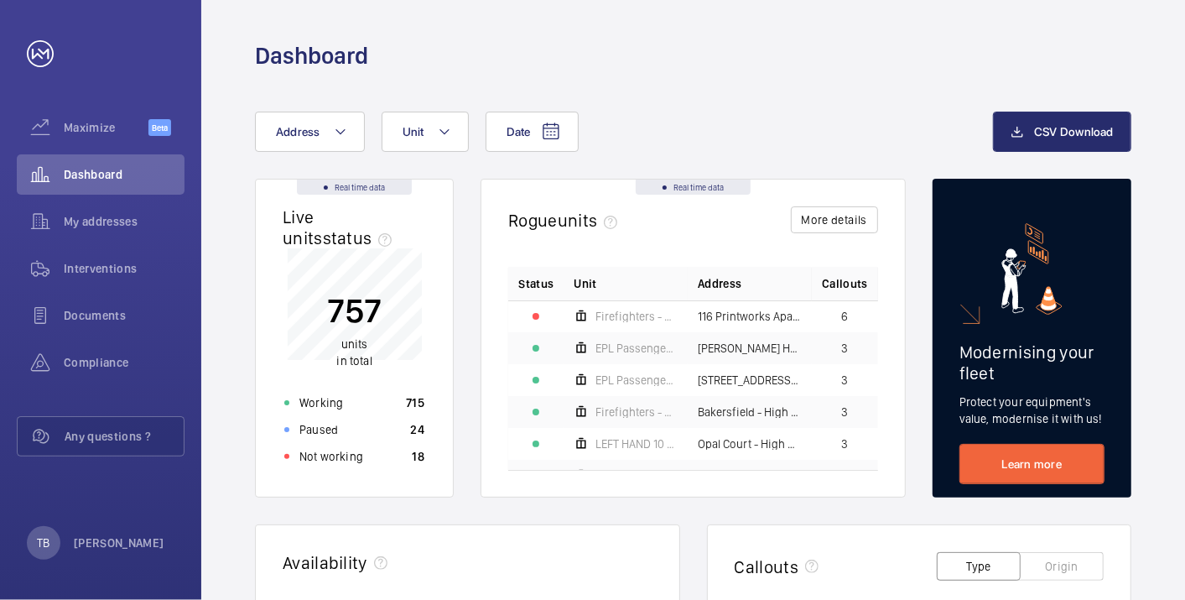
click at [367, 471] on wm-front-card-body "757 units in total Working 715 Paused 24 Not working 18" at bounding box center [354, 372] width 197 height 248
click at [359, 450] on p "Not working" at bounding box center [331, 456] width 64 height 17
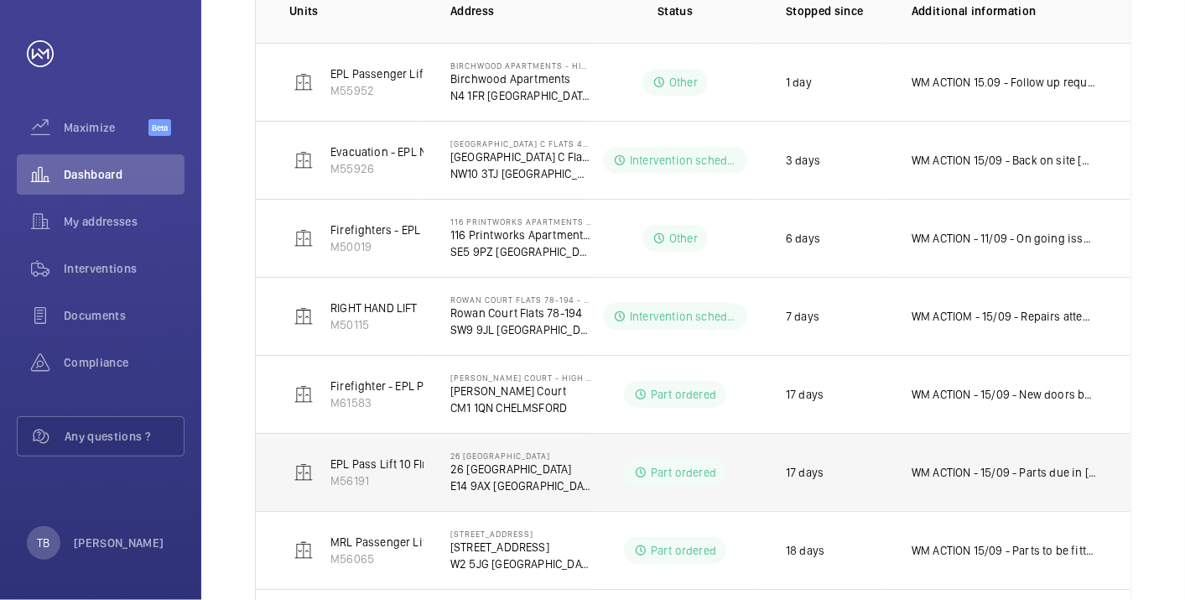
scroll to position [310, 0]
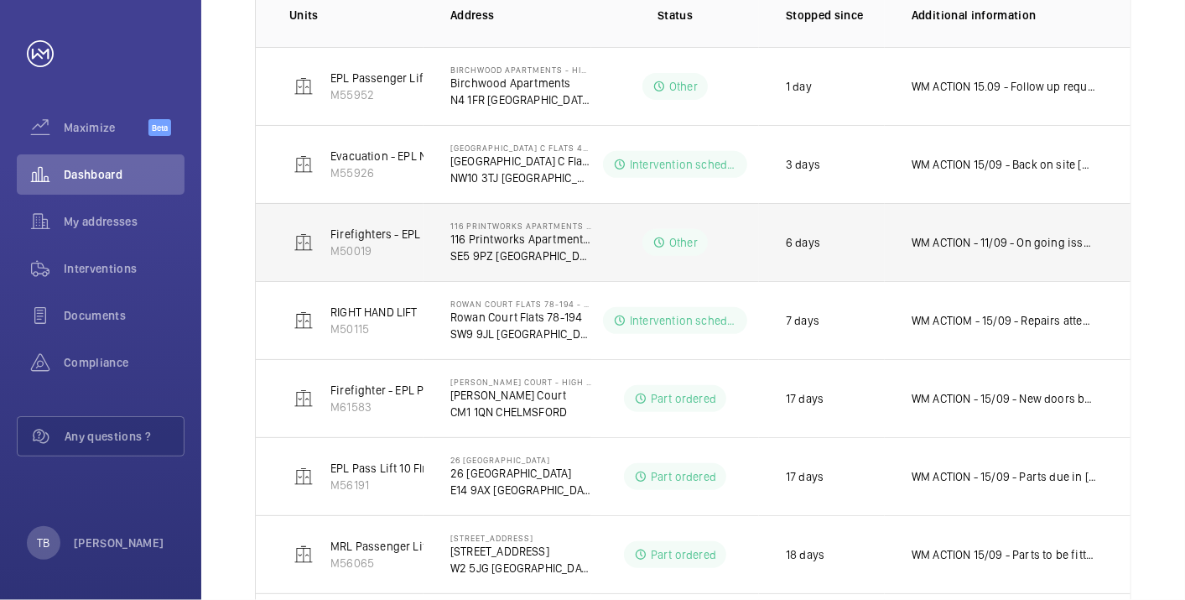
click at [991, 253] on td "WM ACTION - 11/09 - On going issues, possible drive upgrade required" at bounding box center [1008, 242] width 246 height 78
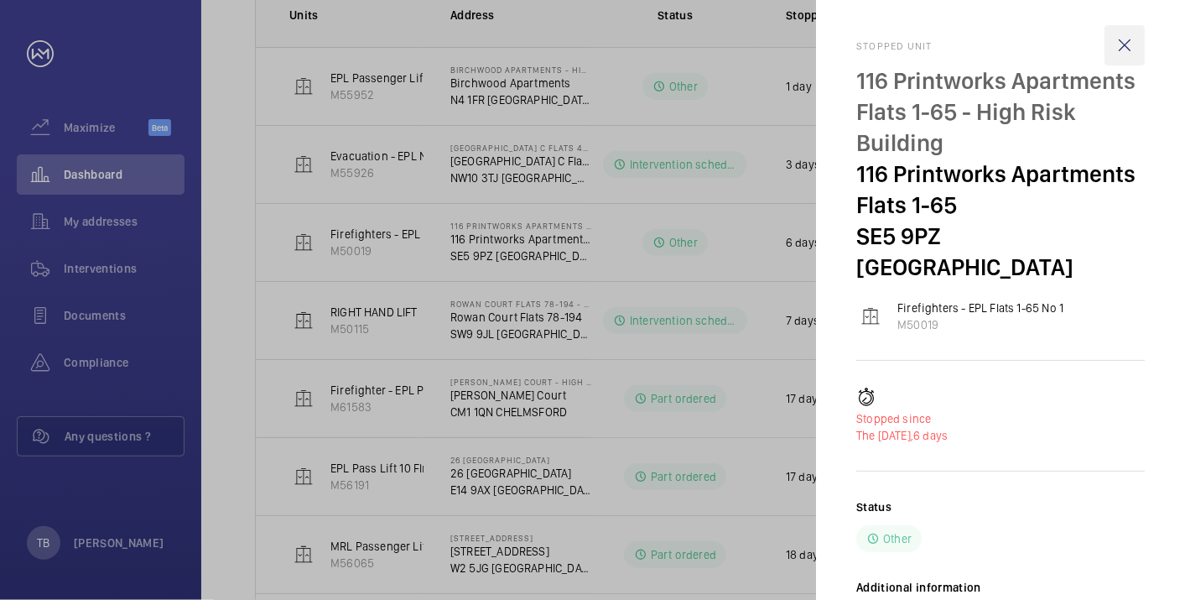
click at [1117, 60] on wm-front-icon-button at bounding box center [1125, 45] width 40 height 40
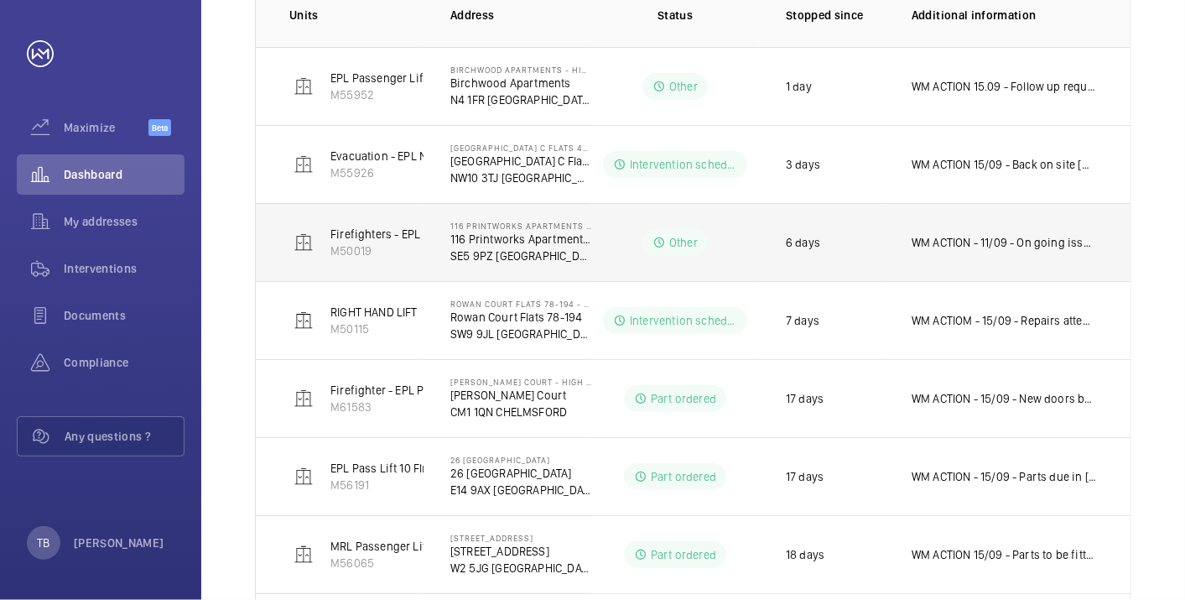
click at [495, 247] on p "SE5 9PZ [GEOGRAPHIC_DATA]" at bounding box center [520, 255] width 141 height 17
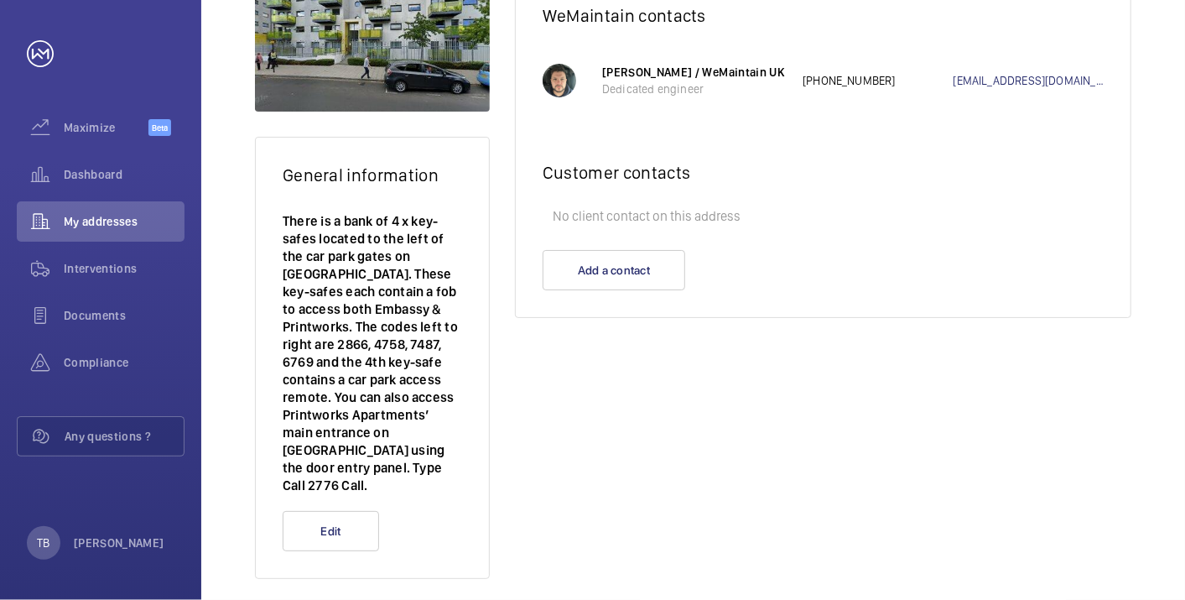
scroll to position [176, 0]
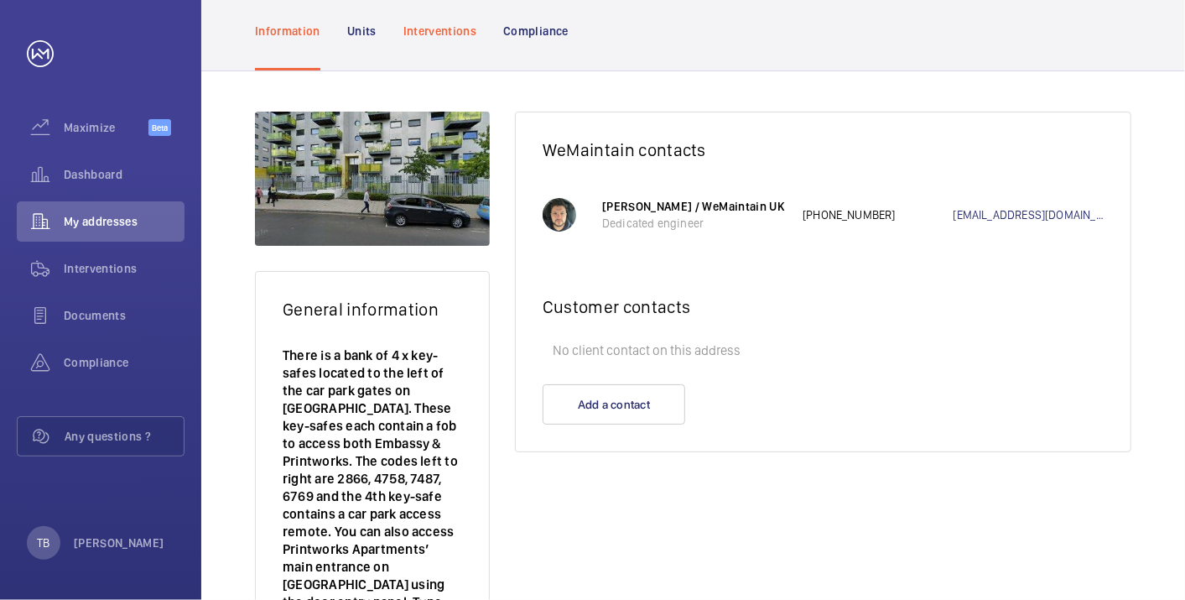
click at [449, 31] on p "Interventions" at bounding box center [440, 31] width 74 height 17
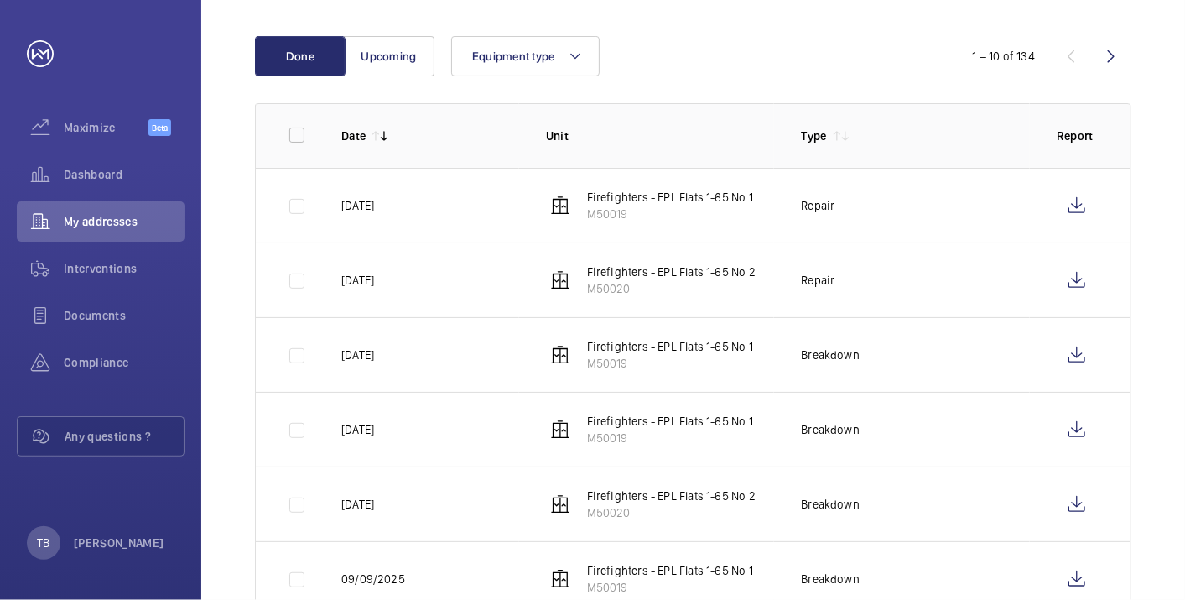
scroll to position [250, 0]
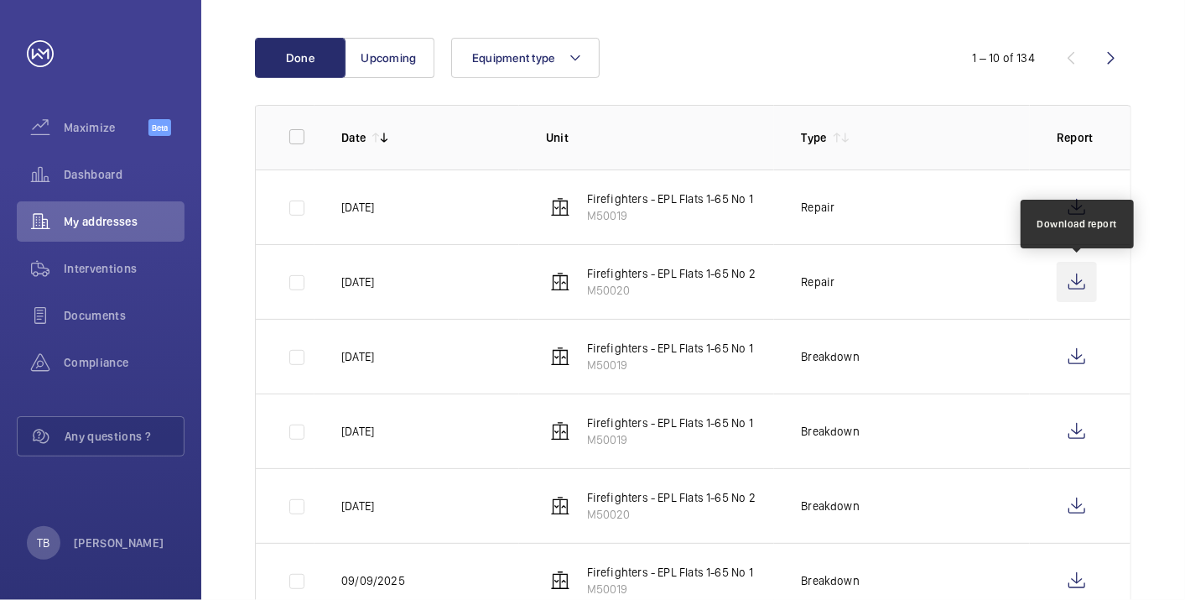
click at [1083, 276] on wm-front-icon-button at bounding box center [1077, 282] width 40 height 40
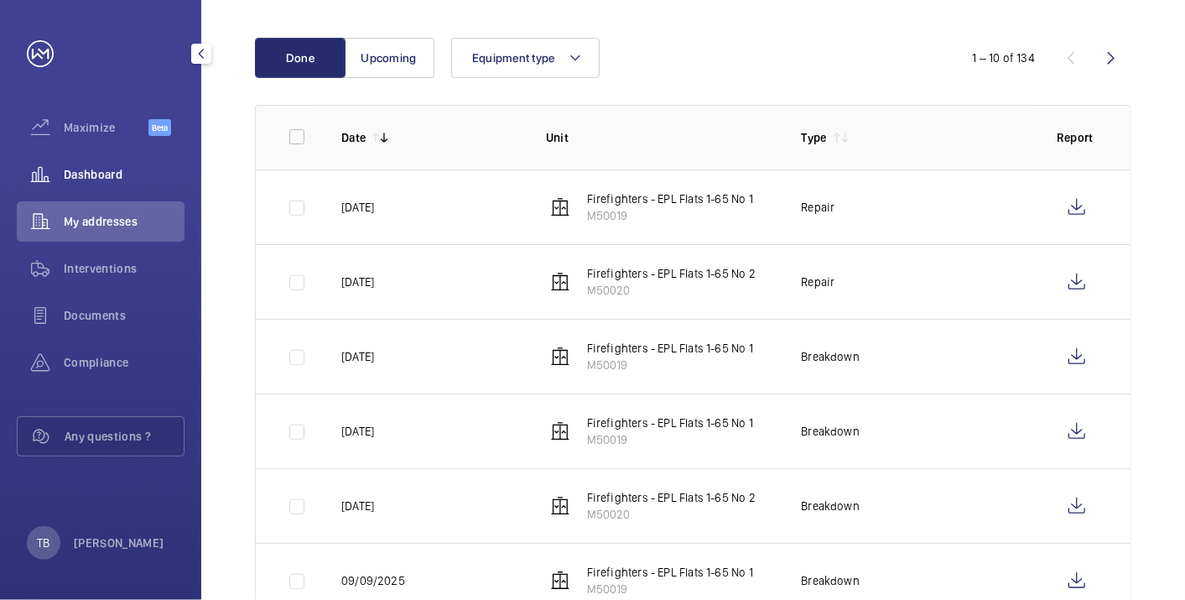
click at [81, 166] on span "Dashboard" at bounding box center [124, 174] width 121 height 17
